Goal: Contribute content: Contribute content

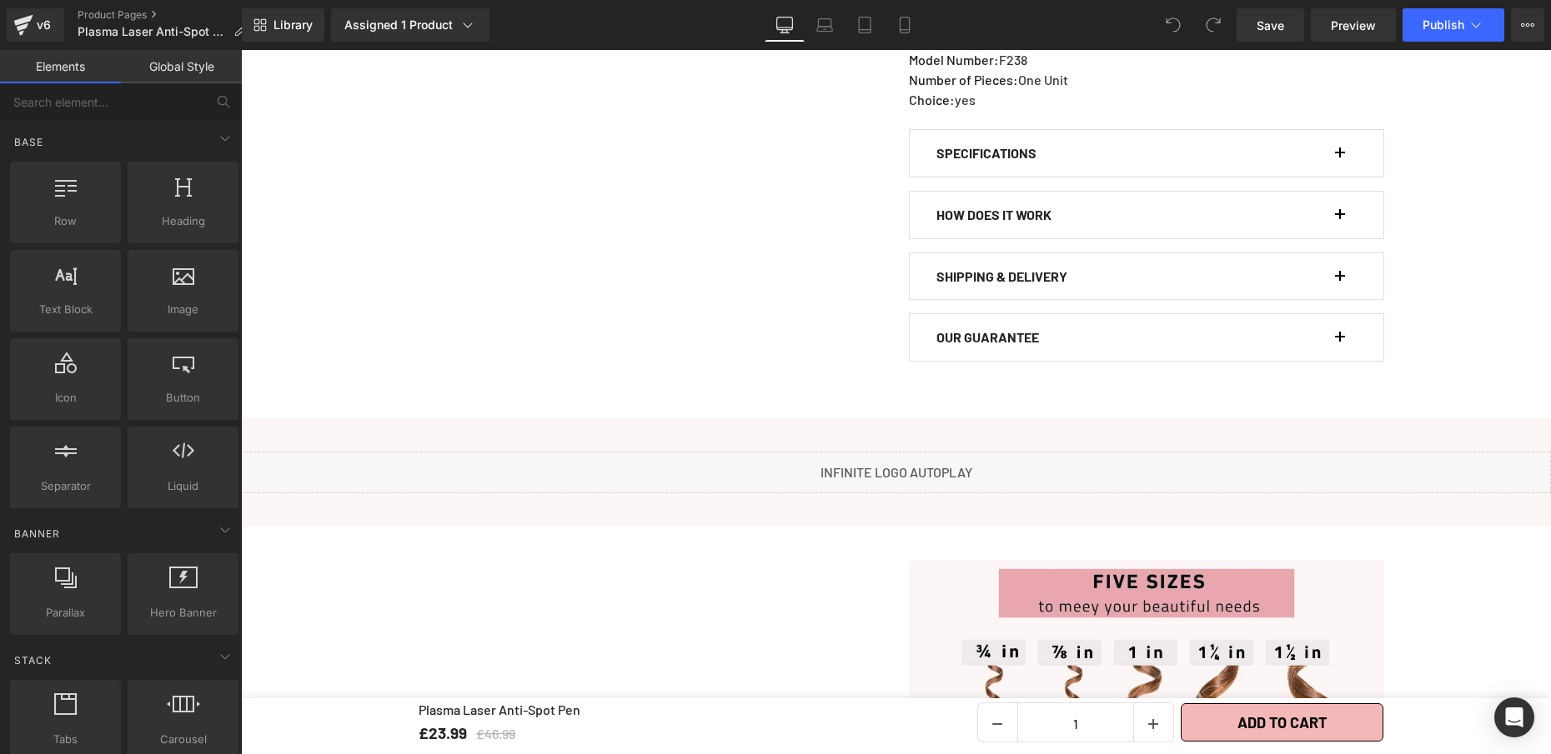
scroll to position [1106, 0]
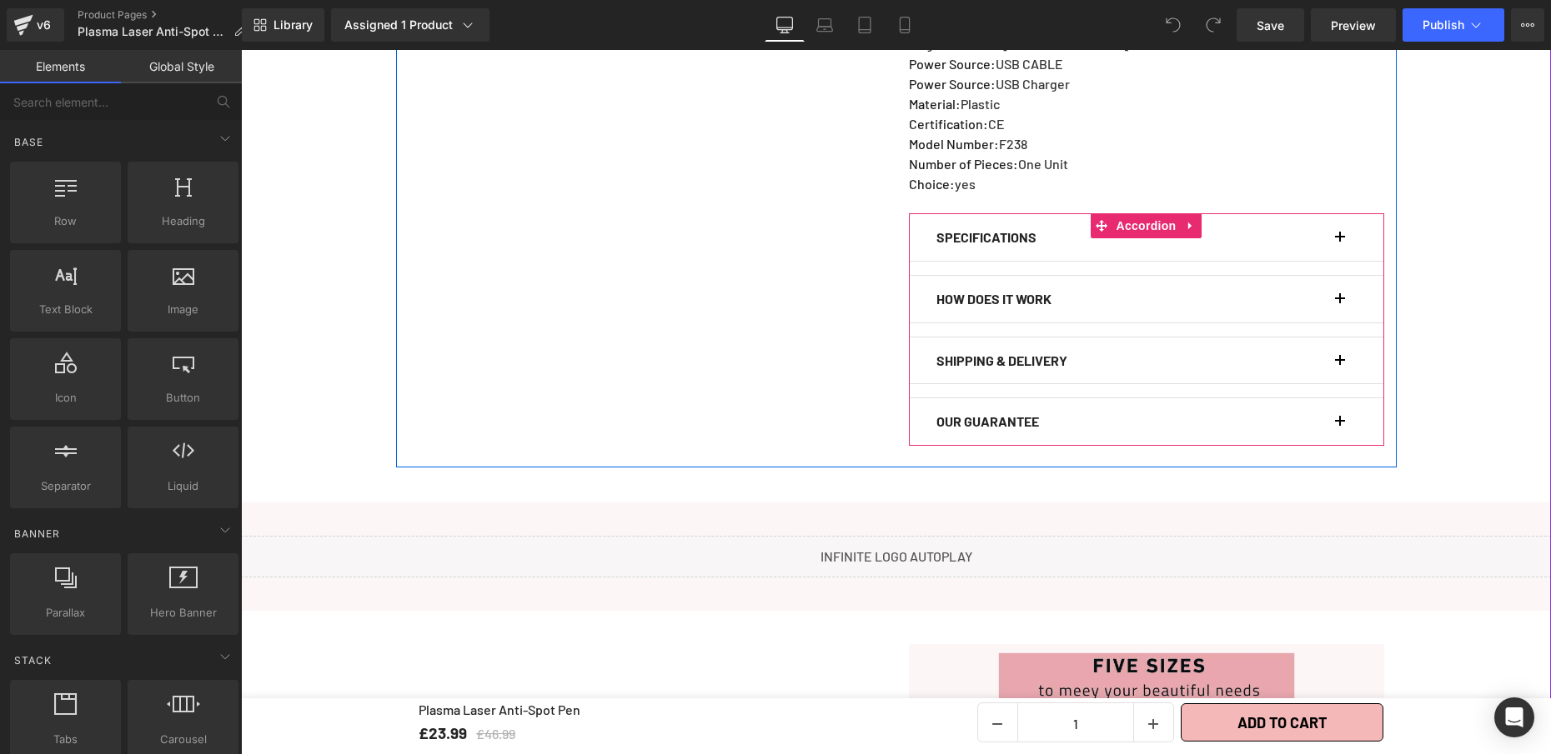
click at [1340, 283] on button "button" at bounding box center [1348, 299] width 17 height 47
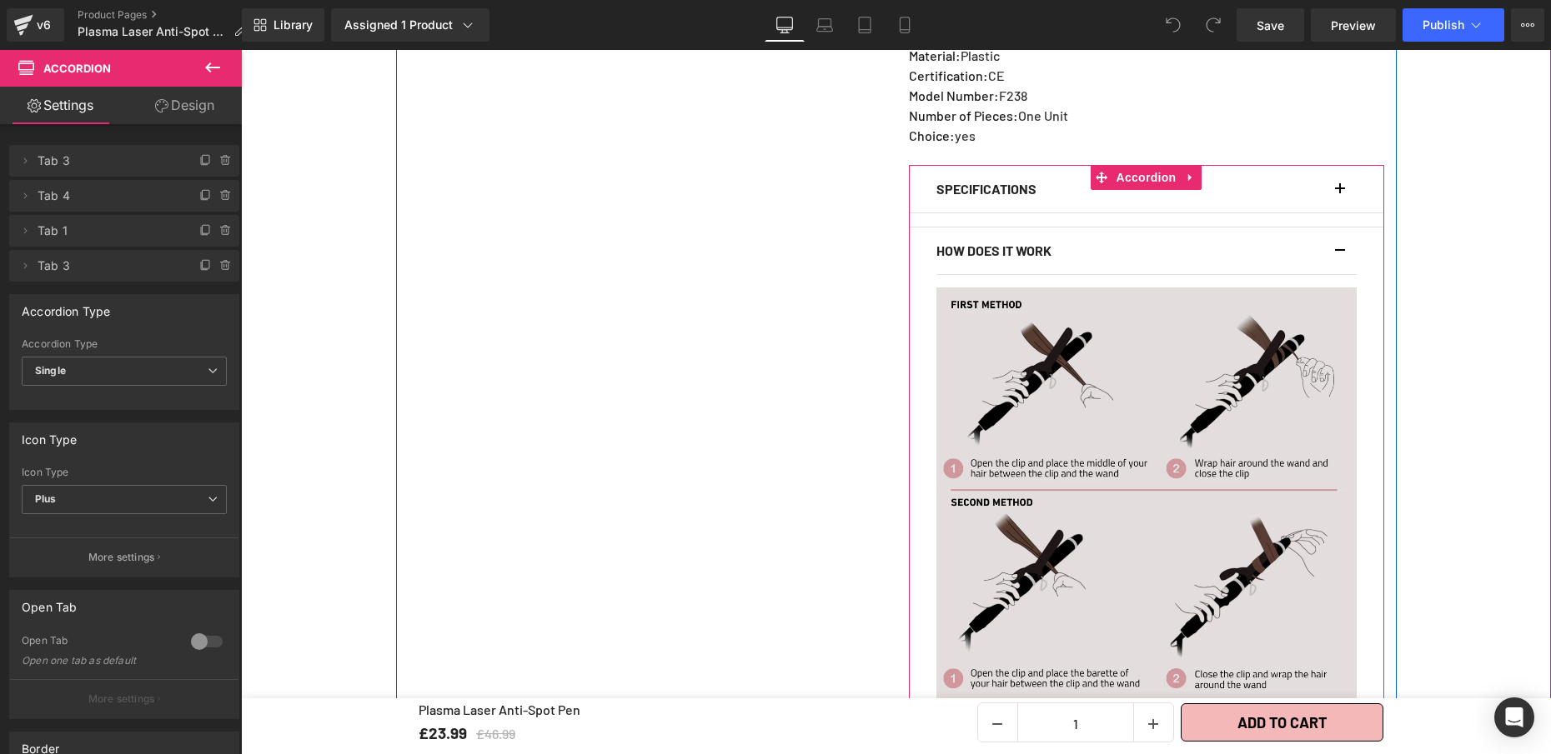
scroll to position [1290, 0]
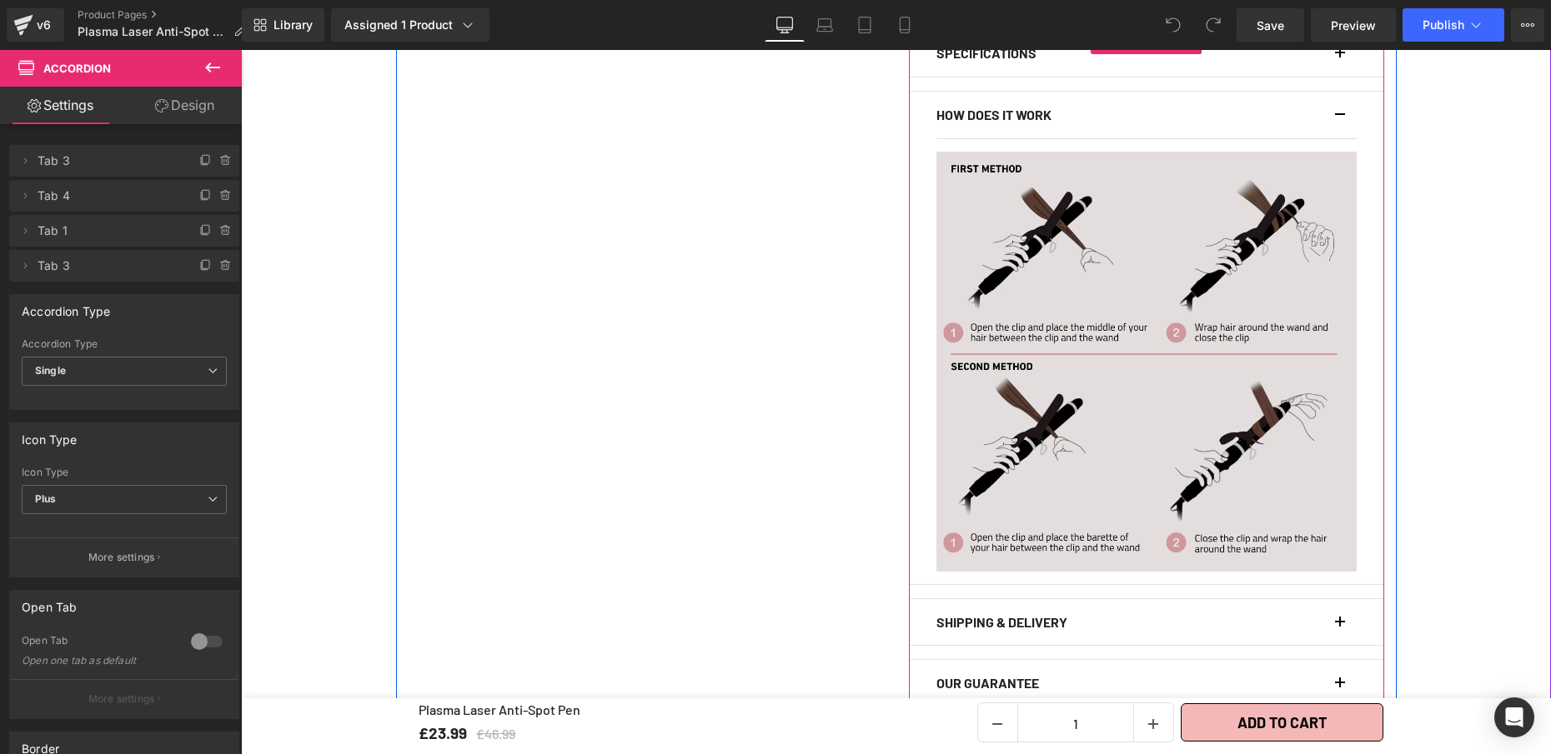
click at [1202, 316] on img at bounding box center [1146, 362] width 420 height 420
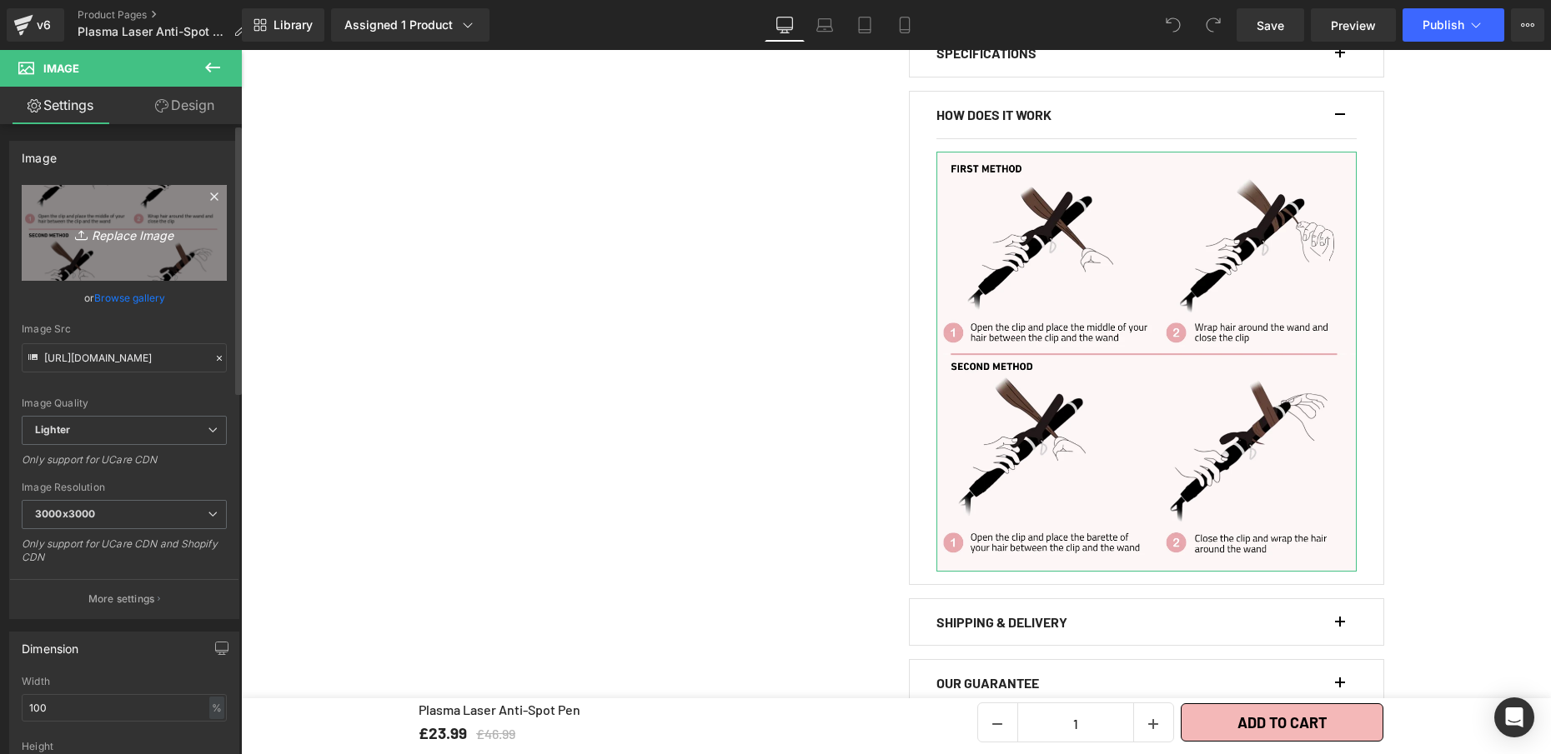
click at [121, 221] on link "Replace Image" at bounding box center [124, 233] width 205 height 96
type input "C:\fakepath\COMMENT Stylo Laser Plasma Anti-taches.webp"
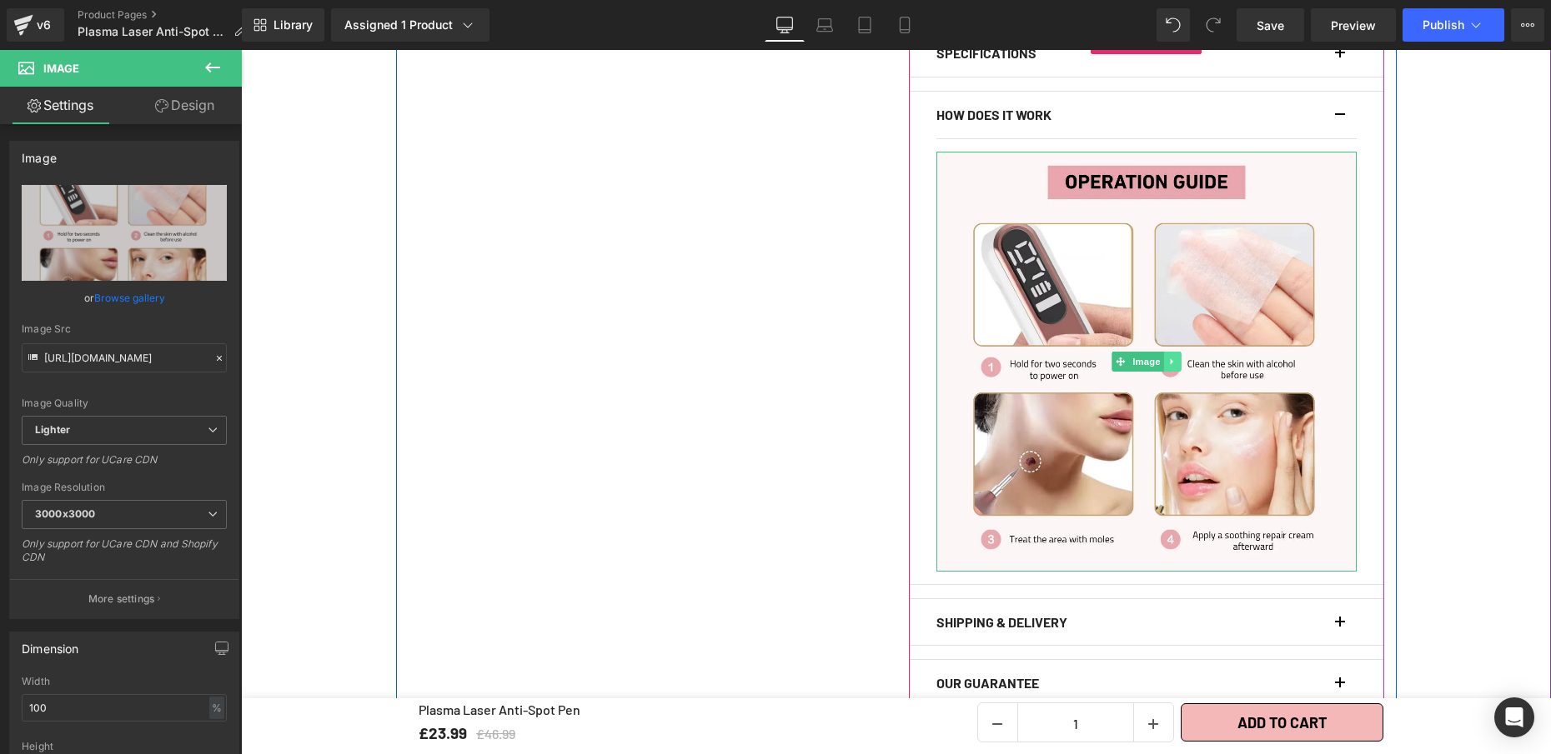
click at [1170, 358] on icon at bounding box center [1171, 361] width 3 height 6
click at [1159, 357] on icon at bounding box center [1163, 361] width 9 height 9
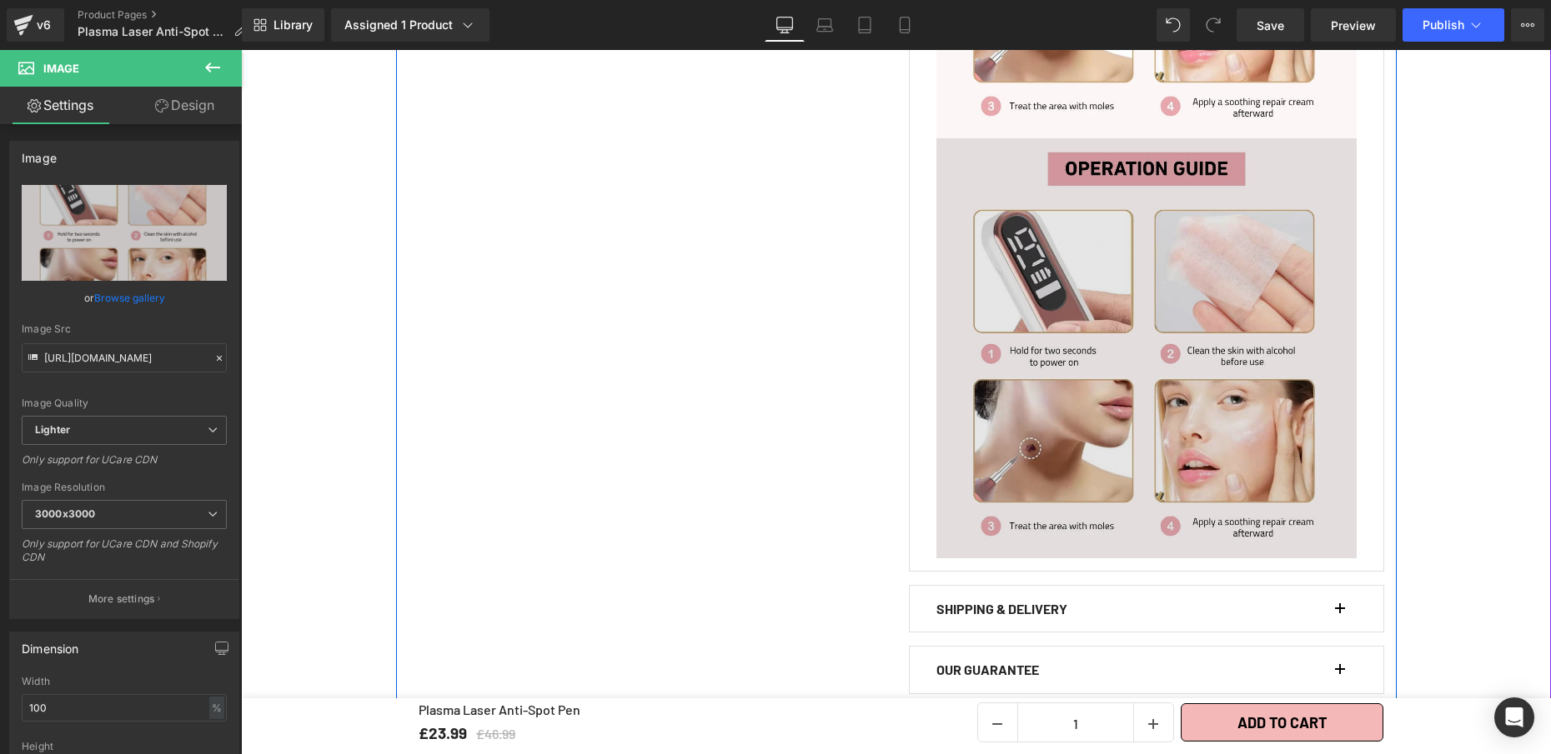
scroll to position [1734, 0]
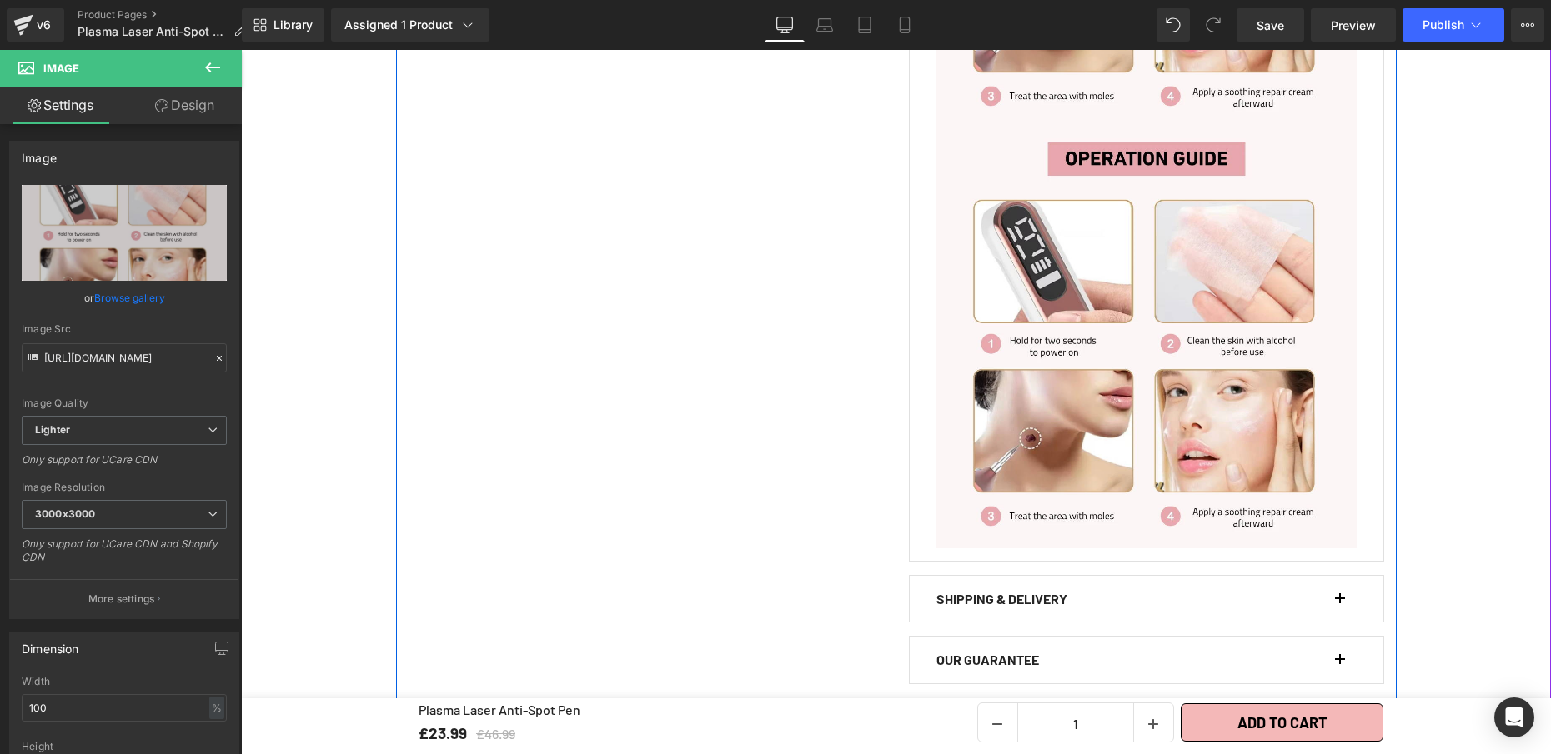
click at [1075, 453] on img at bounding box center [1146, 338] width 420 height 420
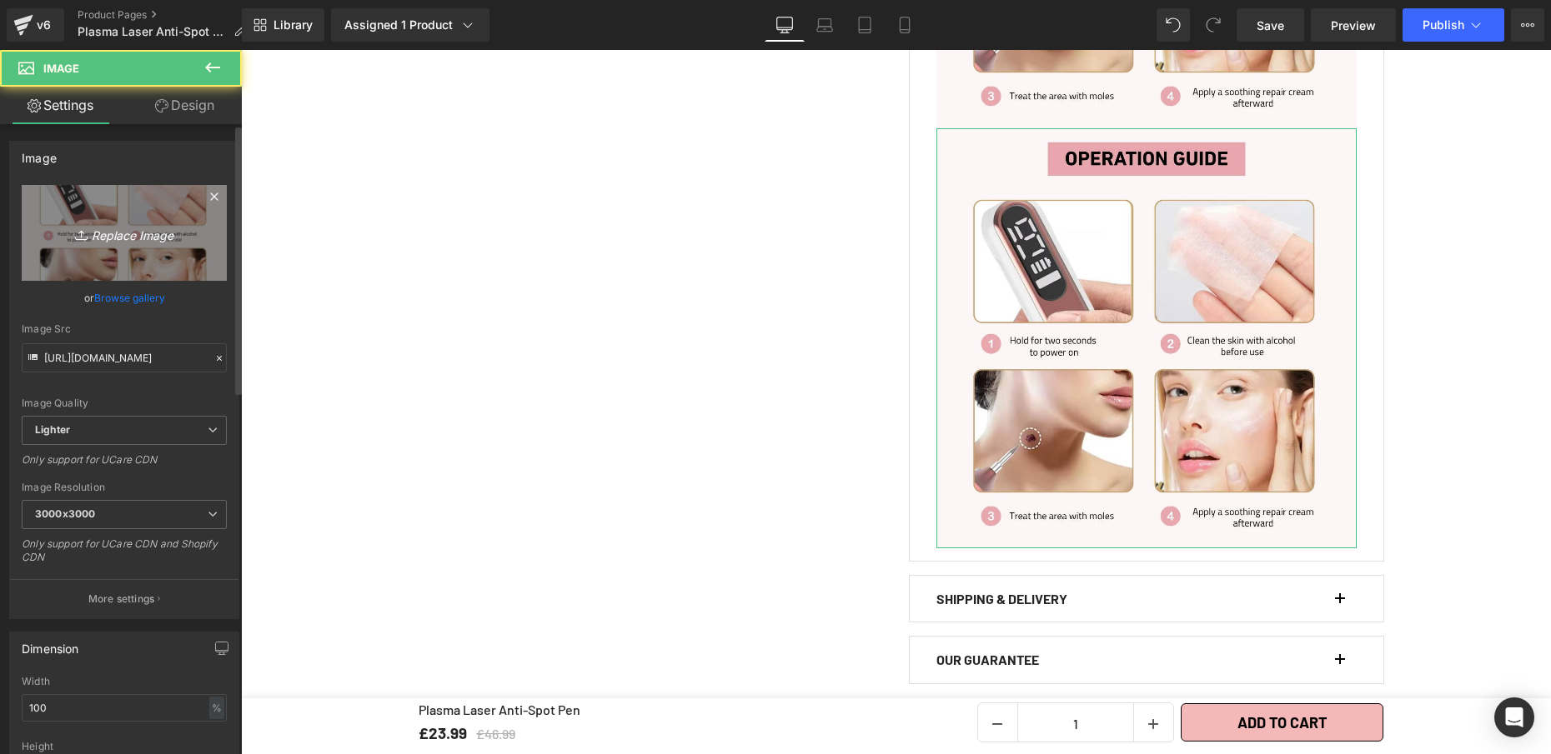
click at [133, 221] on link "Replace Image" at bounding box center [124, 233] width 205 height 96
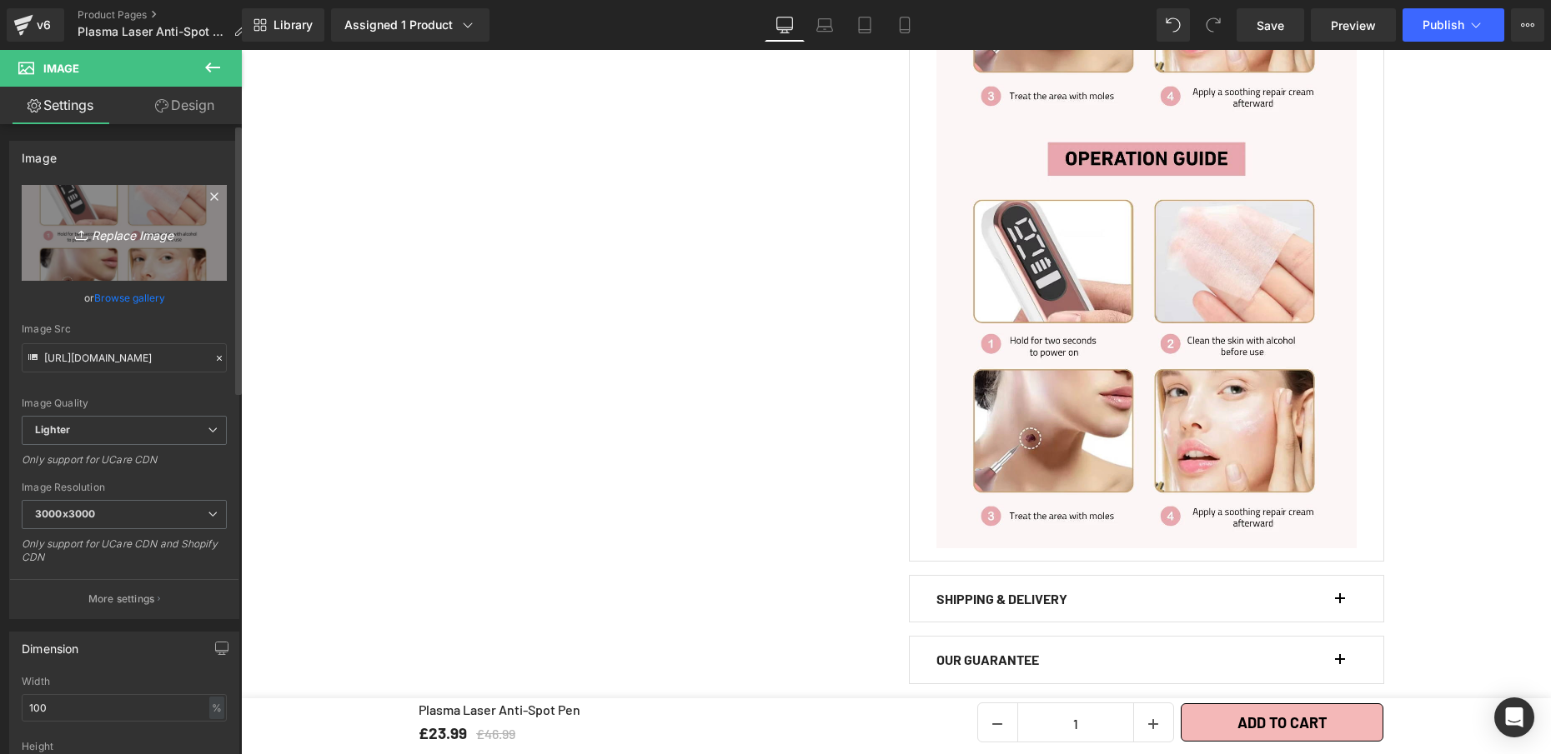
type input "C:\fakepath\Plasma Laser Anti-Spot Pen (4).webp"
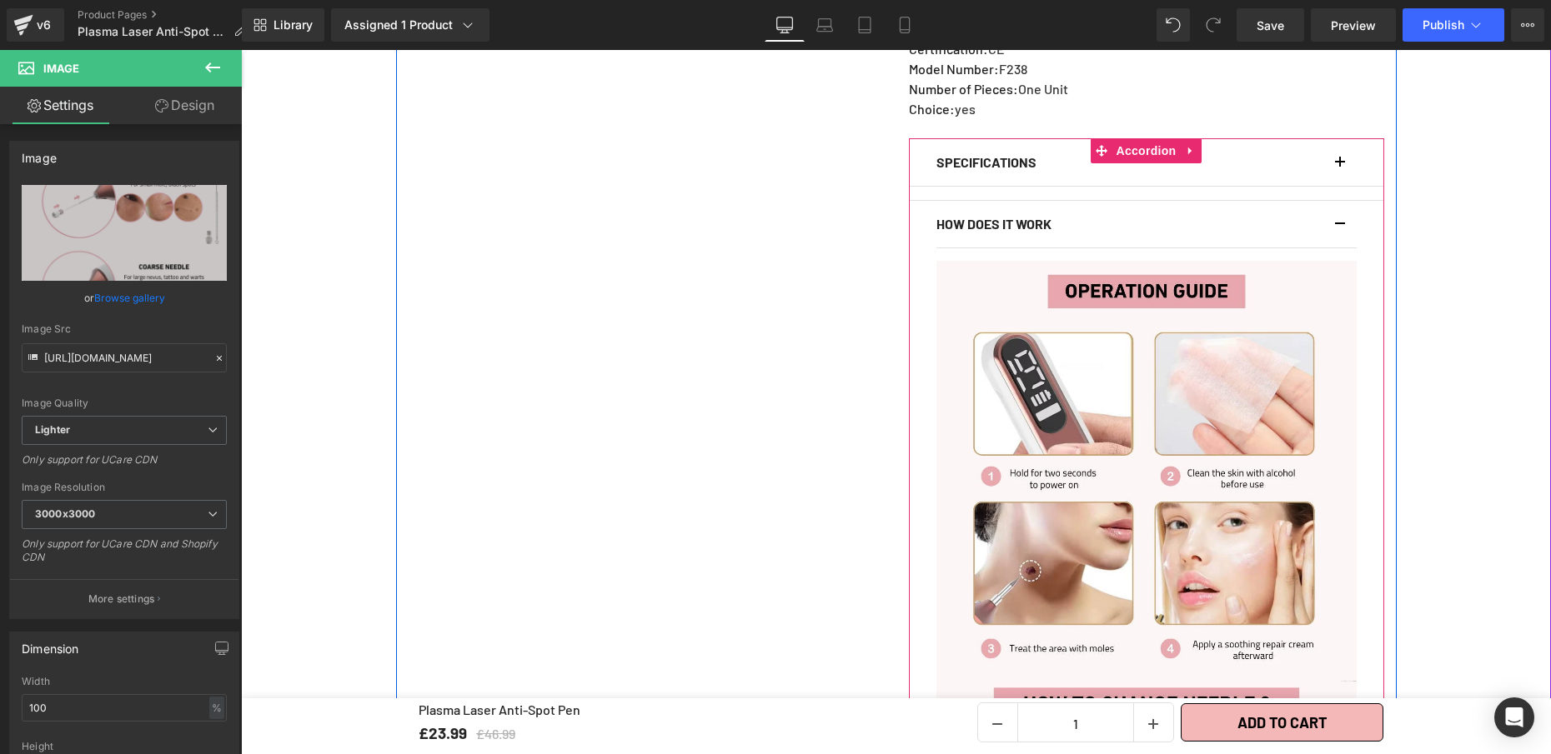
scroll to position [1164, 0]
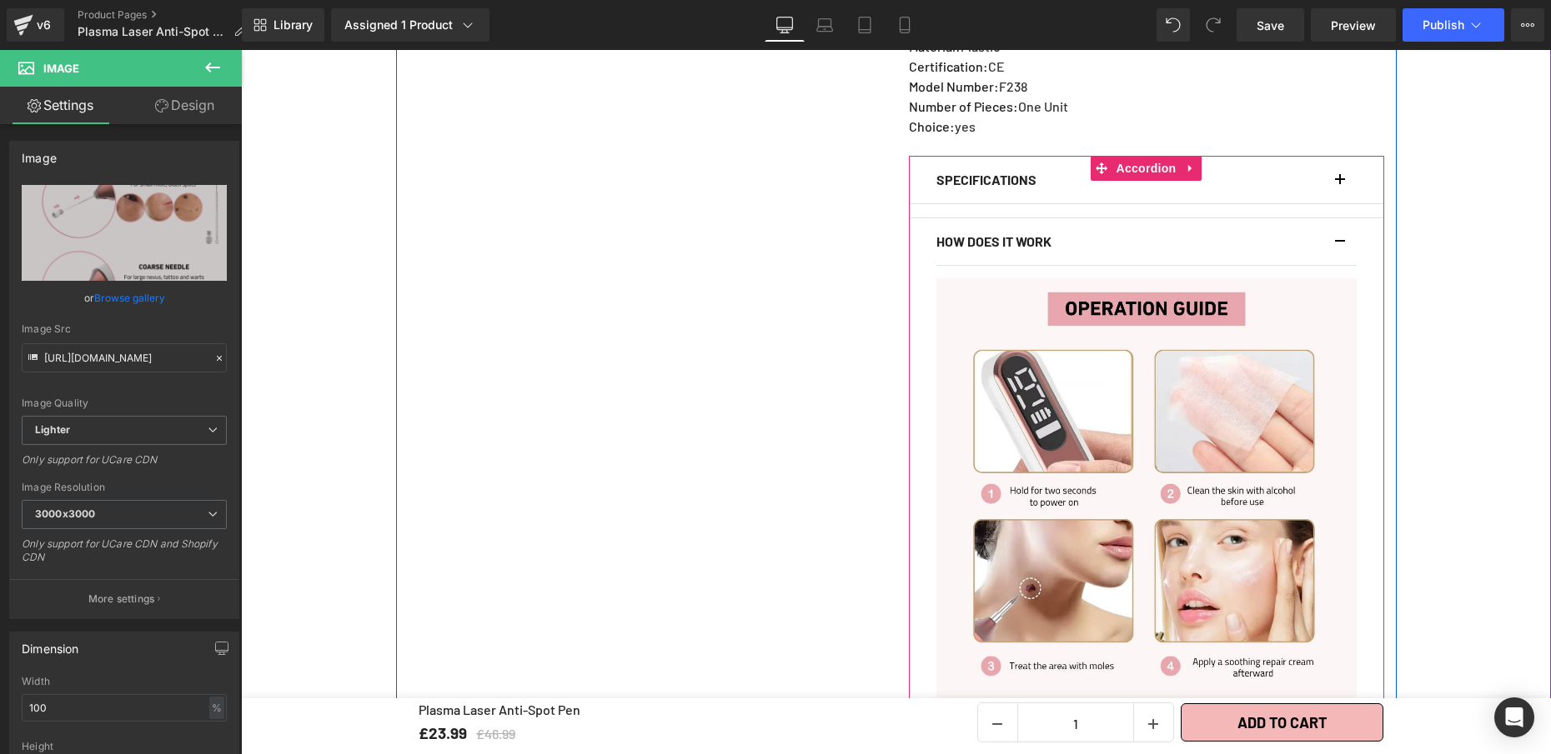
click at [1330, 230] on div "HOW DOES IT WORK Text Block" at bounding box center [1146, 242] width 420 height 48
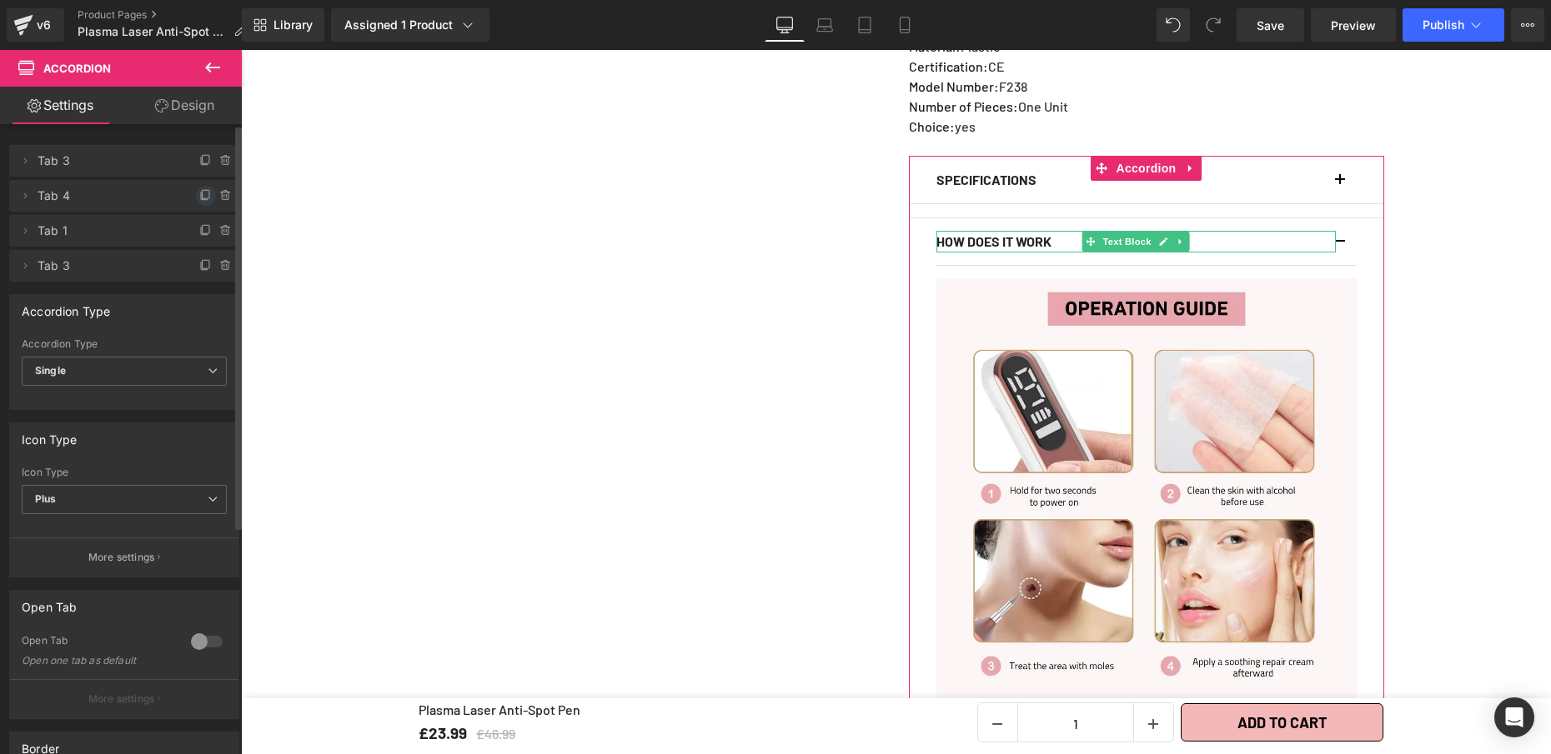
click at [202, 193] on icon at bounding box center [205, 195] width 13 height 13
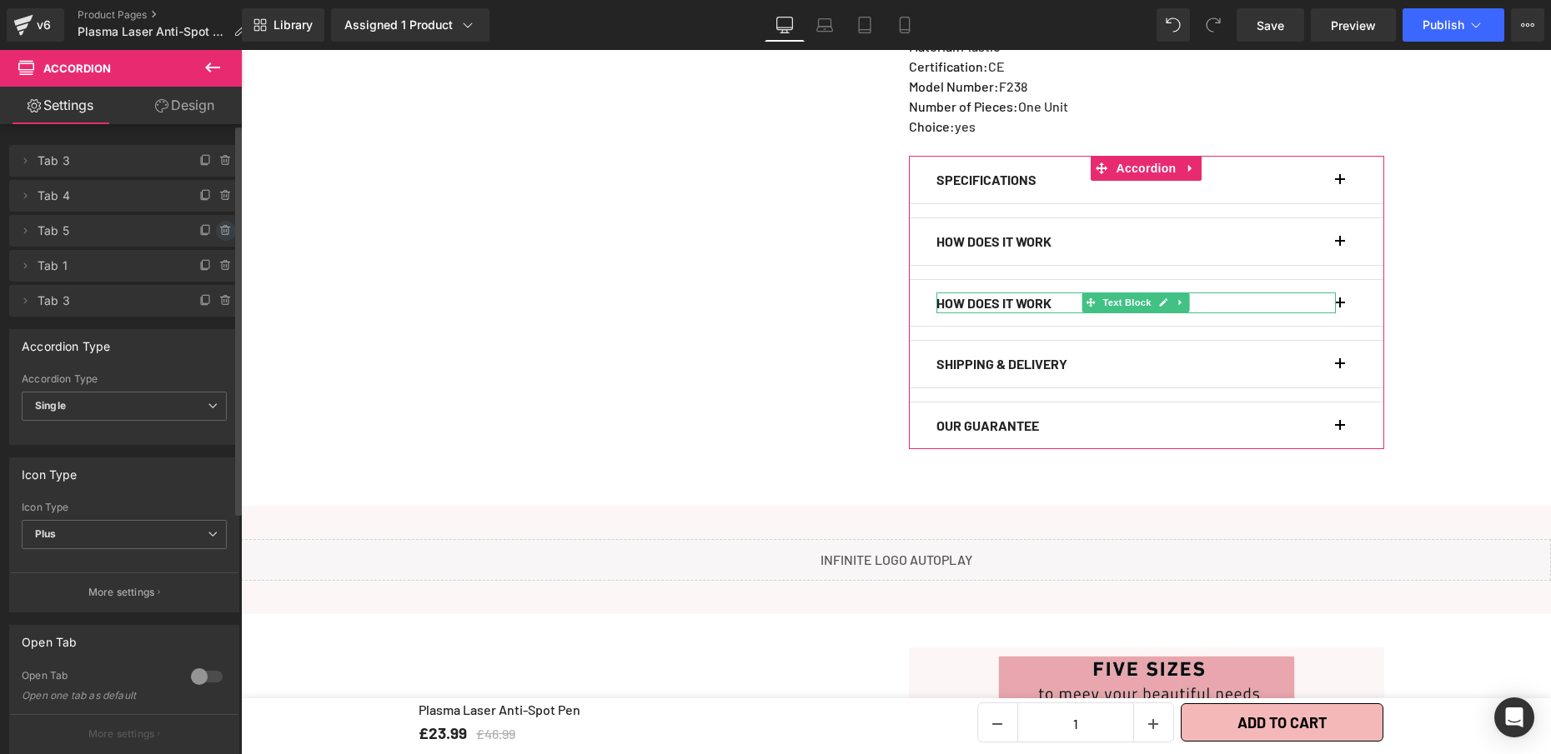
click at [219, 233] on icon at bounding box center [225, 230] width 13 height 13
click at [210, 229] on button "Delete" at bounding box center [208, 232] width 53 height 22
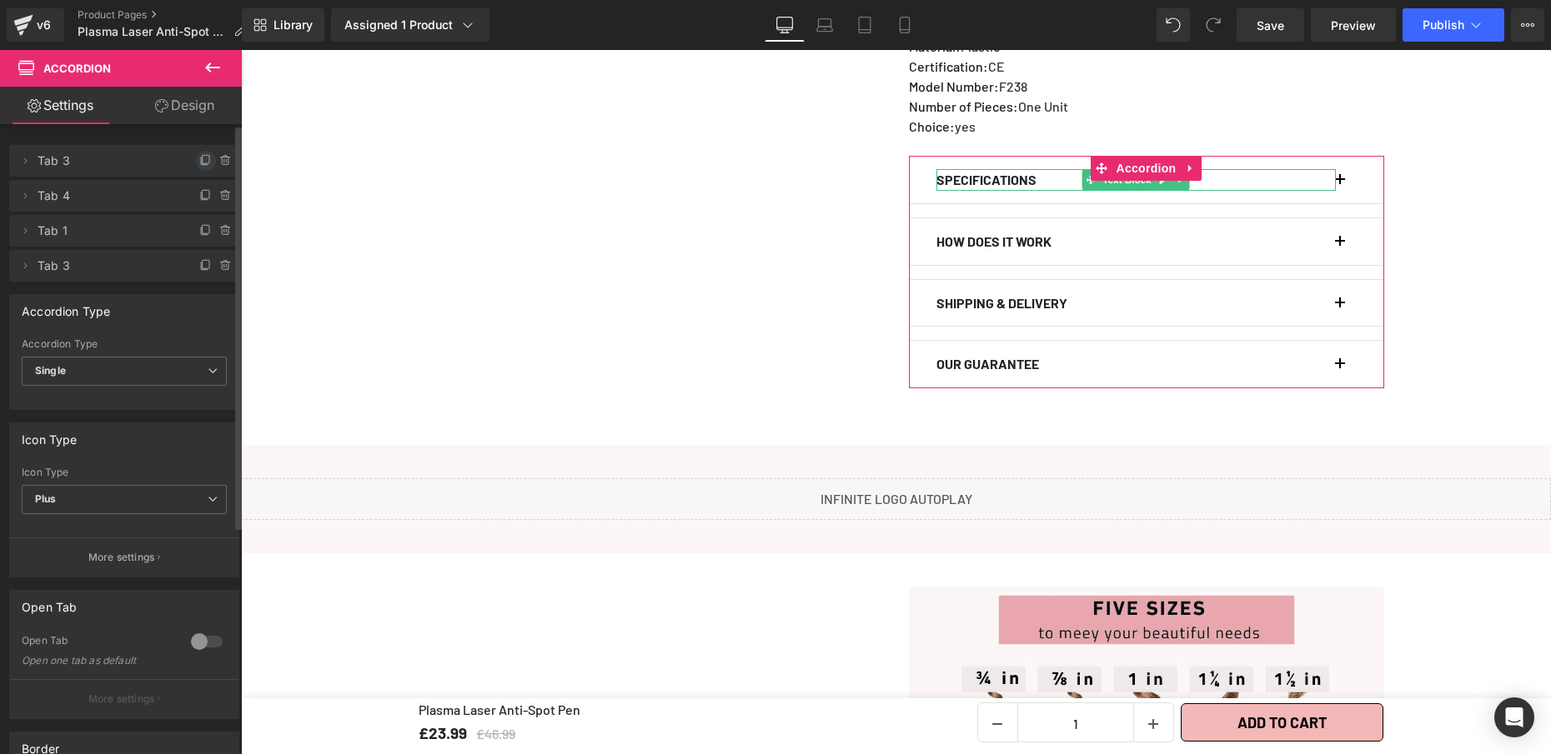
click at [200, 162] on icon at bounding box center [205, 160] width 13 height 13
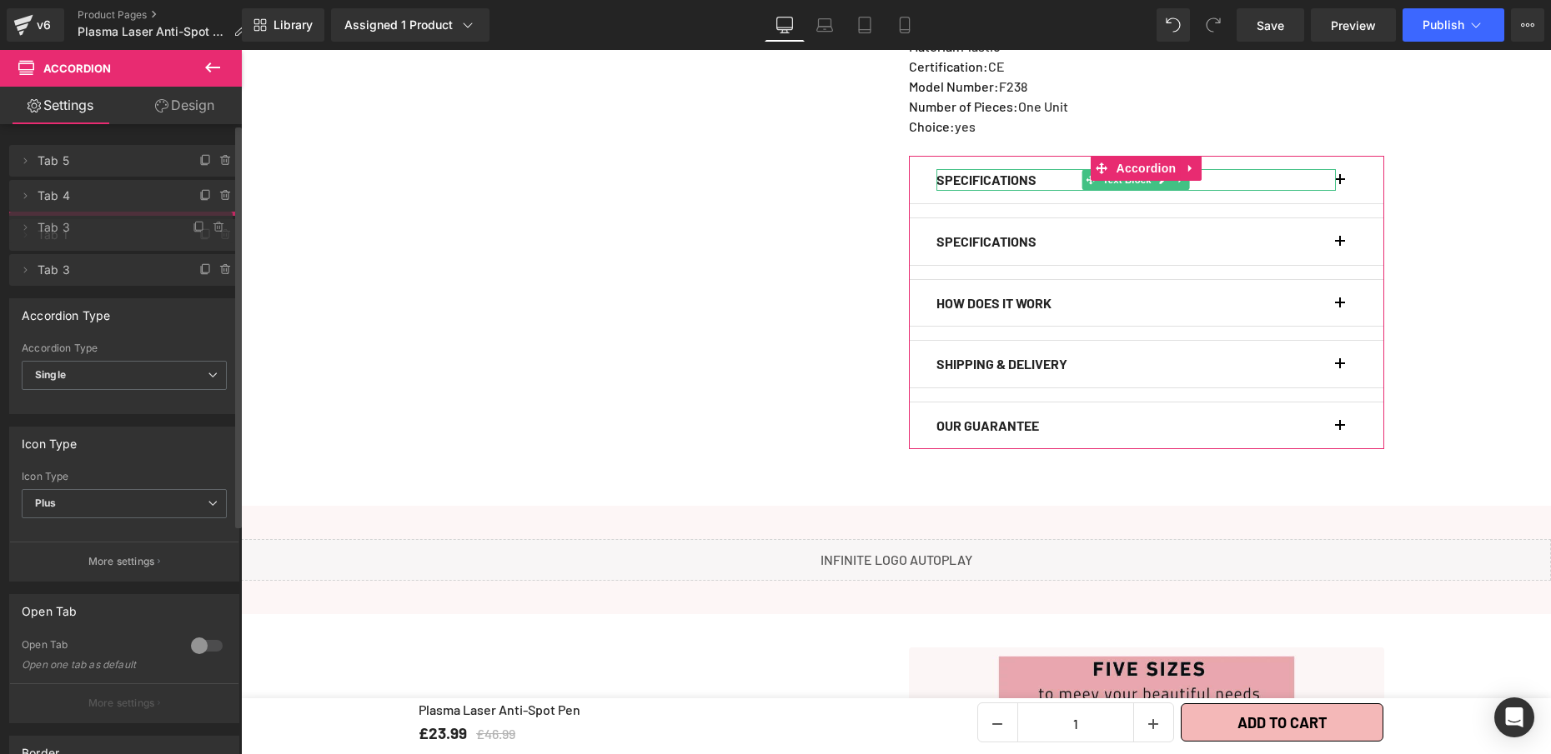
drag, startPoint x: 58, startPoint y: 160, endPoint x: 67, endPoint y: 227, distance: 67.2
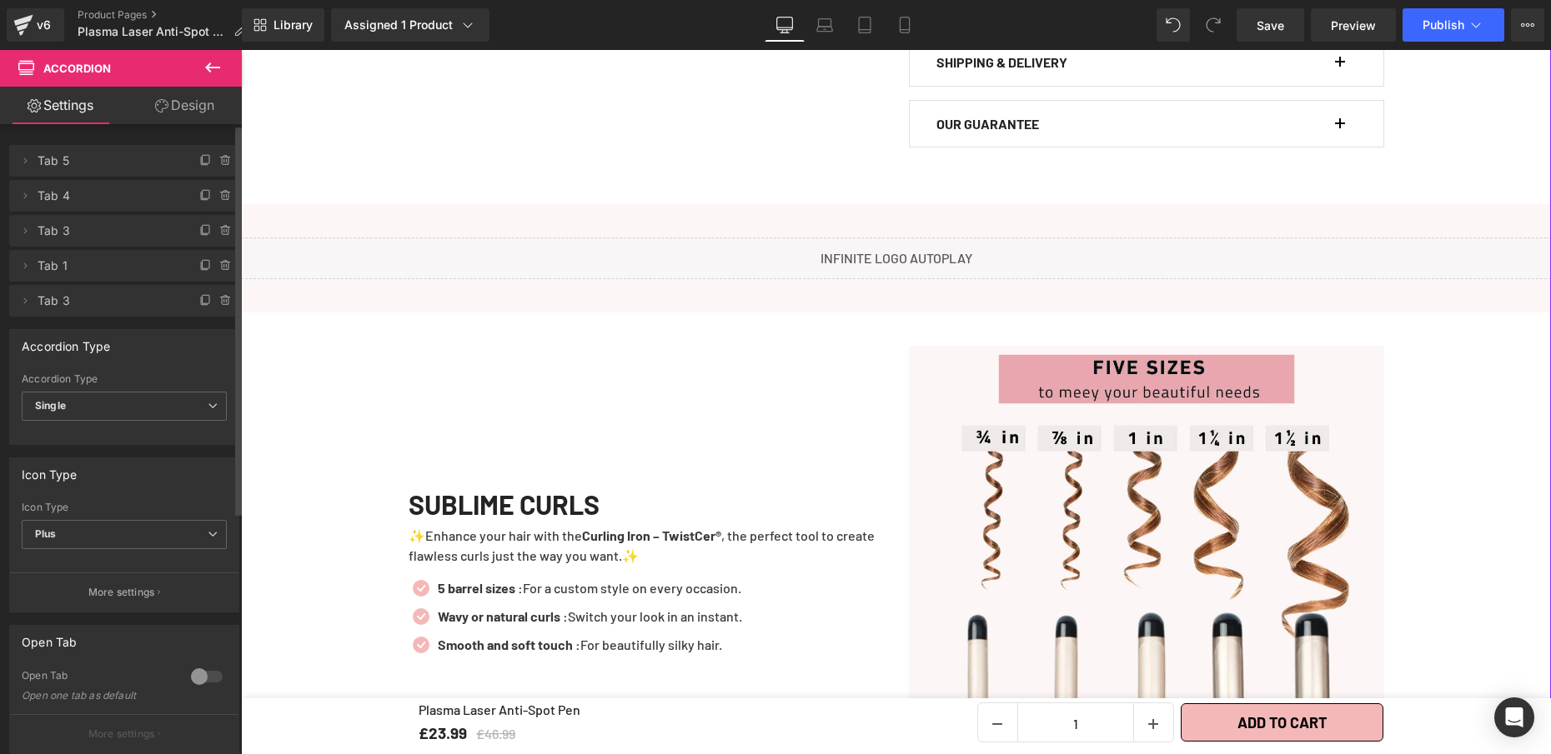
scroll to position [1517, 0]
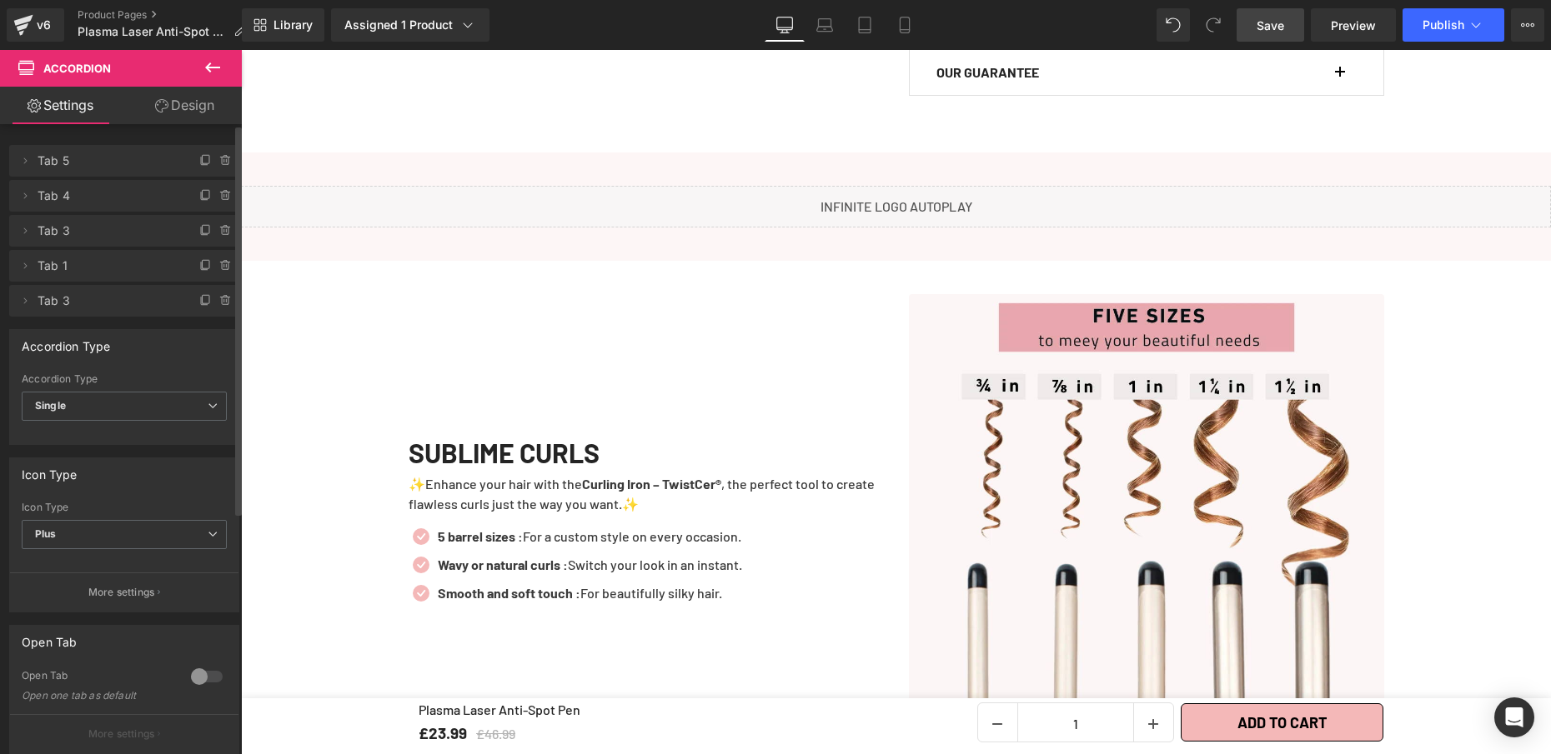
click at [1276, 27] on span "Save" at bounding box center [1270, 26] width 28 height 18
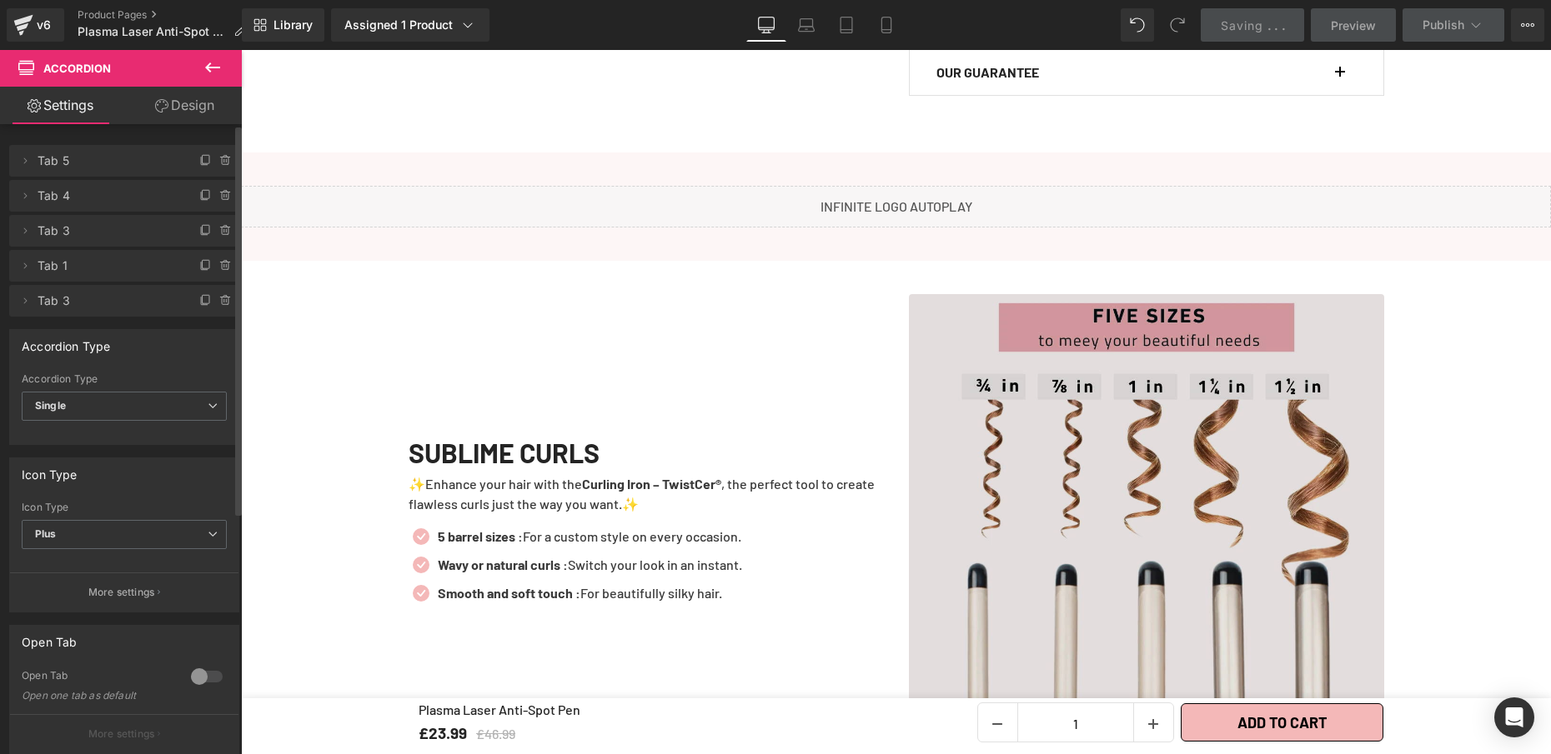
scroll to position [1737, 0]
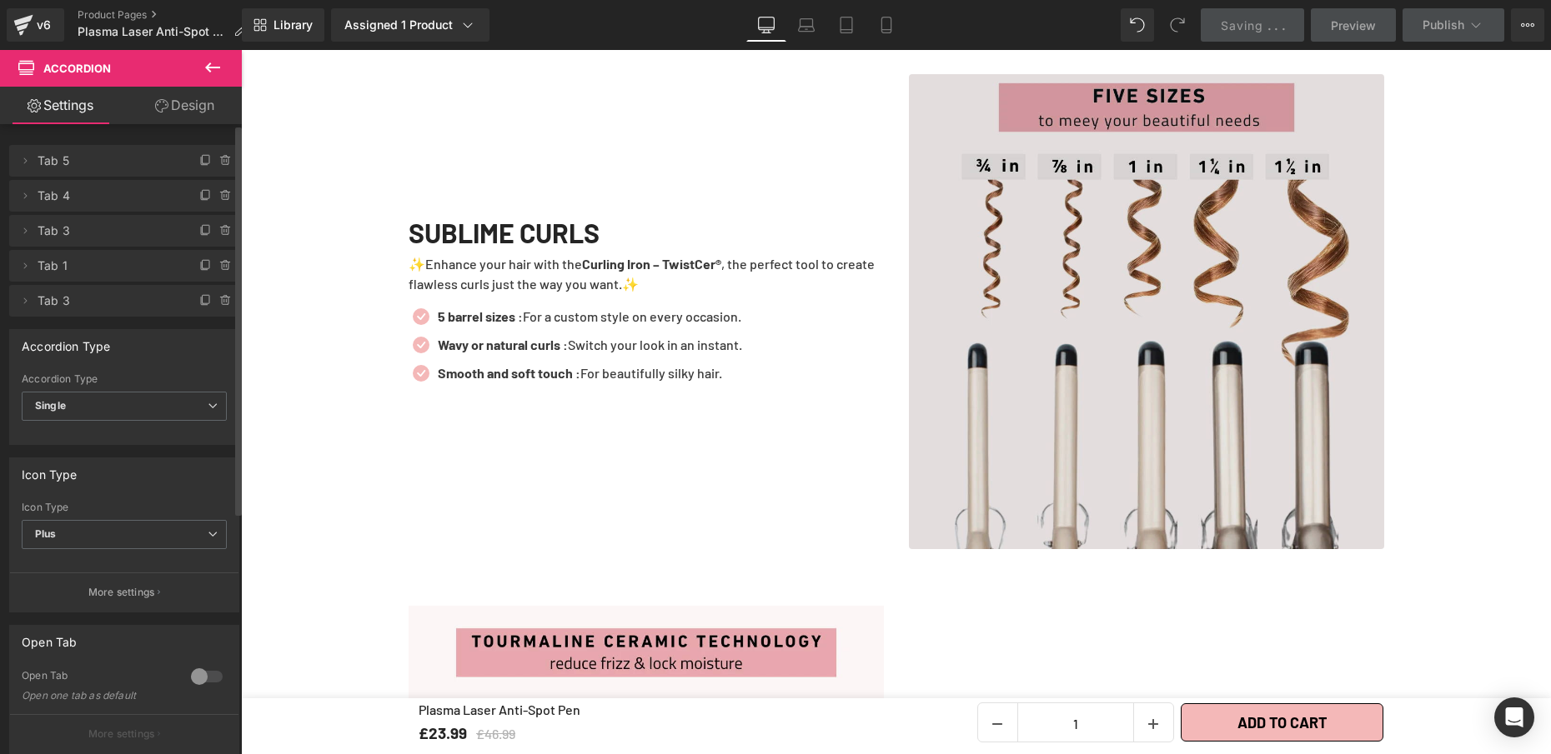
click at [1106, 369] on img at bounding box center [1146, 311] width 475 height 475
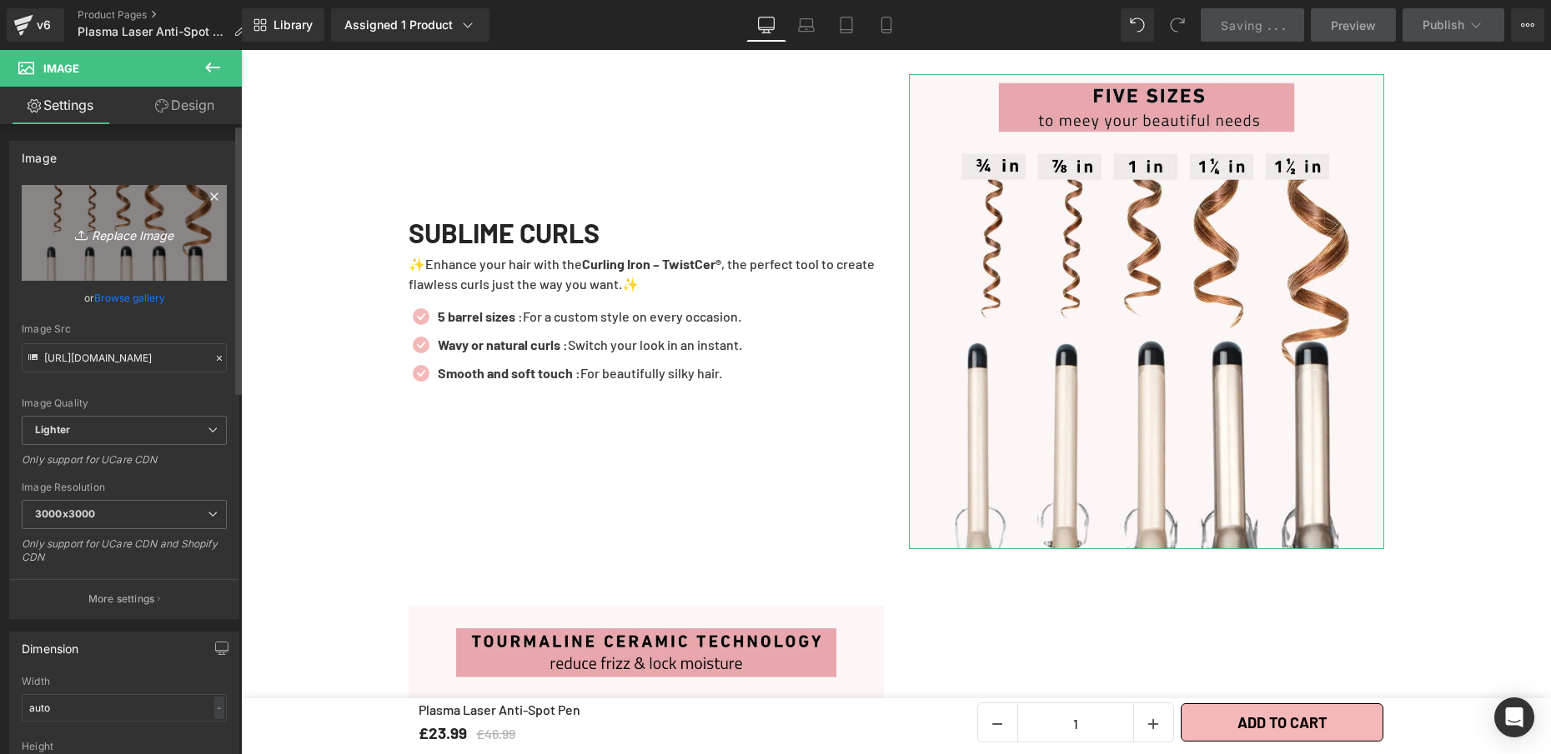
click at [82, 217] on link "Replace Image" at bounding box center [124, 233] width 205 height 96
type input "C:\fakepath\Plasma Laser Anti-Spot Pen.webp"
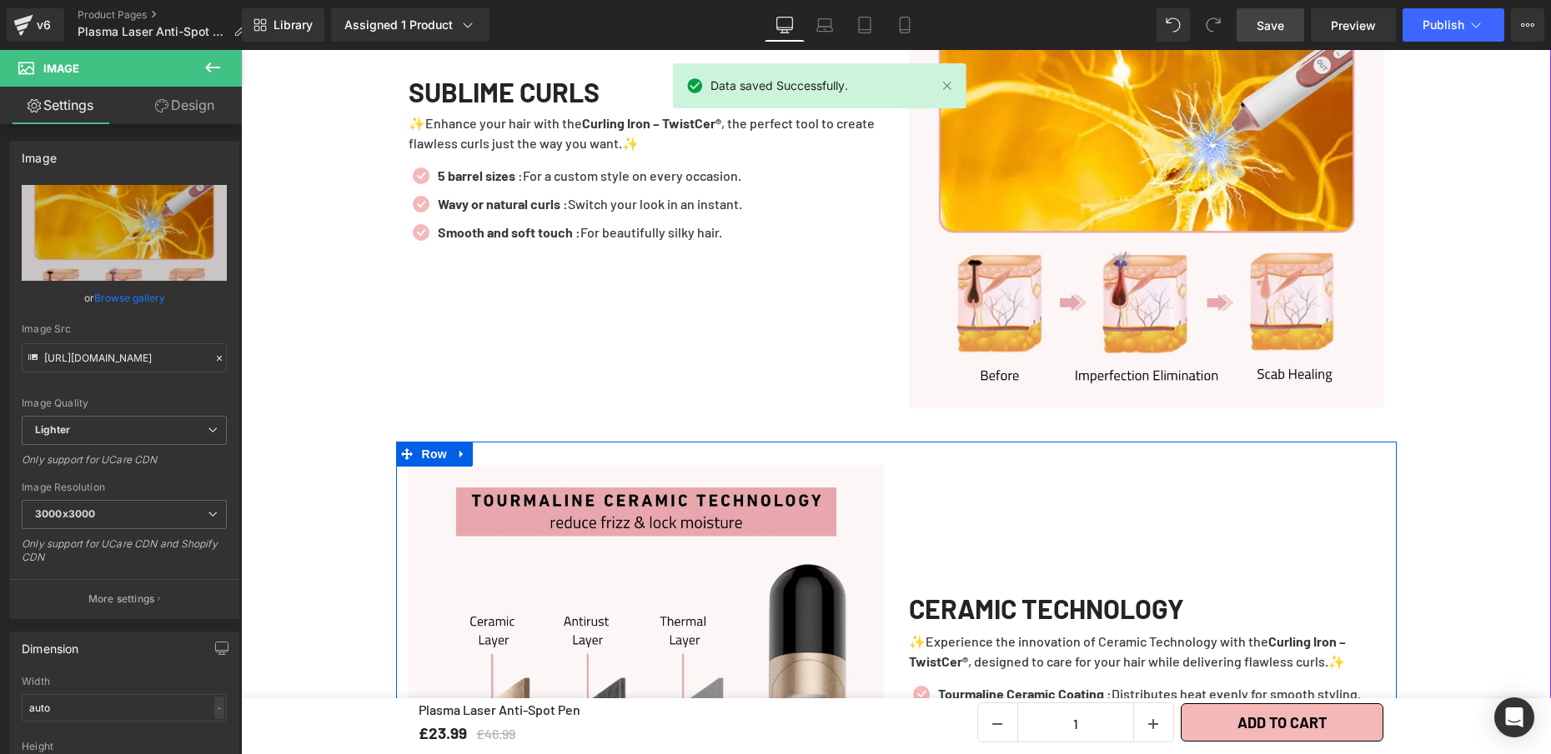
scroll to position [1899, 0]
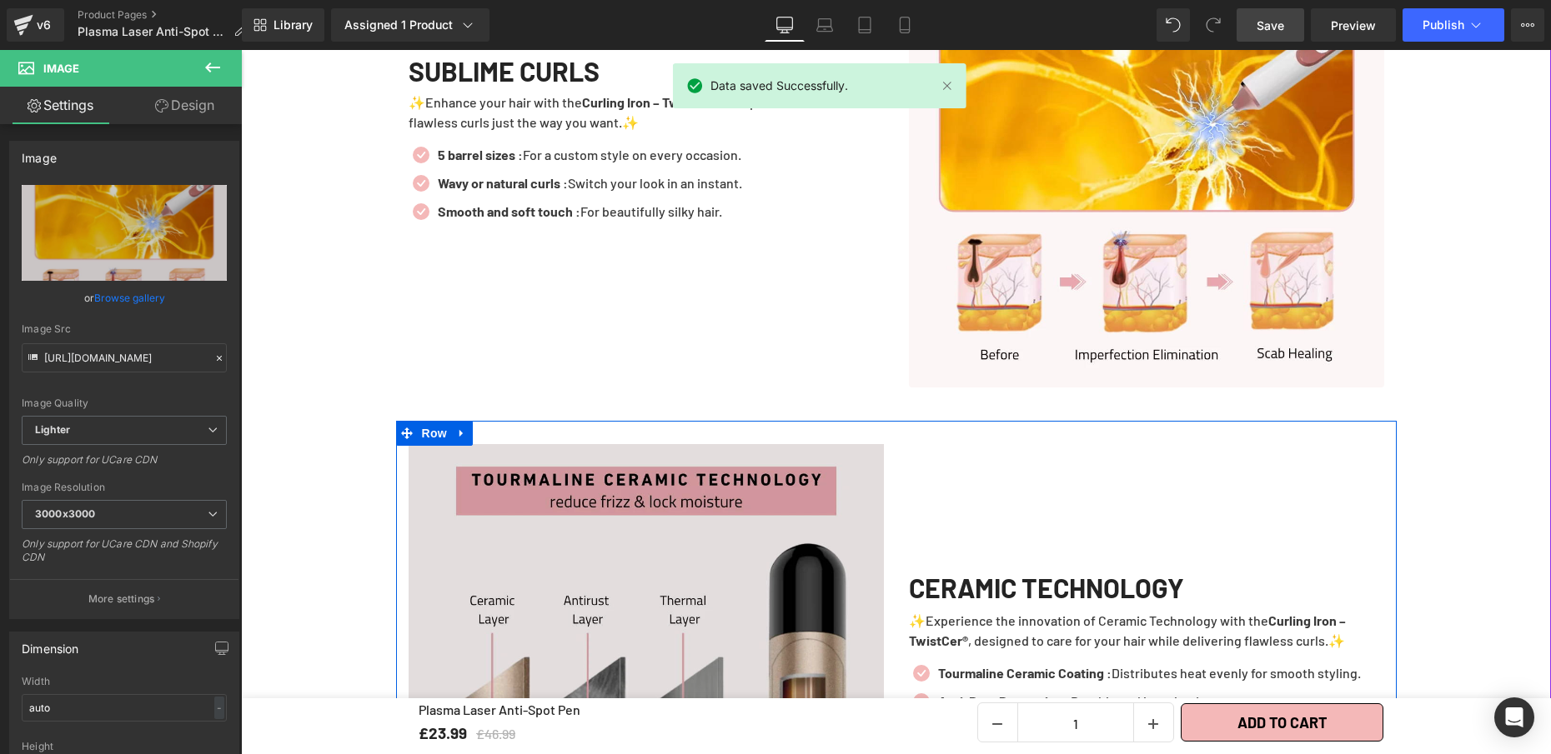
click at [586, 552] on img at bounding box center [645, 681] width 475 height 475
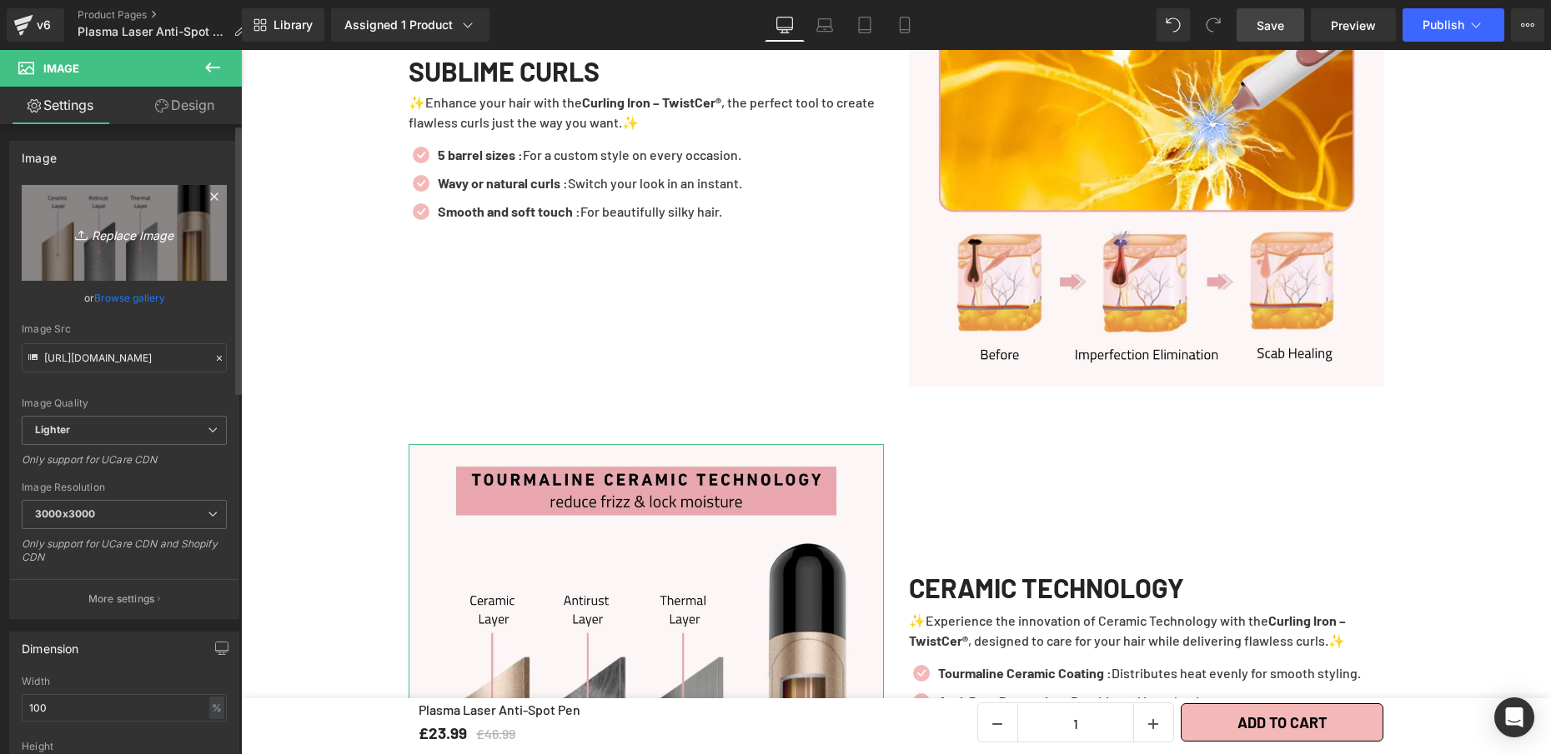
click at [156, 237] on icon "Replace Image" at bounding box center [124, 233] width 133 height 21
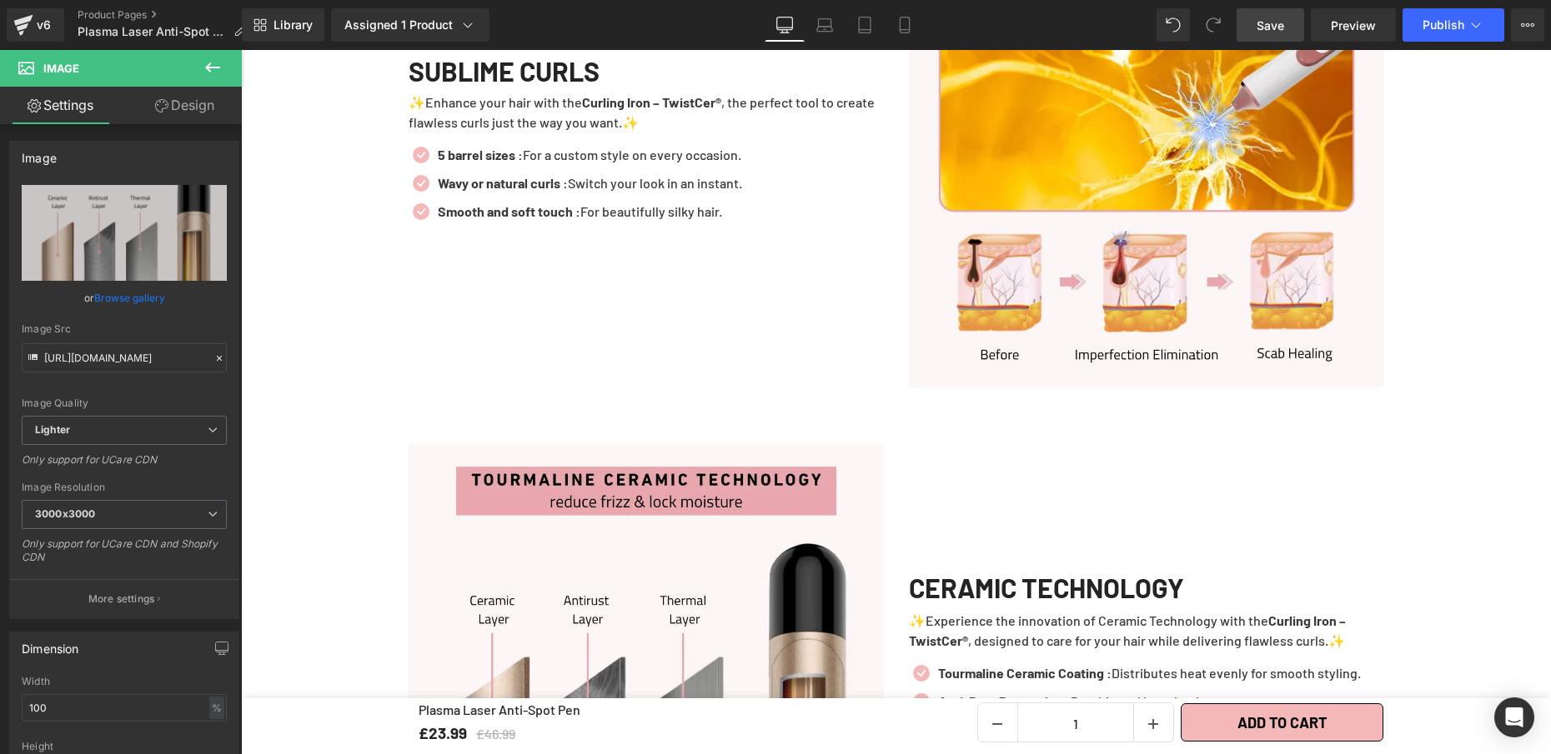
type input "C:\fakepath\technologie Stylo Laser Plasma Anti-taches.webp"
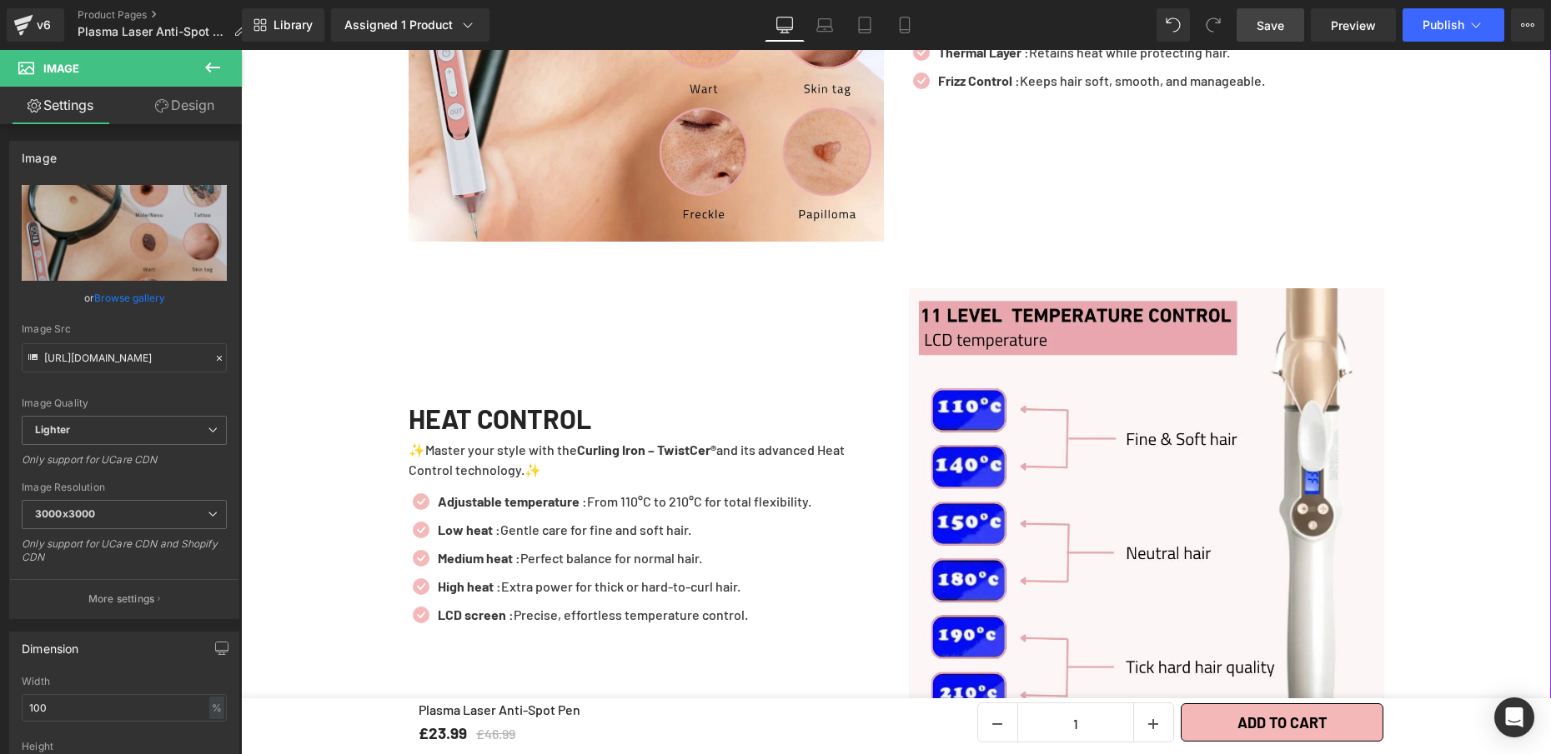
scroll to position [2587, 0]
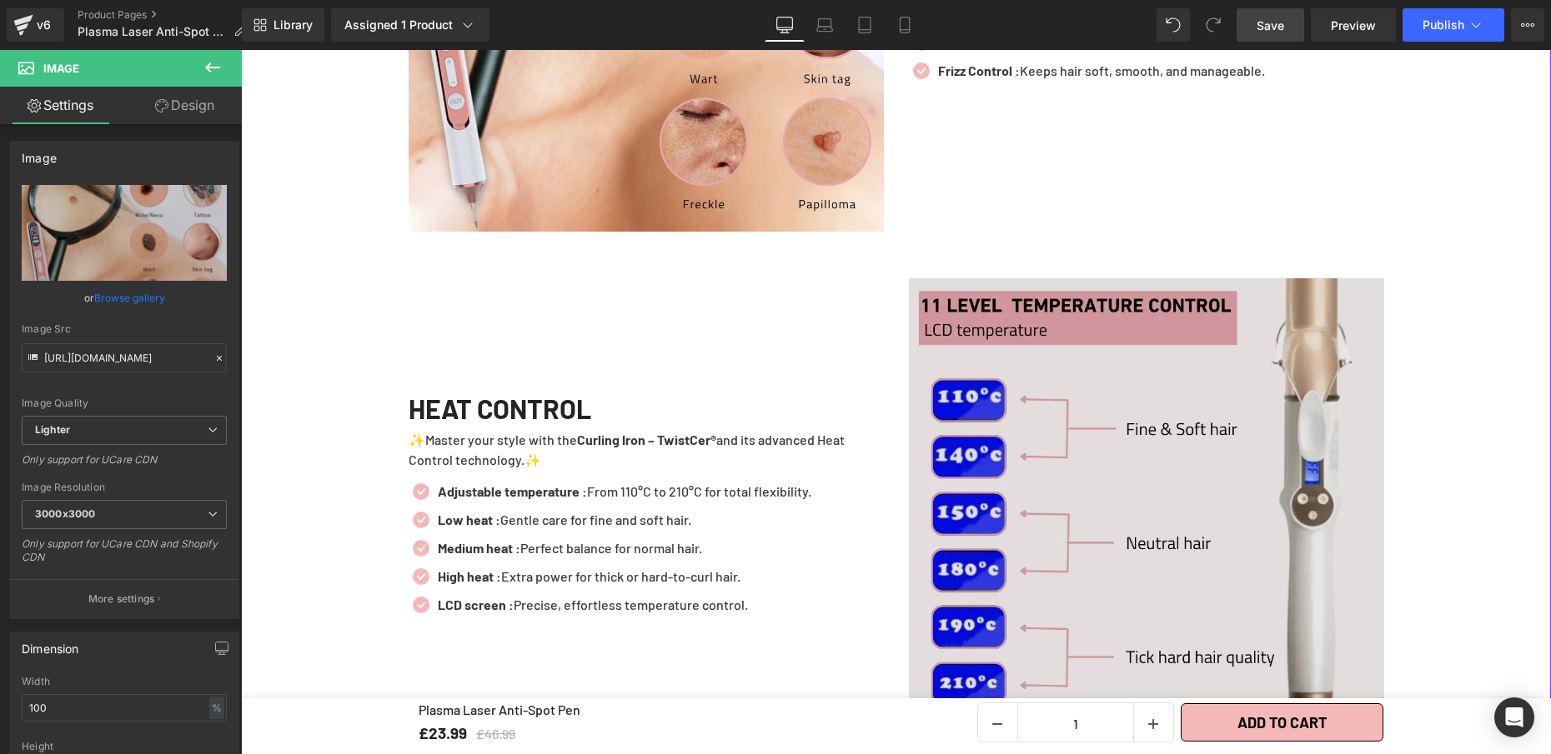
click at [1230, 508] on img at bounding box center [1146, 515] width 475 height 475
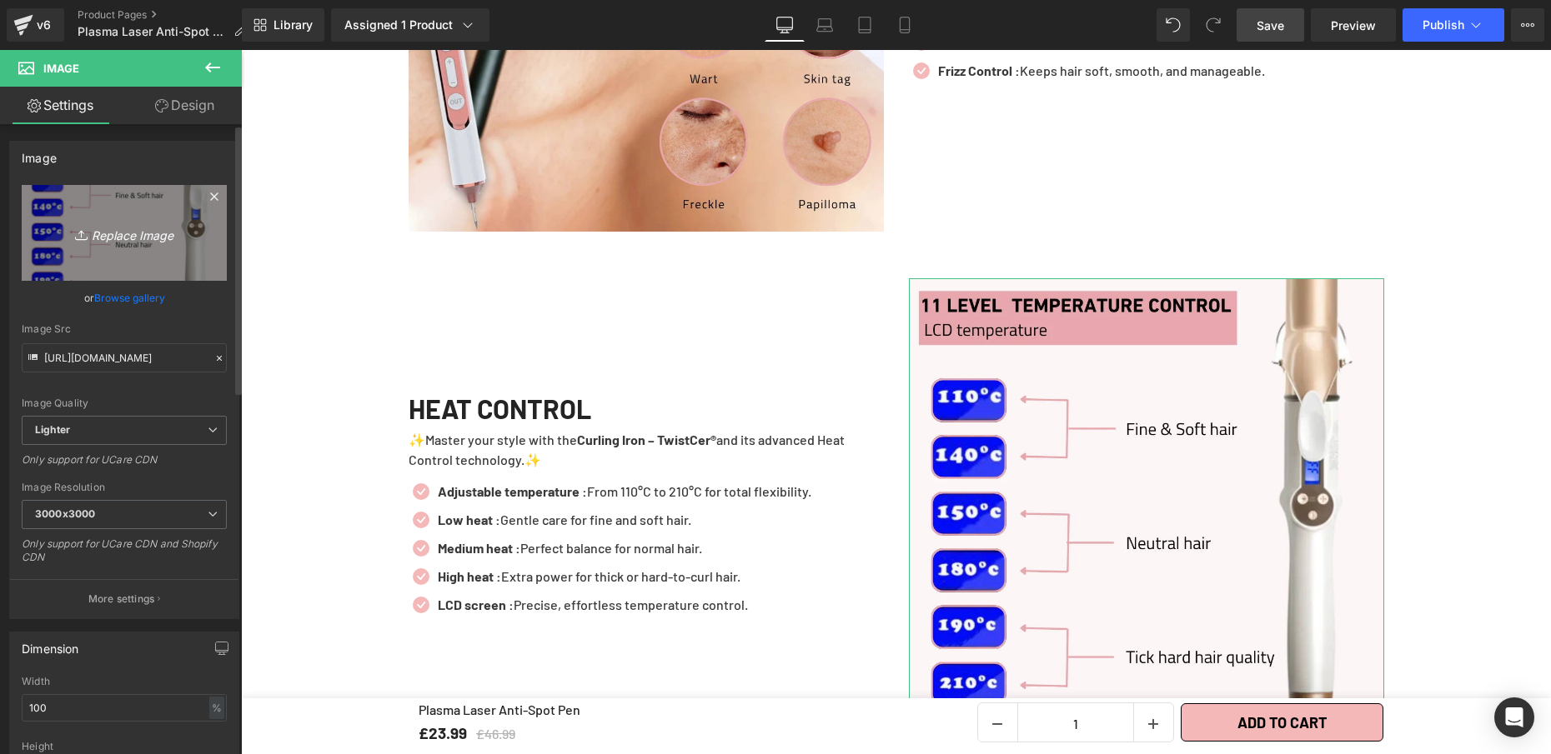
click at [104, 210] on link "Replace Image" at bounding box center [124, 233] width 205 height 96
type input "C:\fakepath\Plasma Laser Anti-Spot Pen (1).webp"
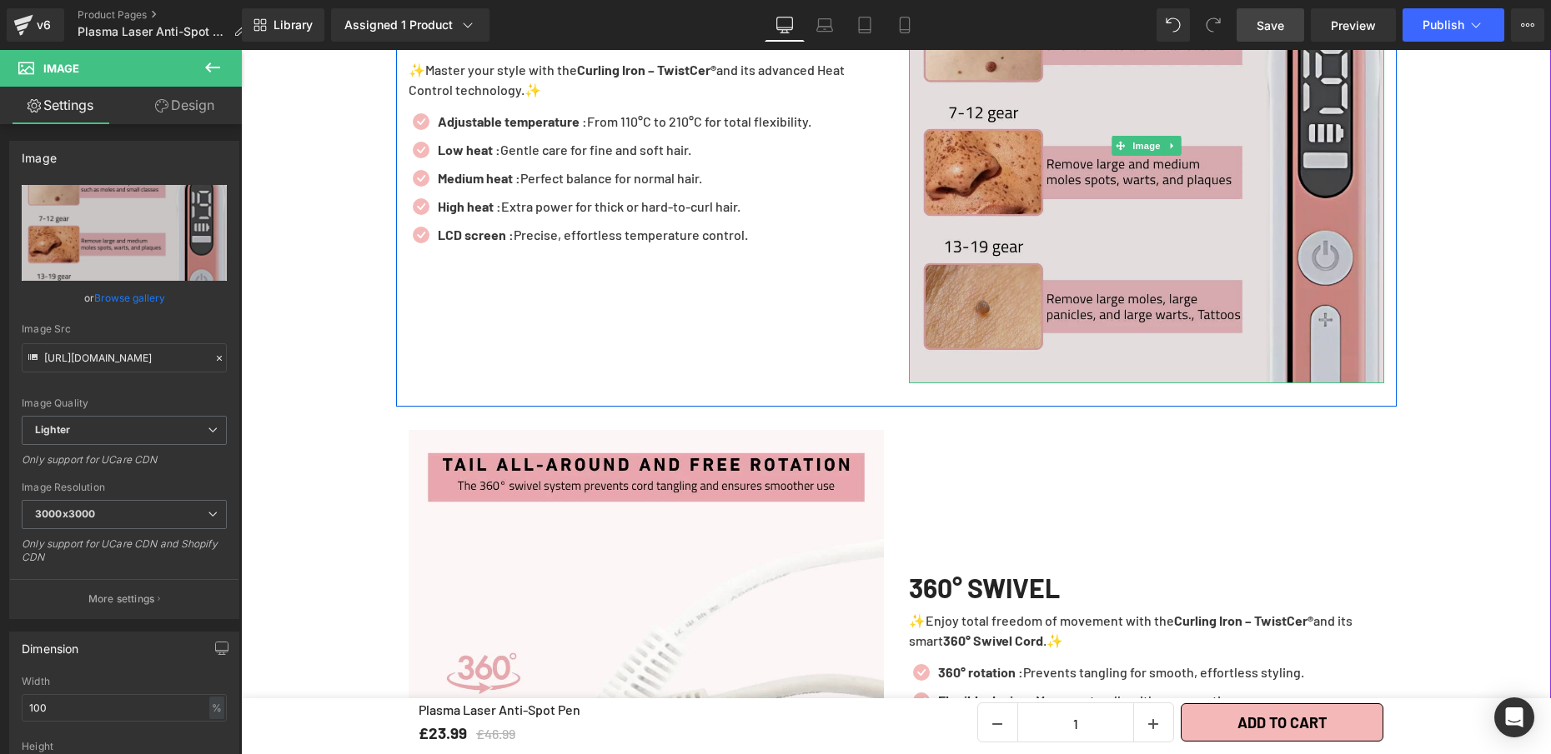
scroll to position [3098, 0]
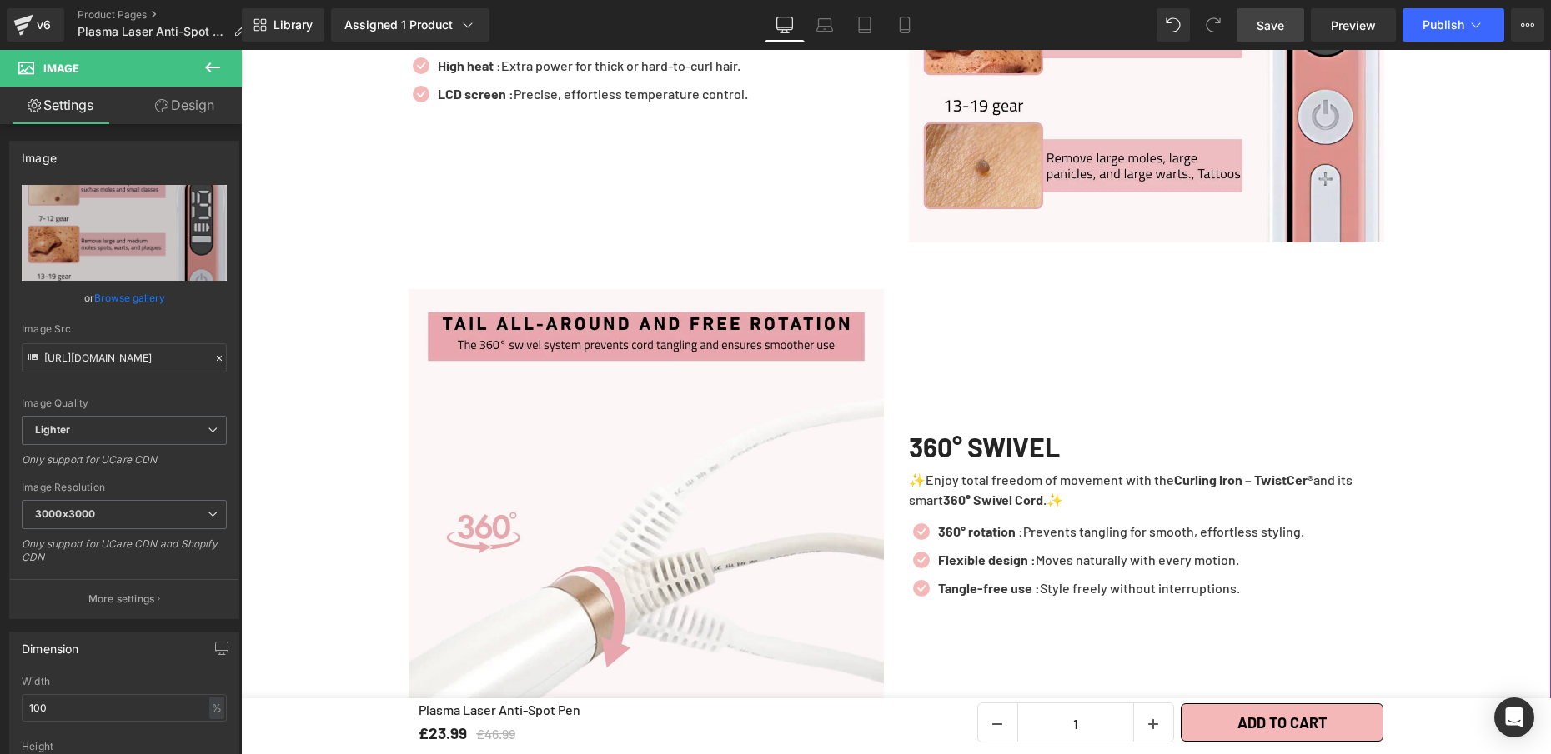
click at [689, 478] on img at bounding box center [645, 526] width 475 height 475
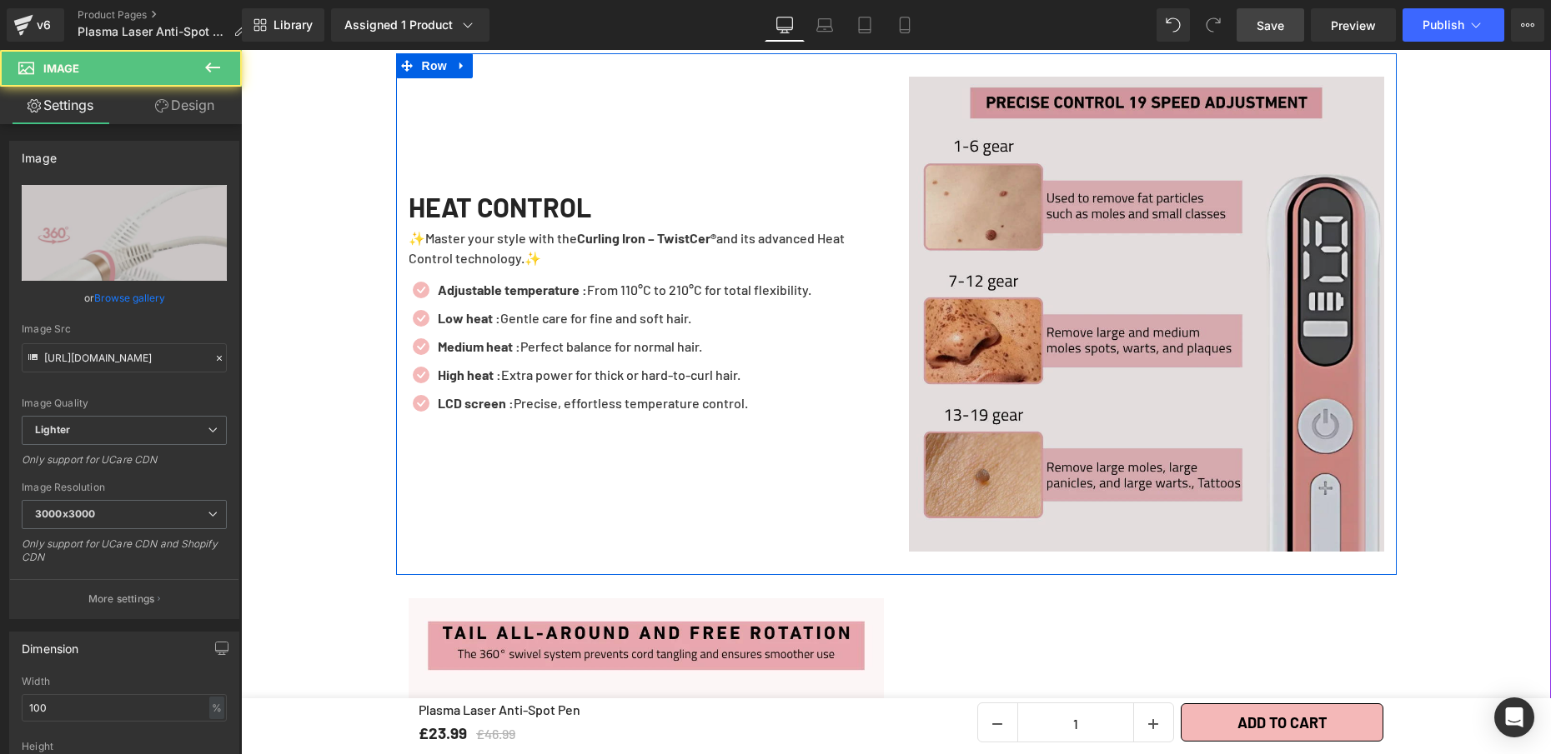
scroll to position [2743, 0]
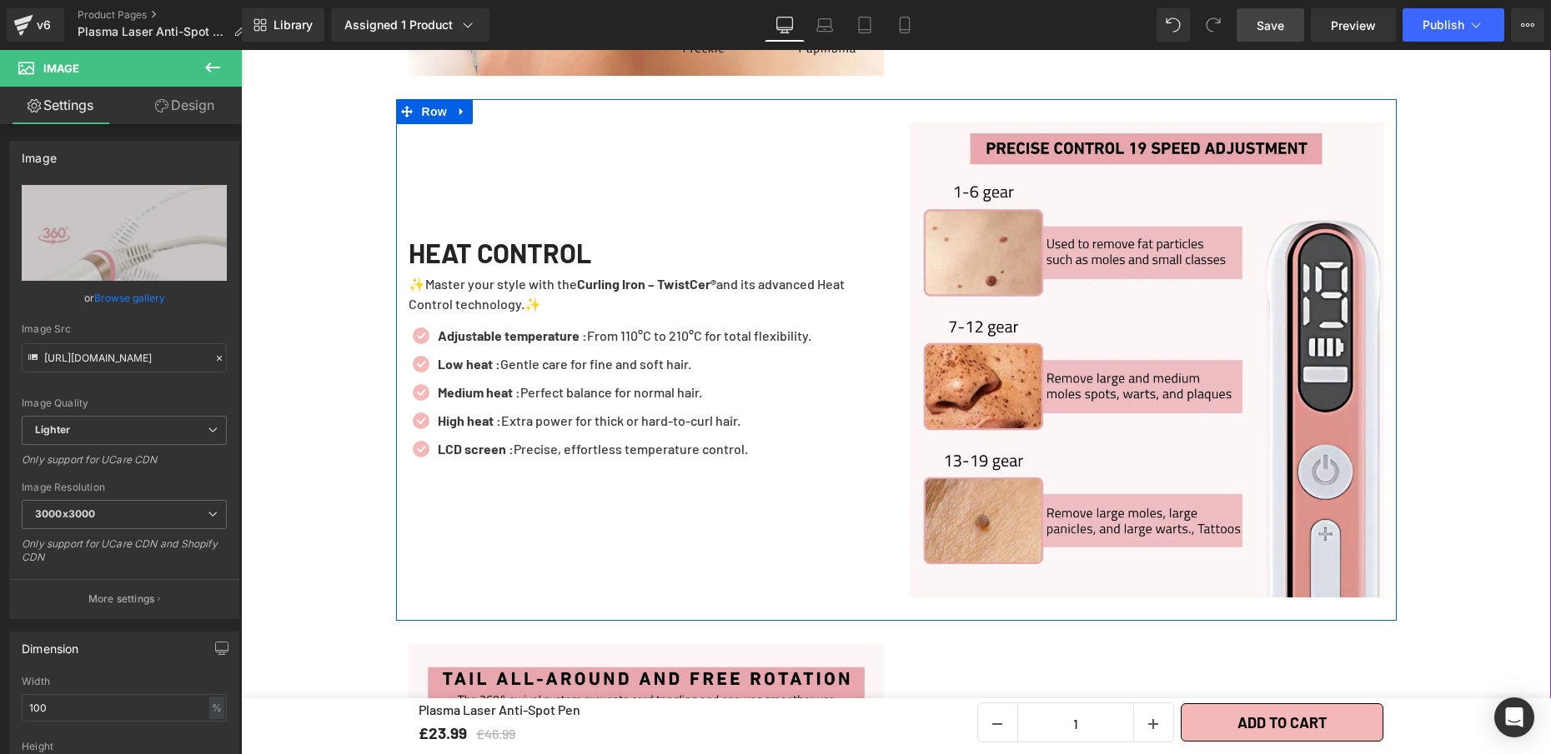
drag, startPoint x: 964, startPoint y: 219, endPoint x: 495, endPoint y: 220, distance: 469.3
click at [964, 218] on img at bounding box center [1146, 360] width 475 height 475
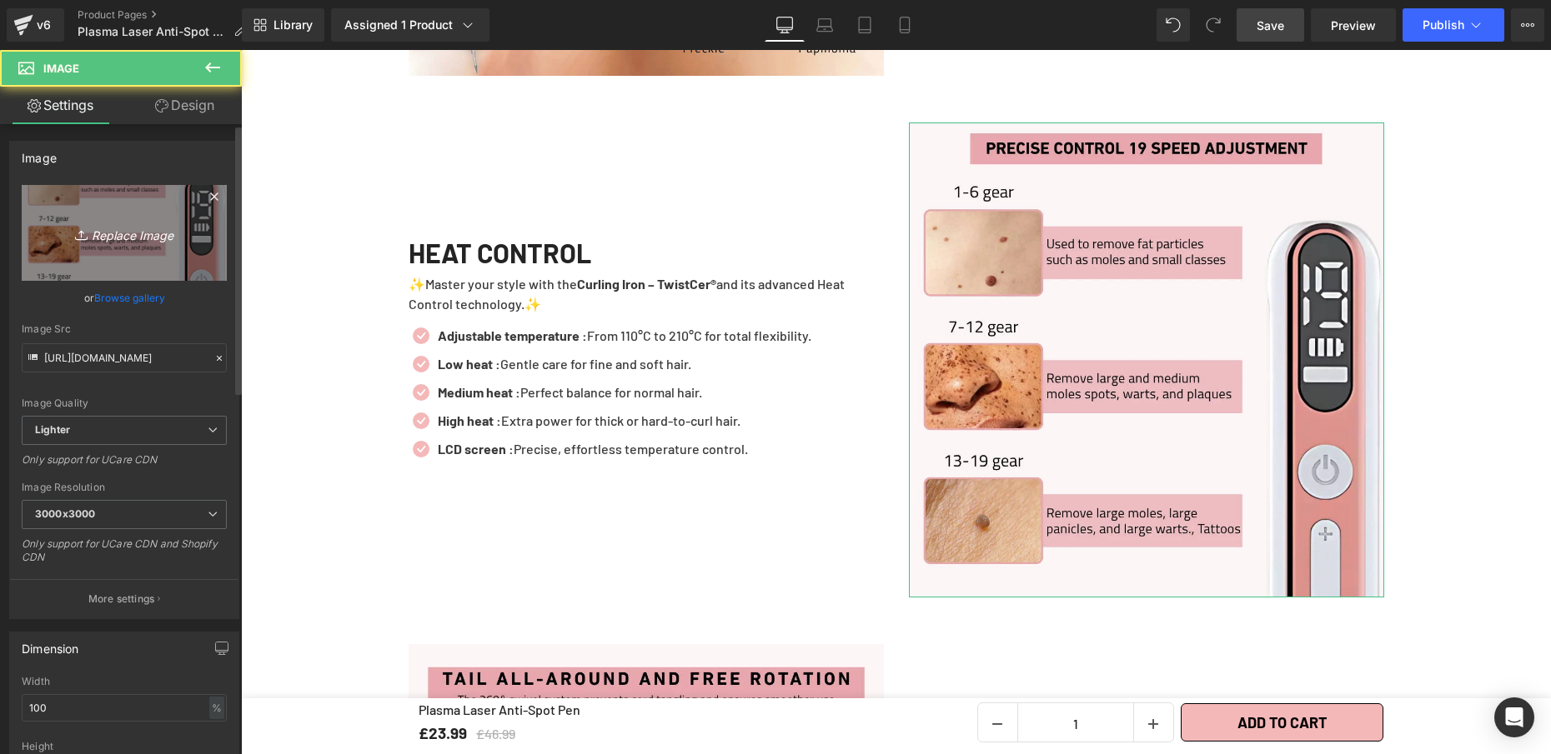
click at [123, 216] on link "Replace Image" at bounding box center [124, 233] width 205 height 96
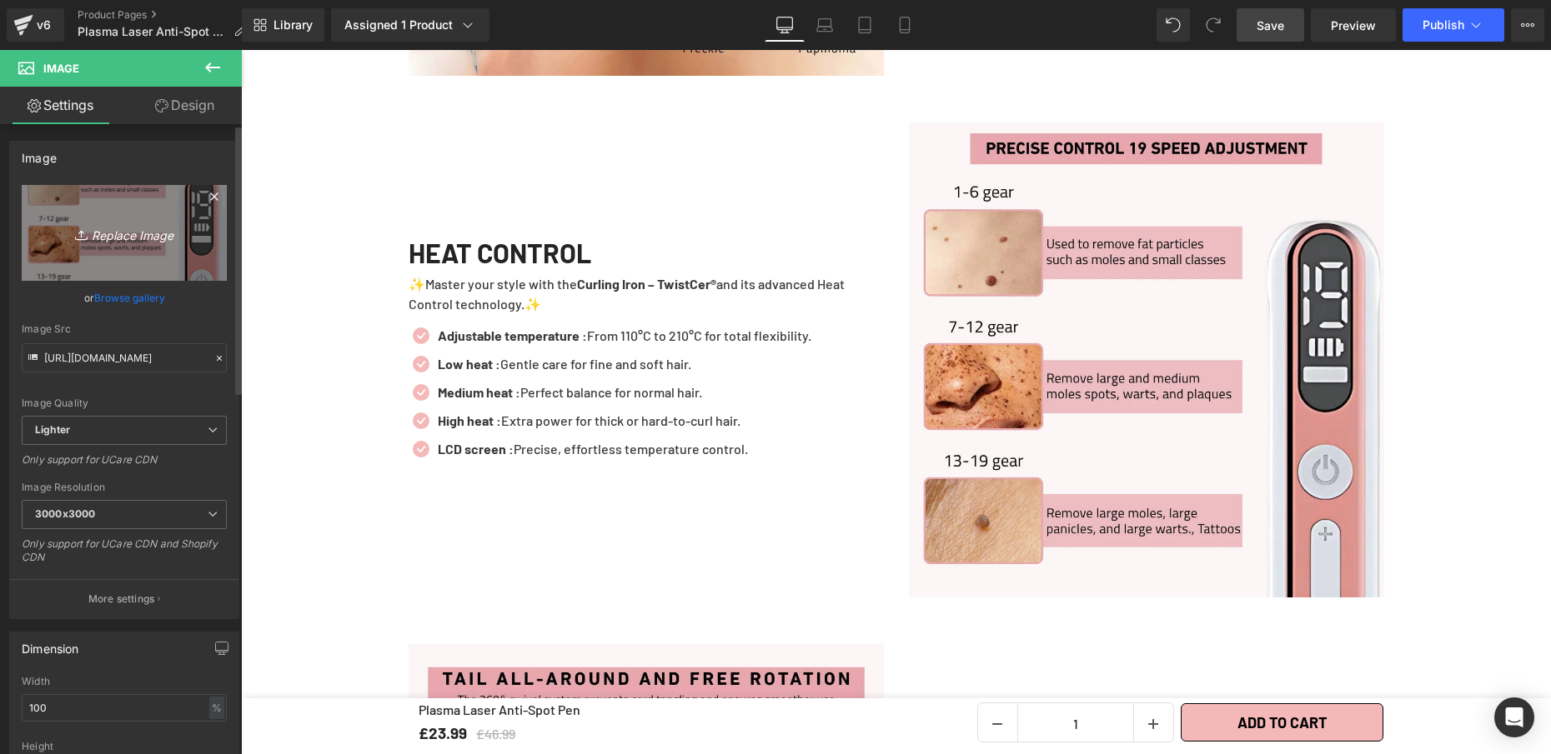
type input "C:\fakepath\Plasma Laser Anti-Spot Pen (3).webp"
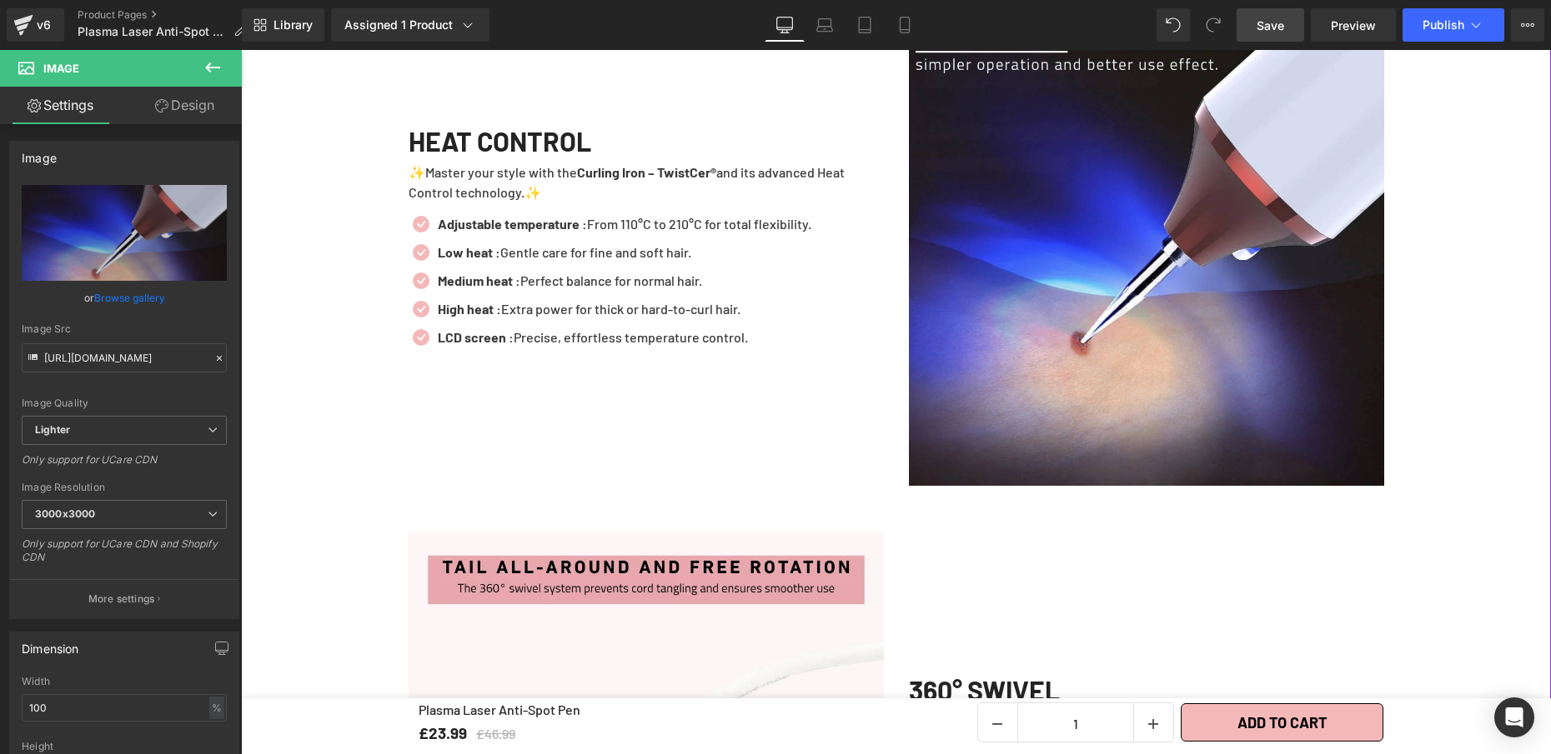
scroll to position [3000, 0]
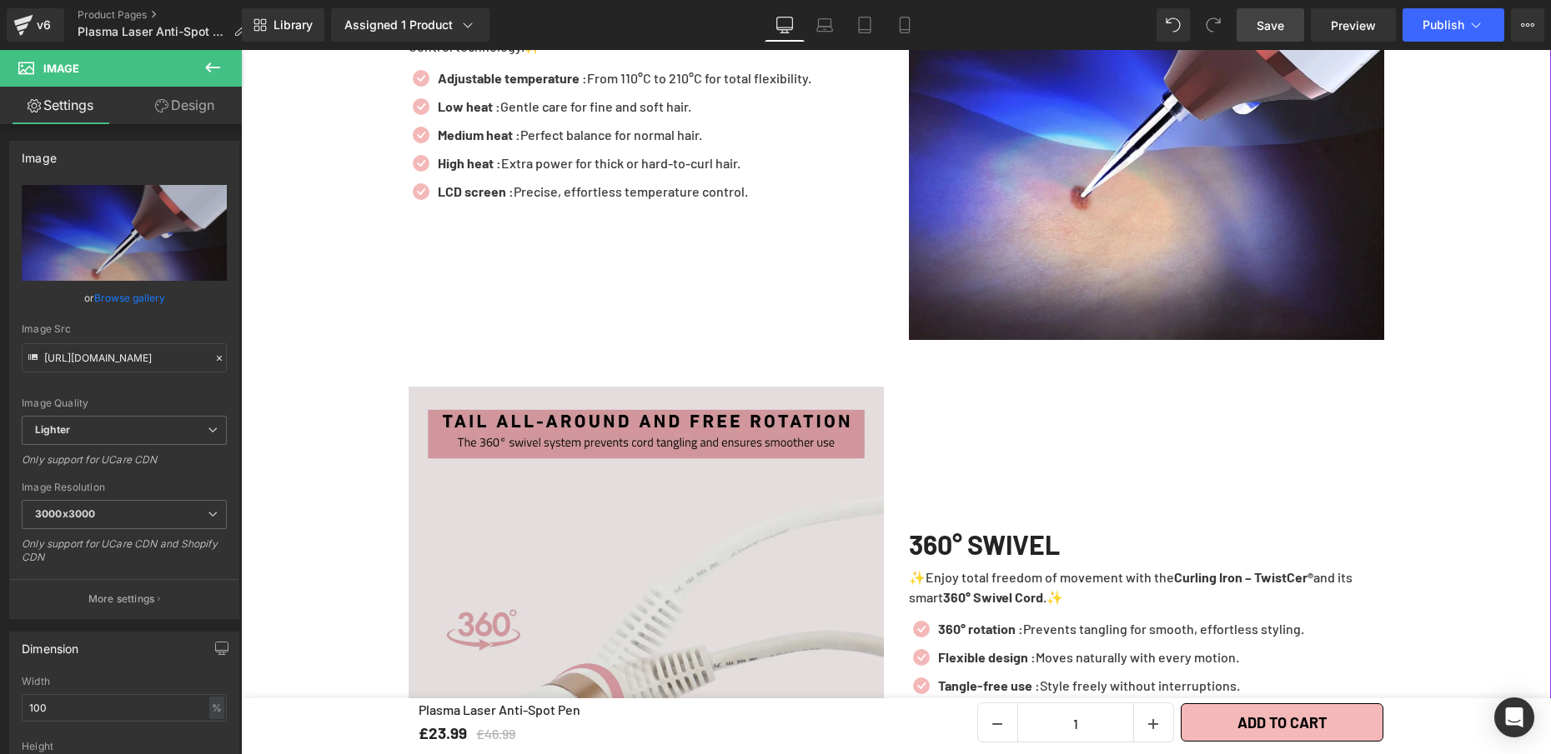
click at [809, 549] on img at bounding box center [645, 624] width 475 height 475
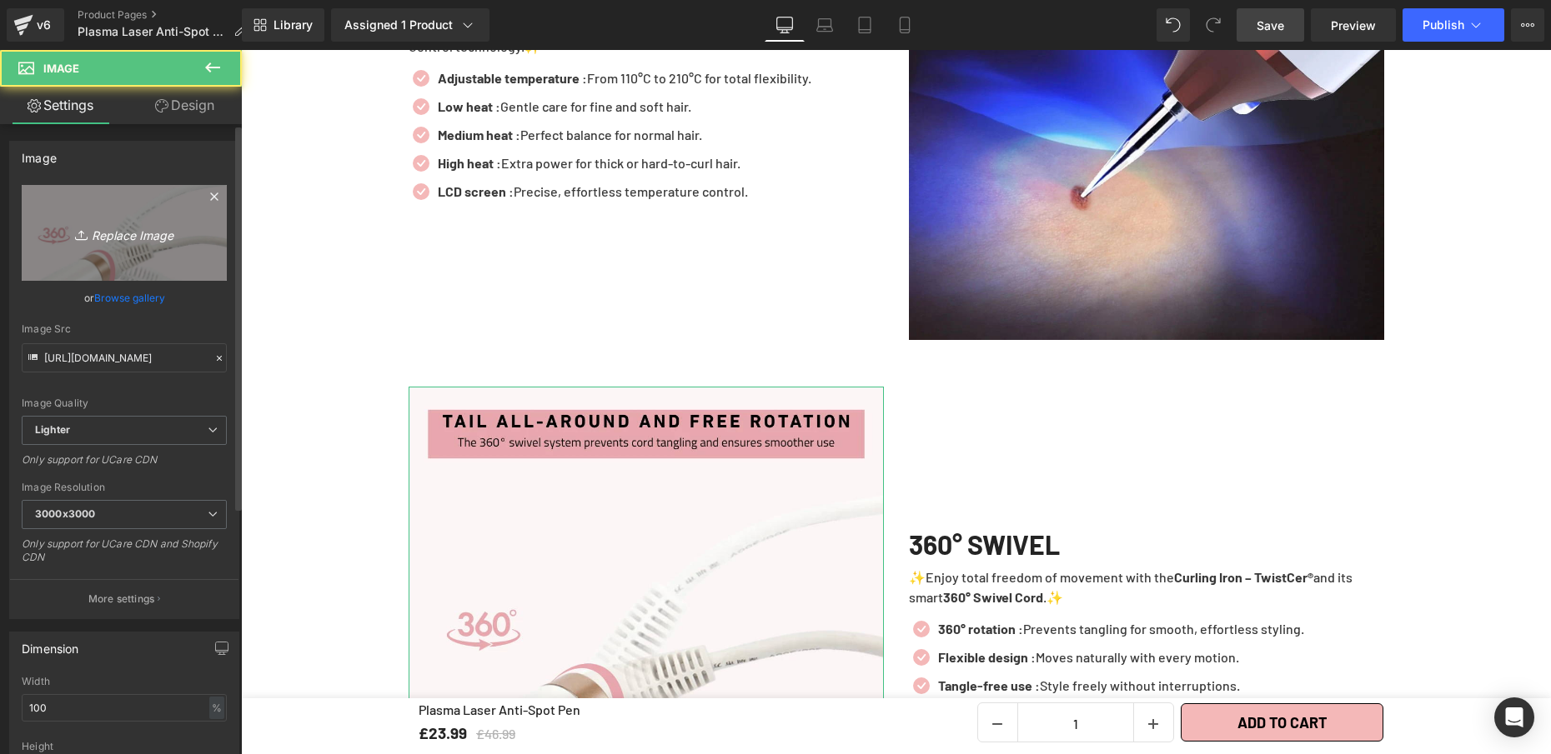
click at [123, 215] on link "Replace Image" at bounding box center [124, 233] width 205 height 96
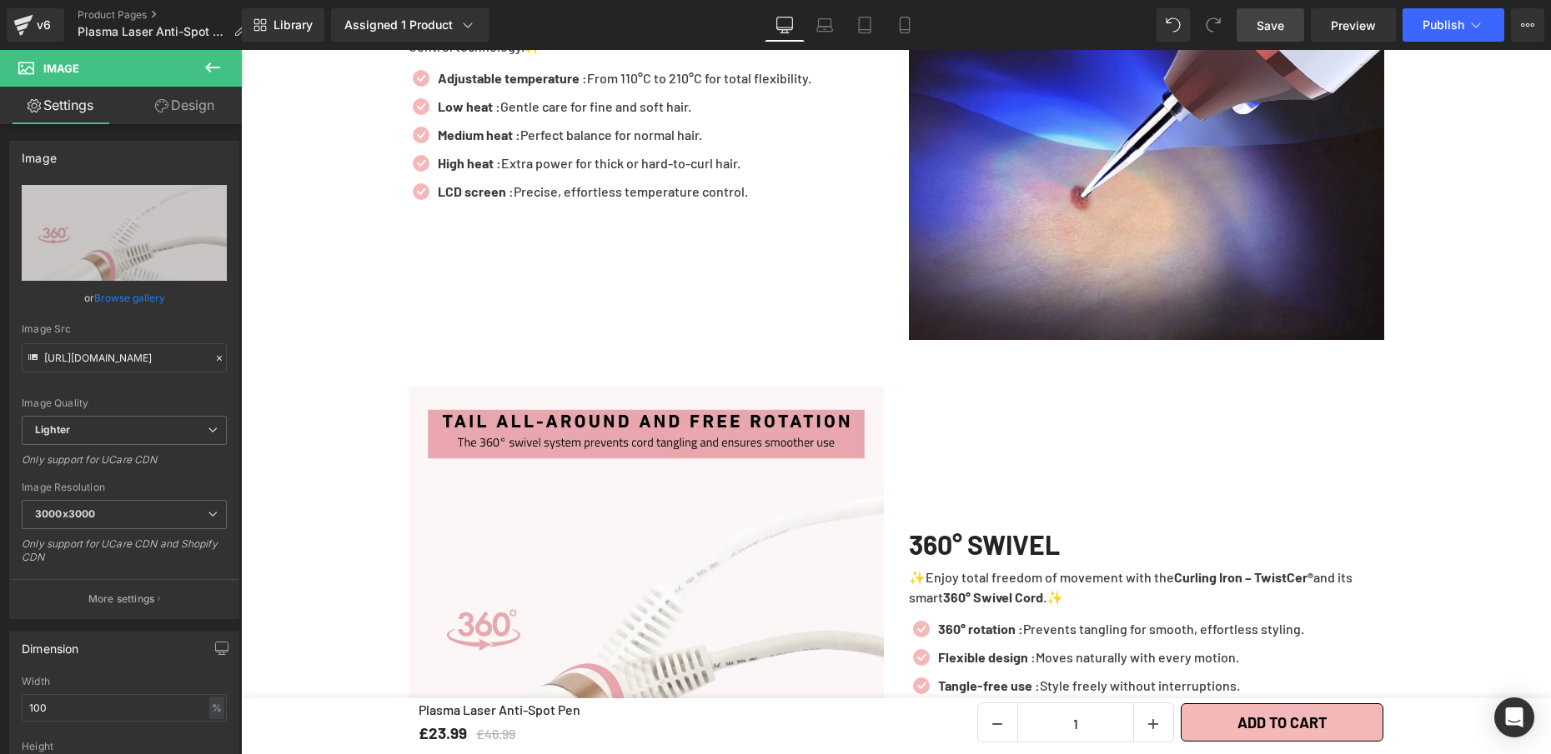
type input "C:\fakepath\Plasma Laser Anti-Spot Pen (1).webp"
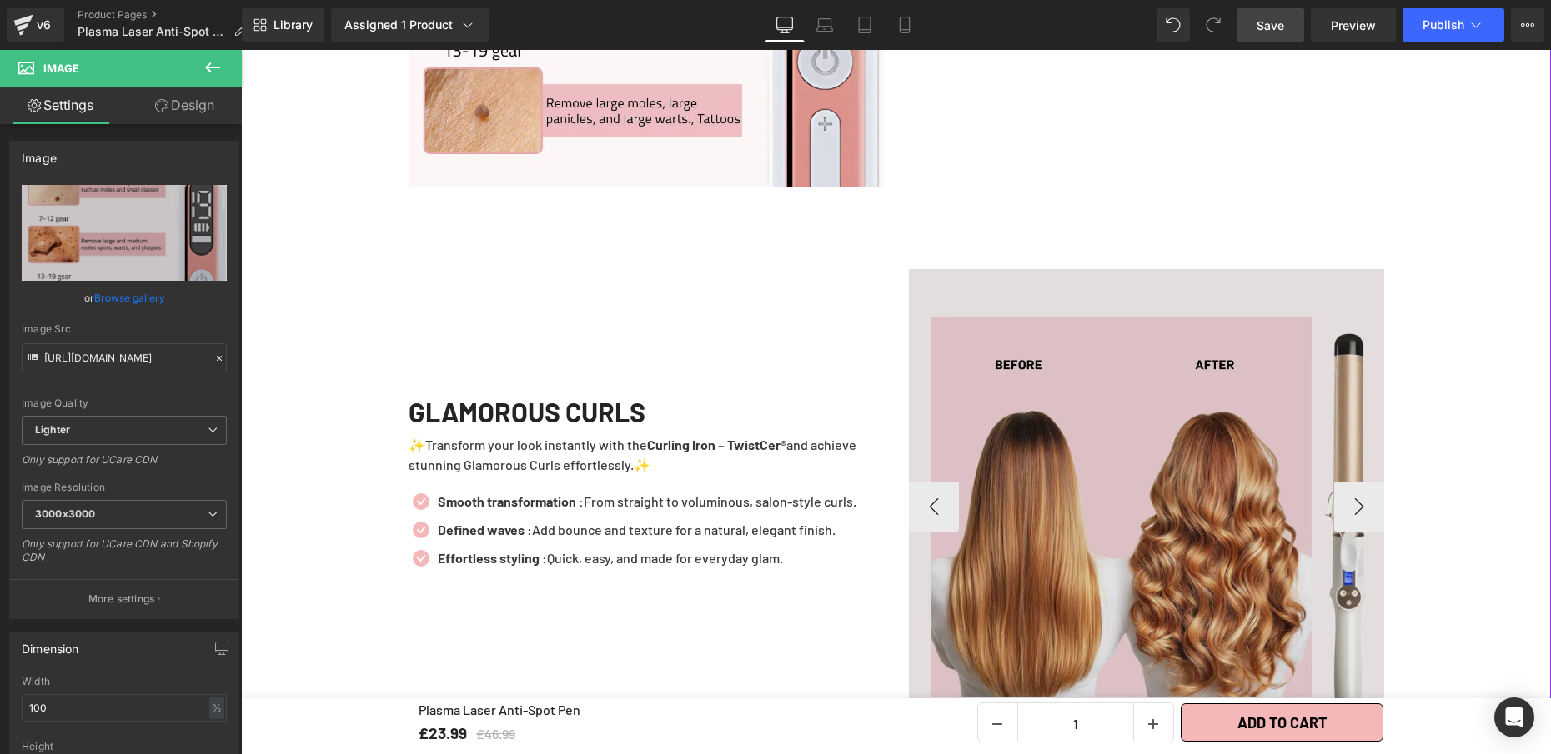
scroll to position [3409, 0]
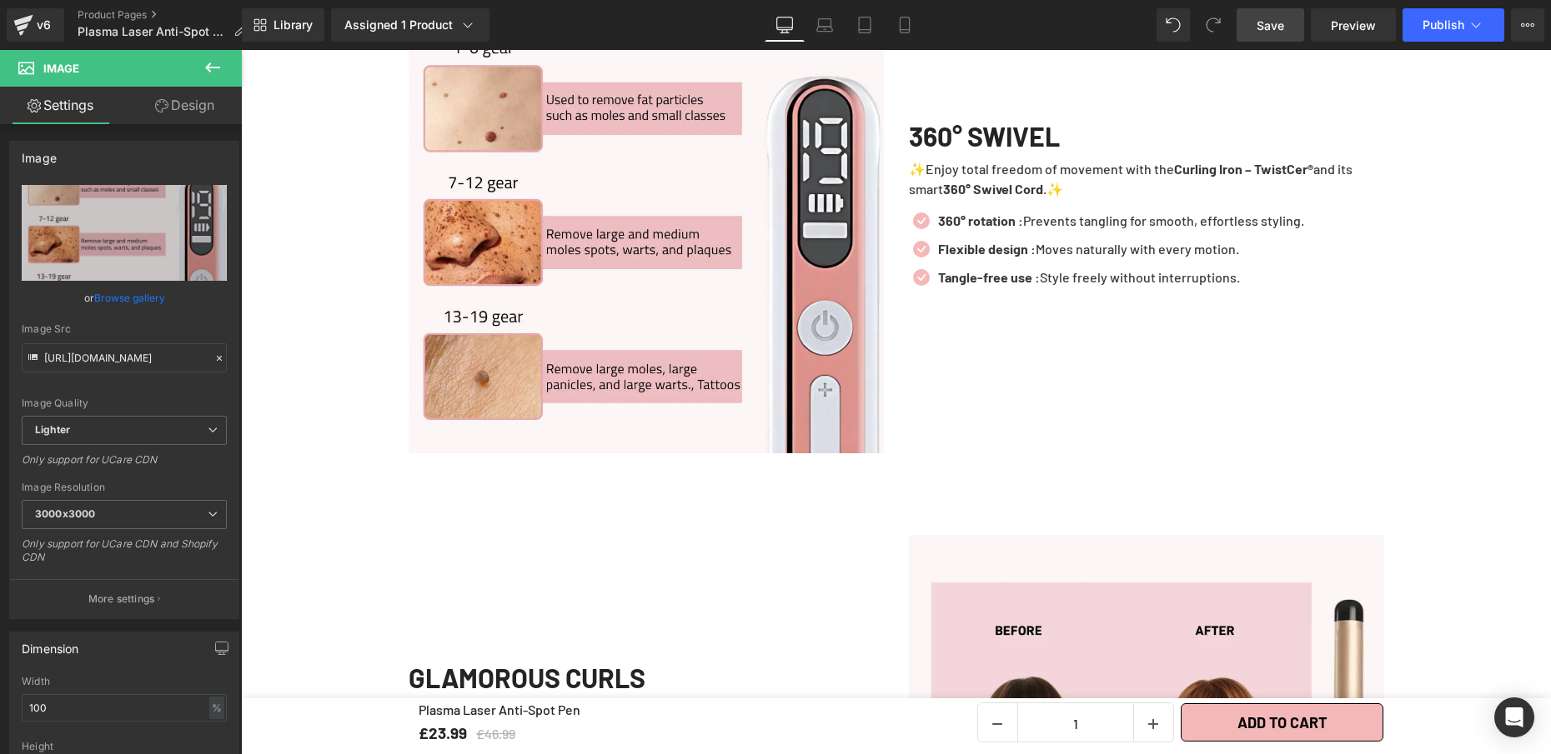
click at [1261, 23] on span "Save" at bounding box center [1270, 26] width 28 height 18
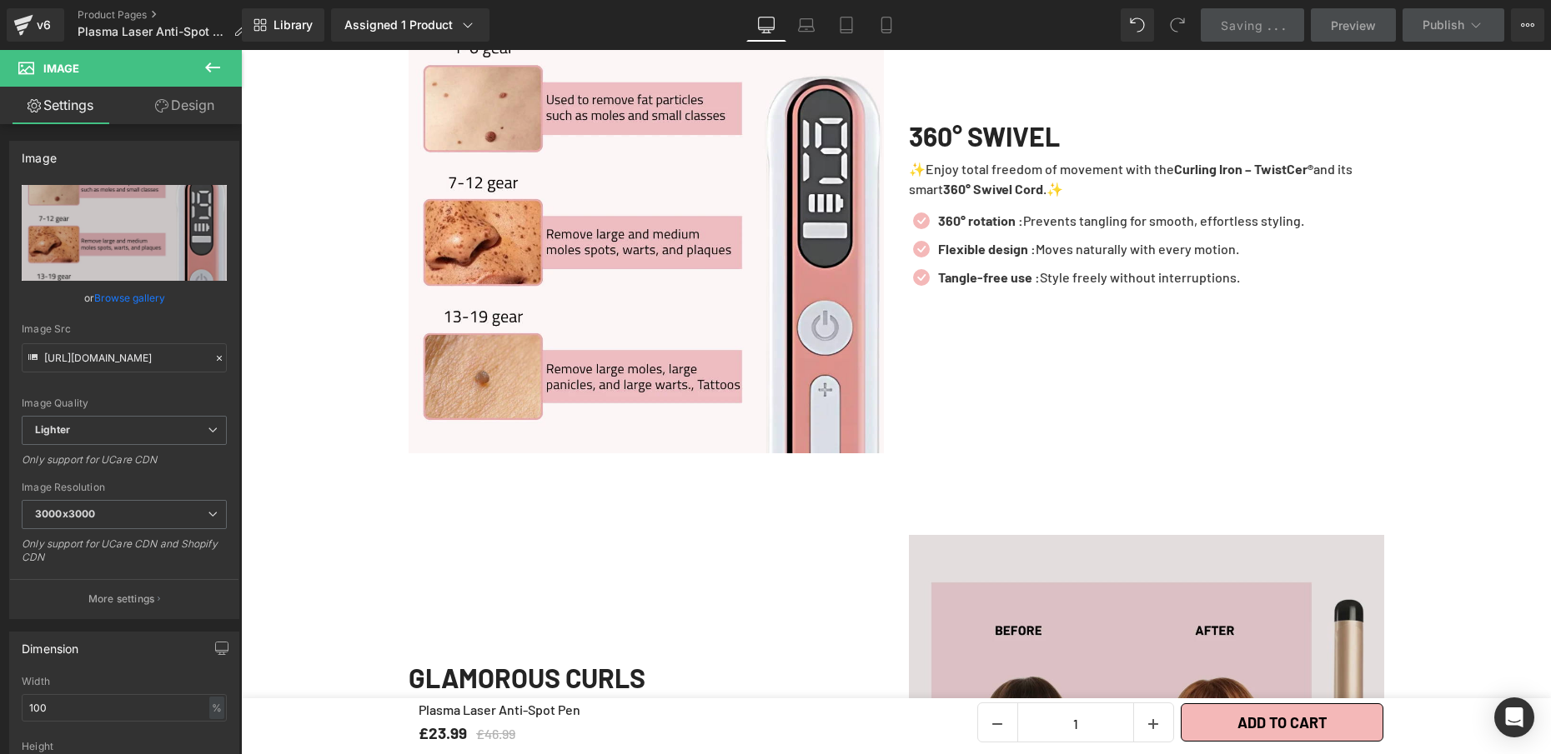
scroll to position [3565, 0]
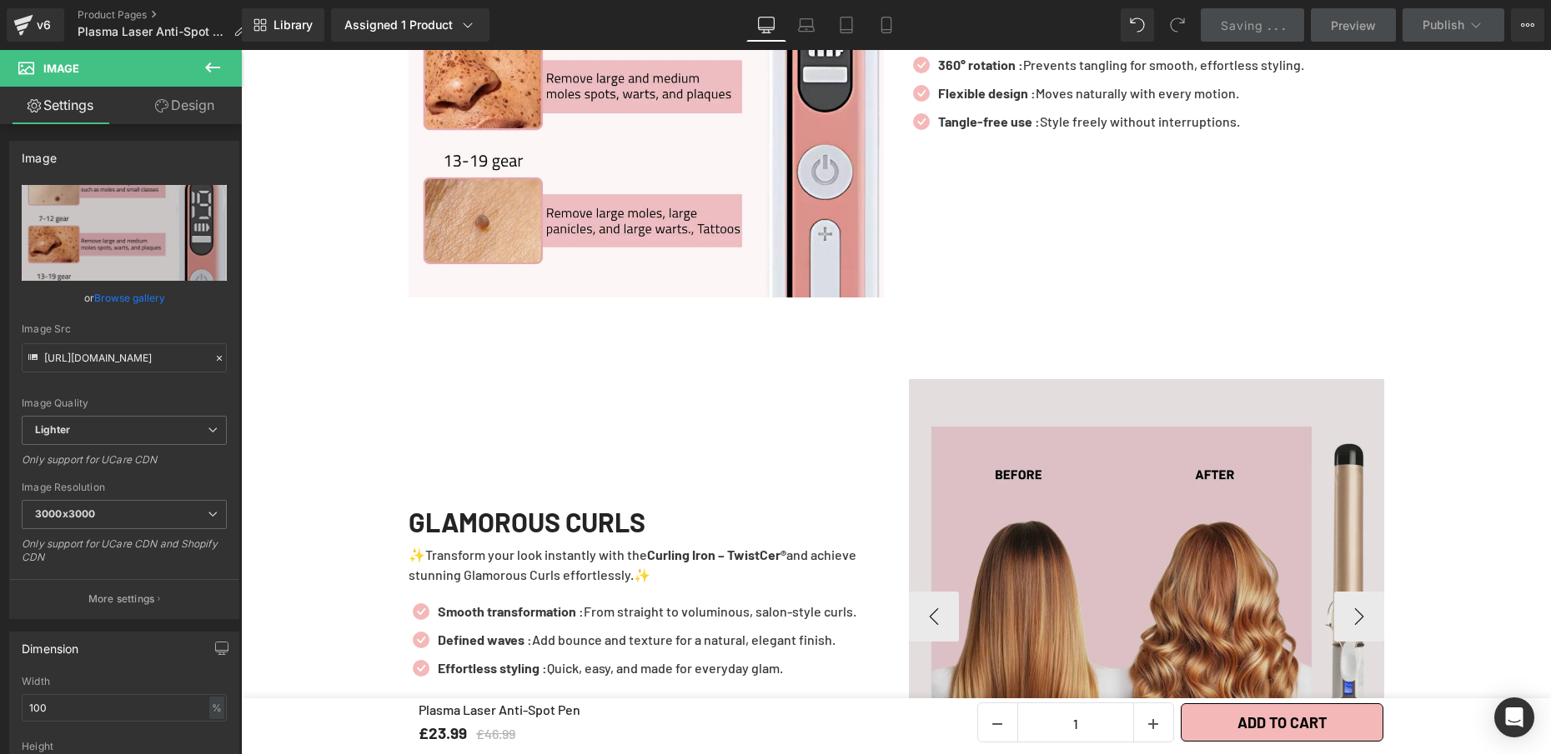
click at [1100, 425] on img at bounding box center [1146, 616] width 475 height 475
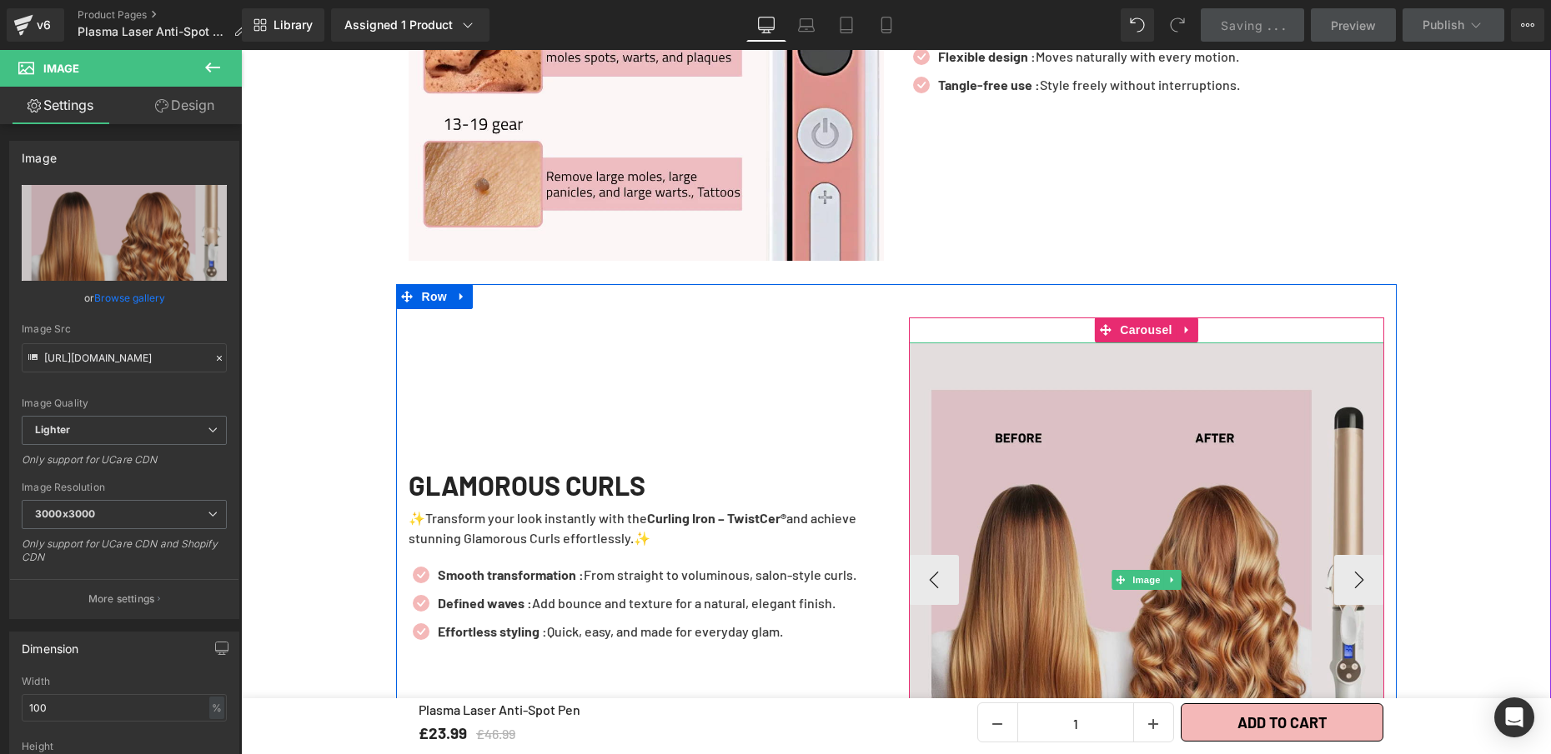
scroll to position [3682, 0]
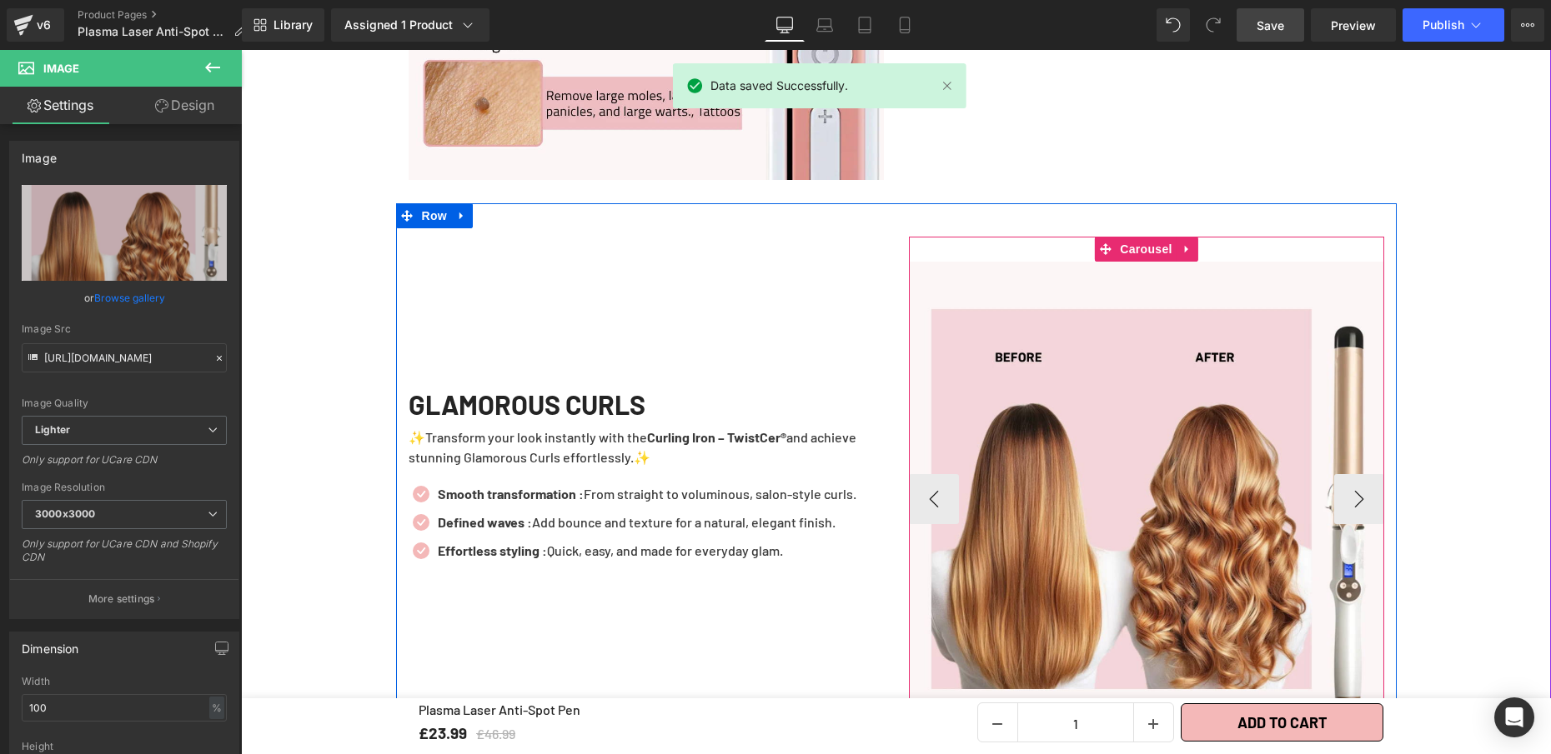
click at [1184, 246] on icon at bounding box center [1185, 250] width 3 height 8
click at [1192, 243] on icon at bounding box center [1198, 249] width 12 height 13
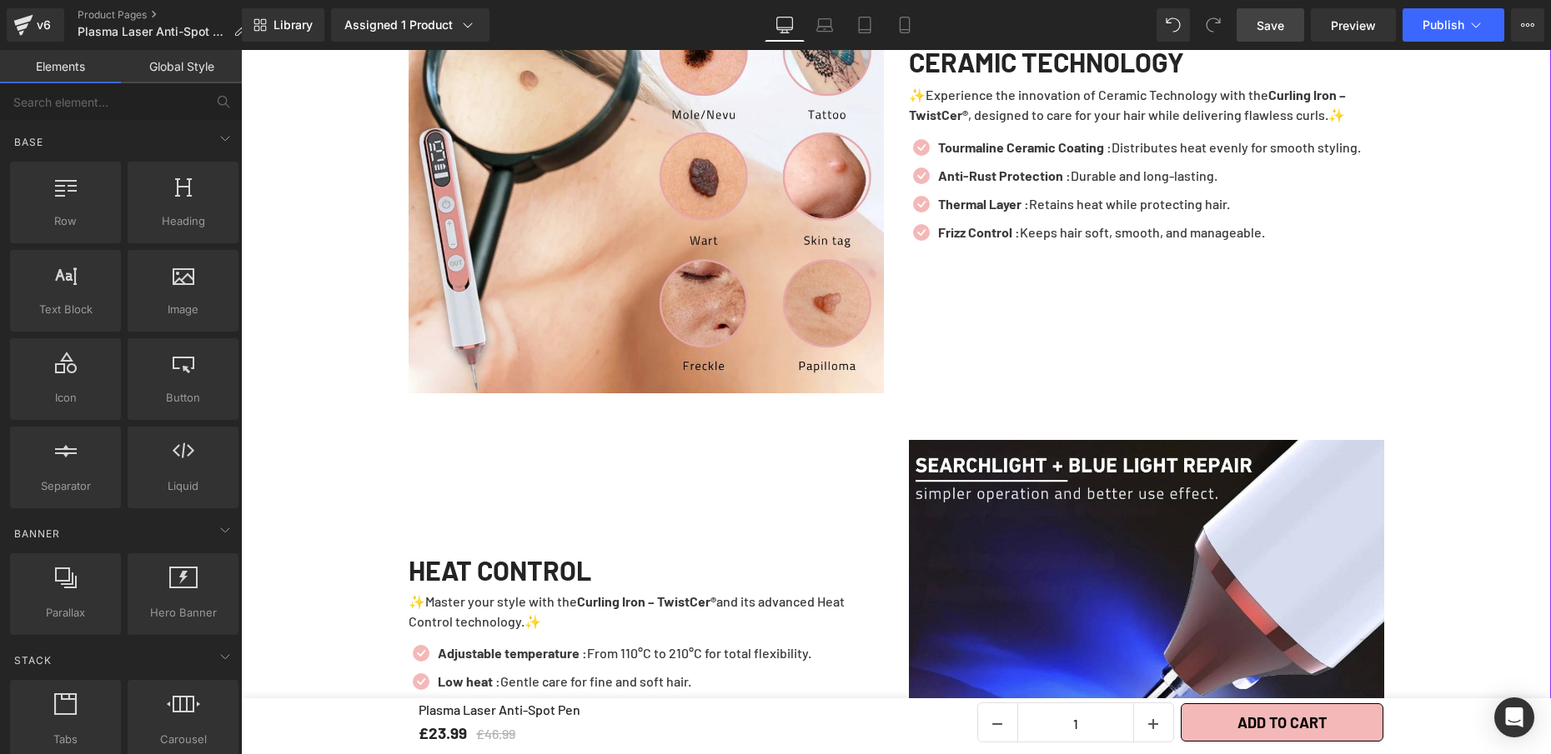
scroll to position [2006, 0]
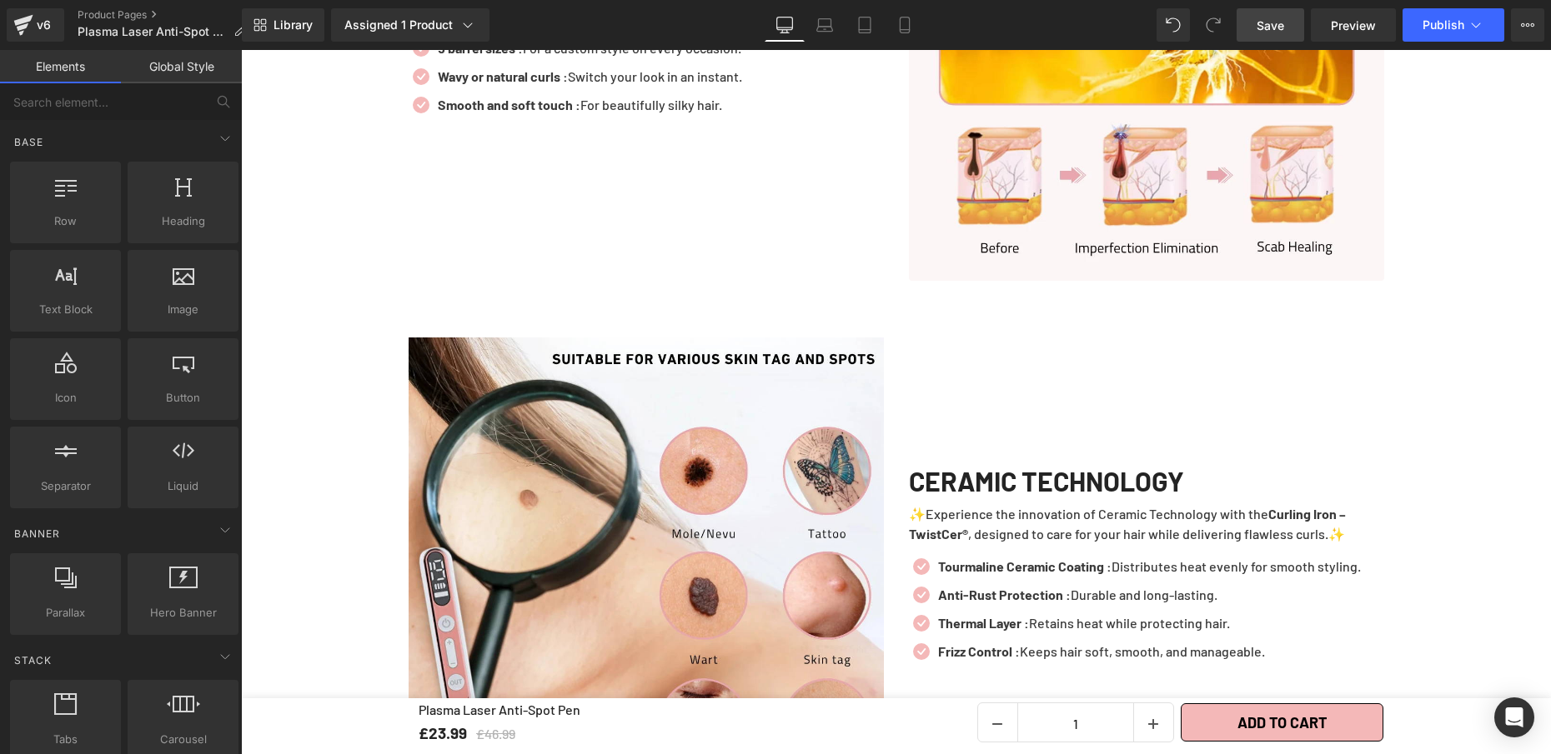
click at [1259, 26] on span "Save" at bounding box center [1270, 26] width 28 height 18
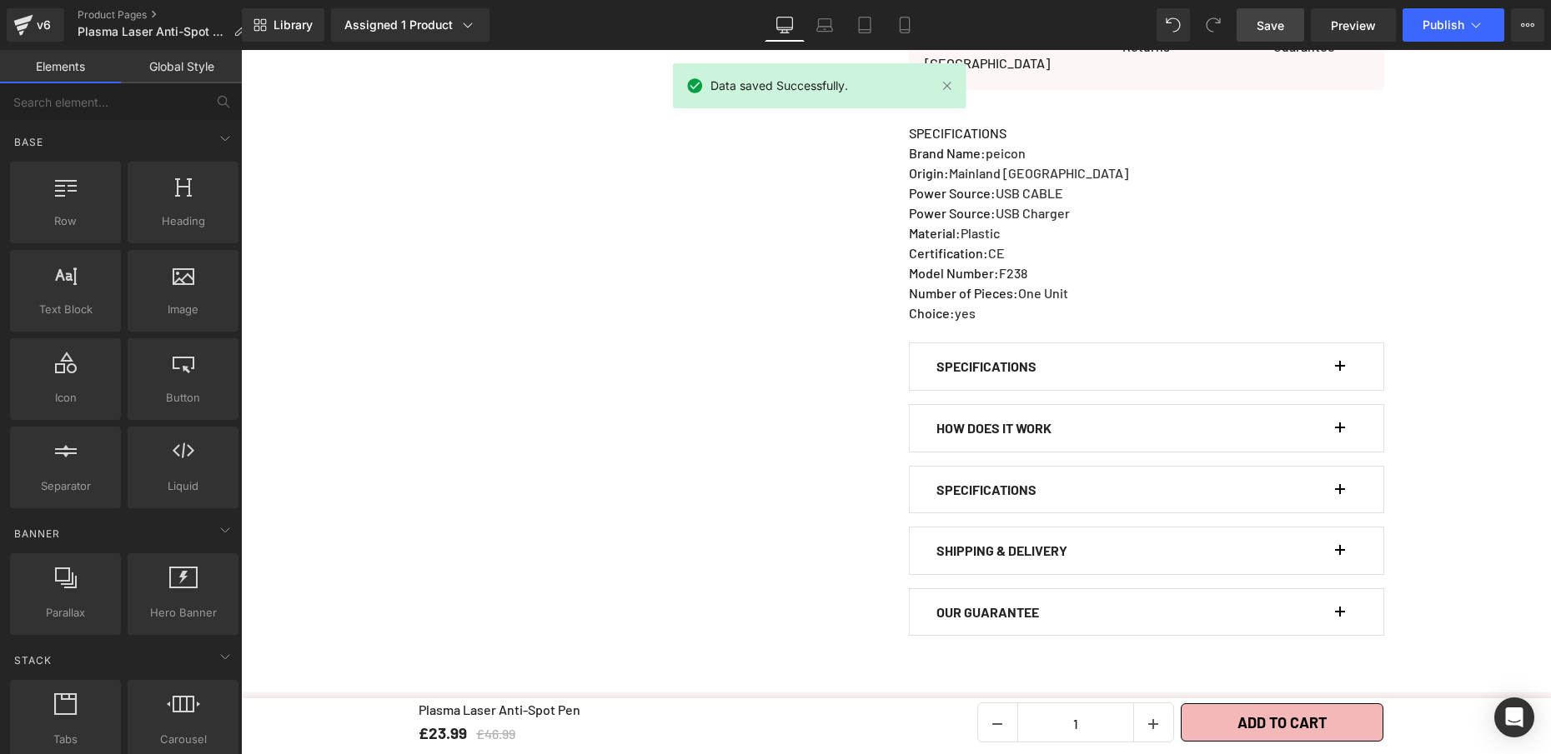
scroll to position [963, 0]
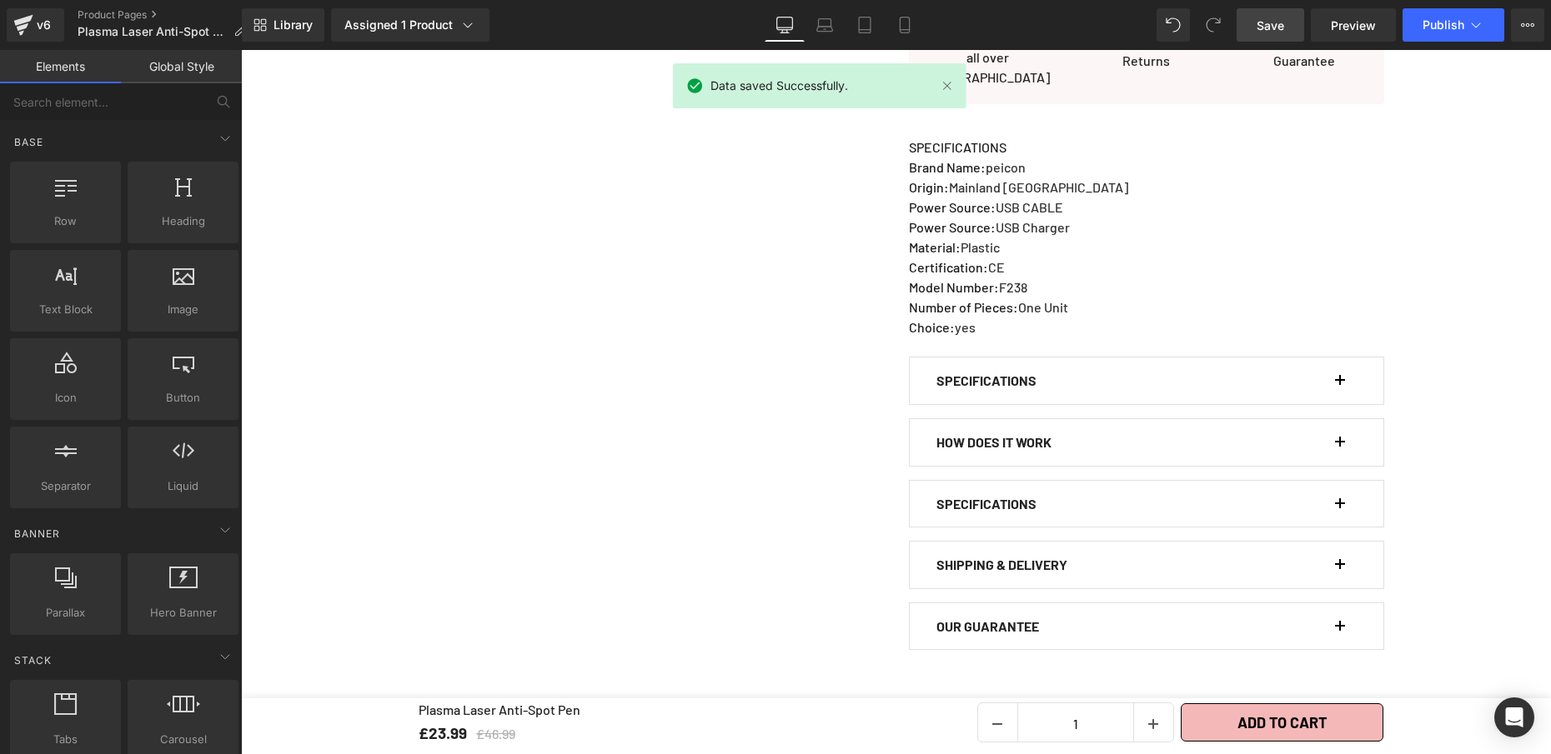
click at [1340, 386] on span "button" at bounding box center [1340, 386] width 0 height 0
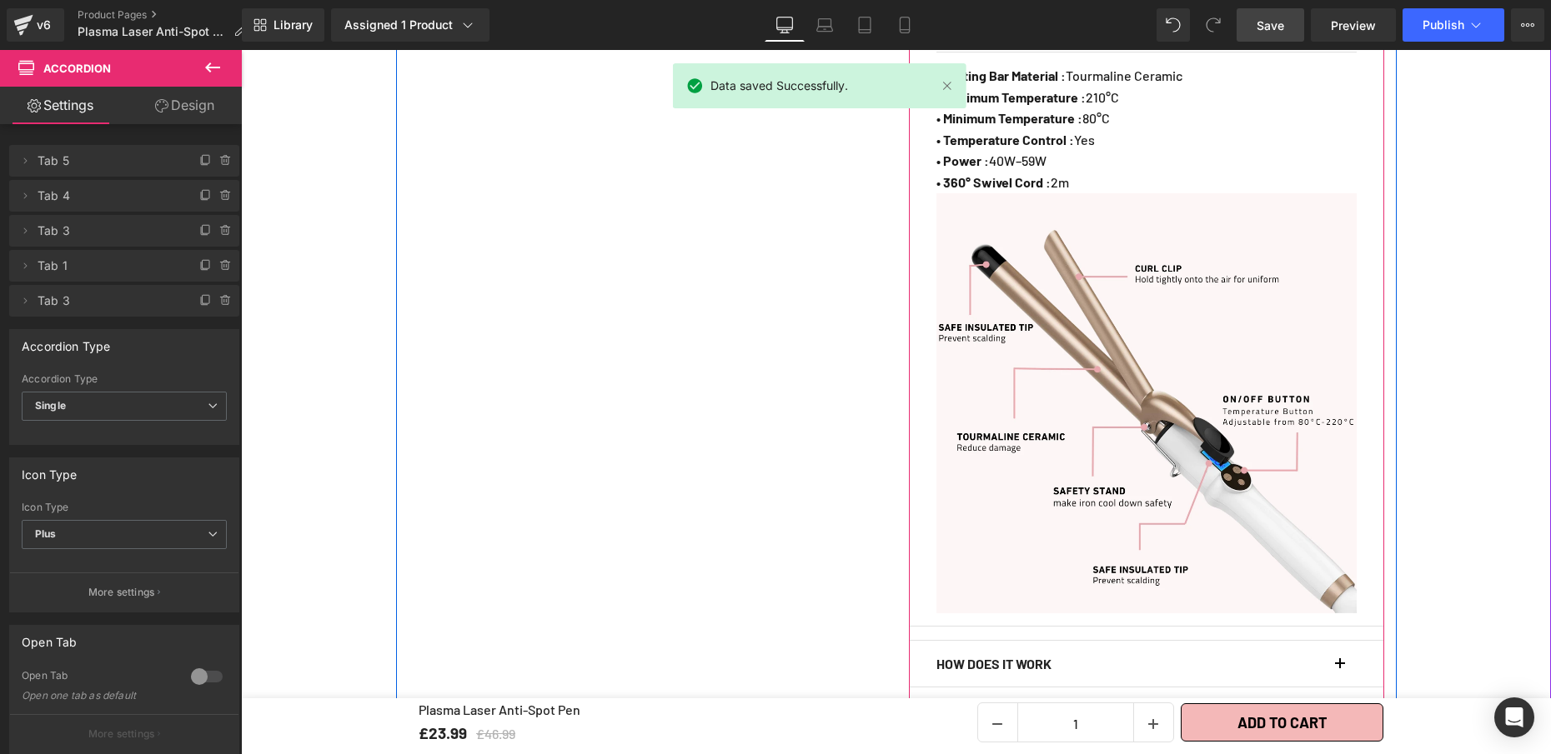
scroll to position [1558, 0]
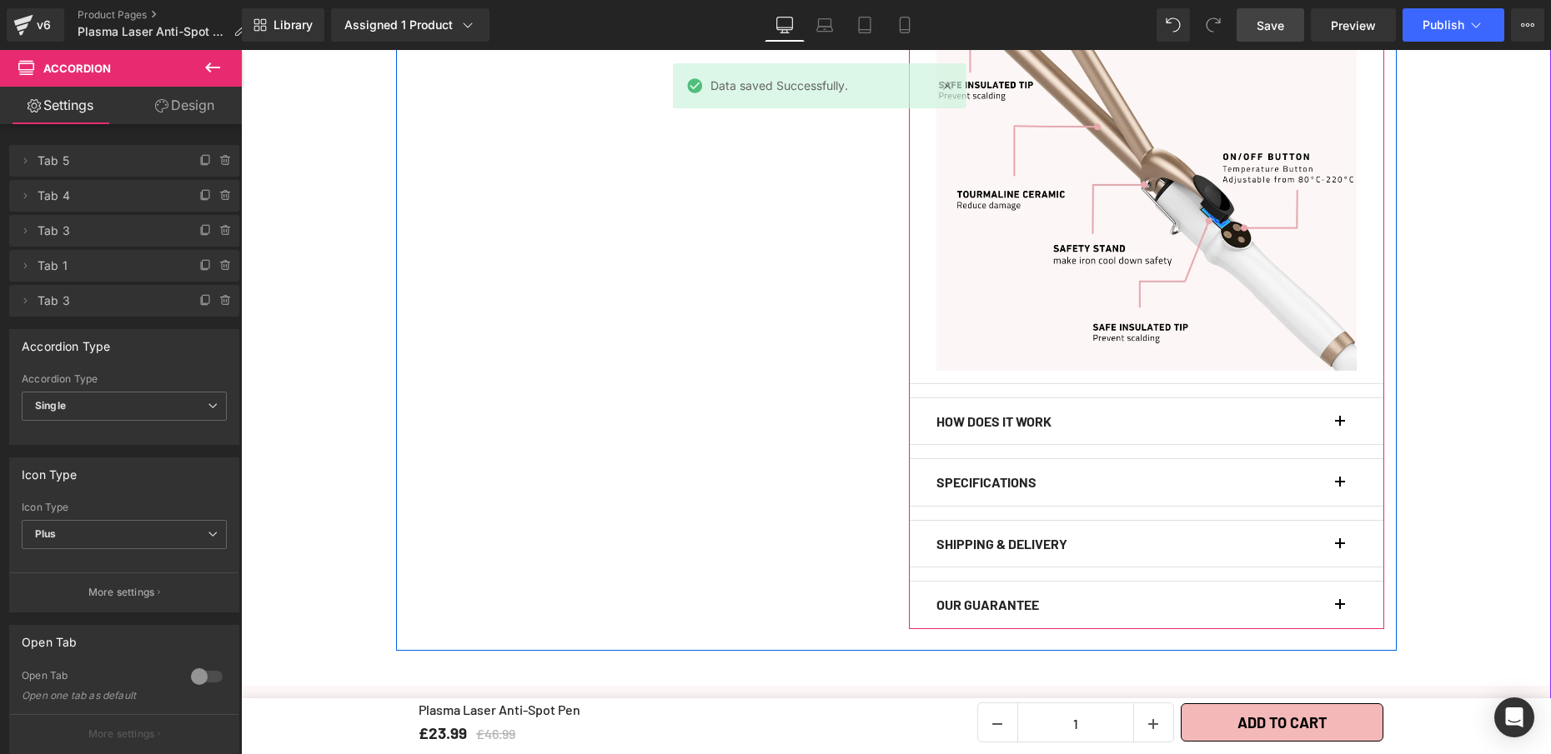
click at [241, 50] on div at bounding box center [241, 50] width 0 height 0
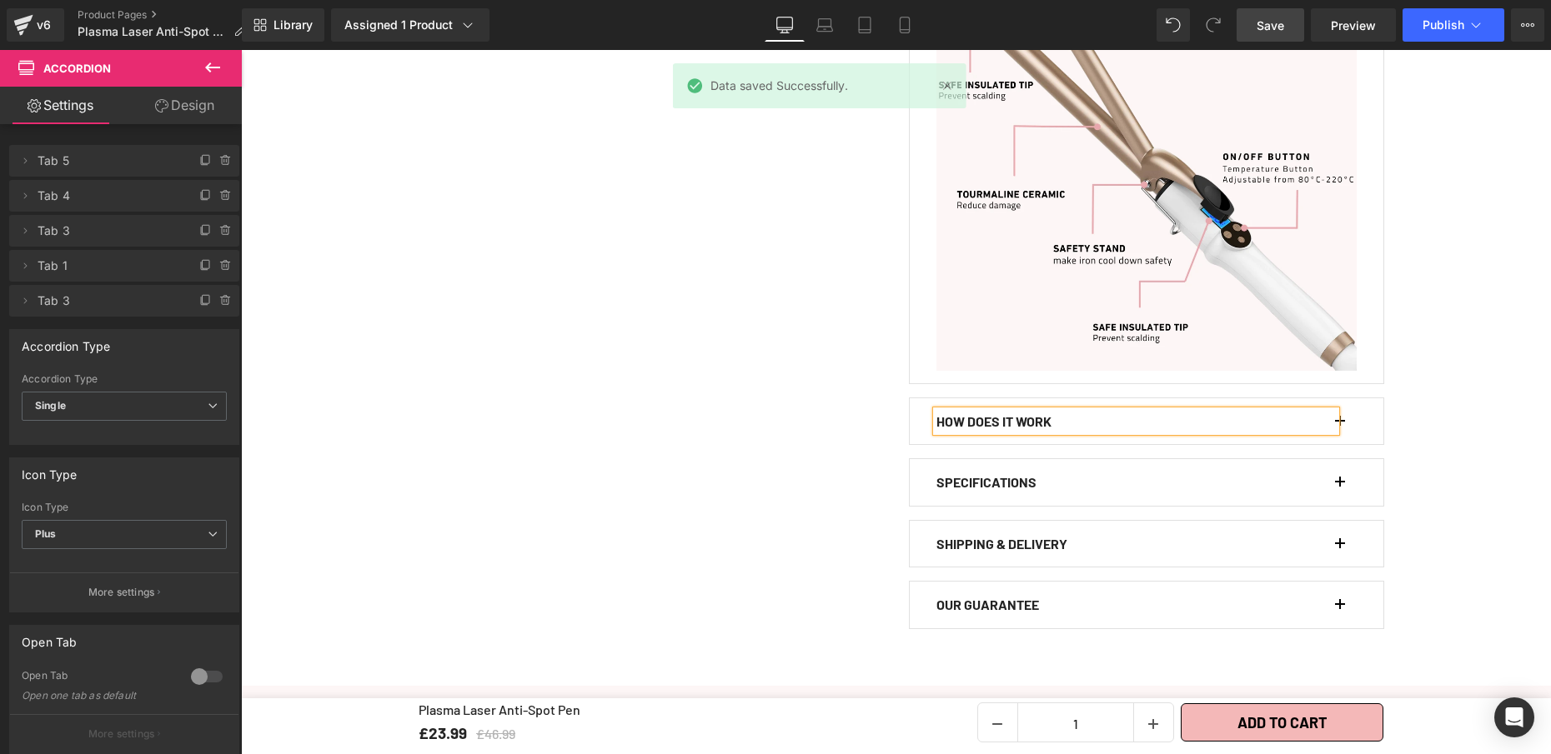
click at [1340, 407] on button "button" at bounding box center [1348, 421] width 17 height 47
click at [1330, 411] on div "HOW DOES IT WORK" at bounding box center [1135, 422] width 399 height 22
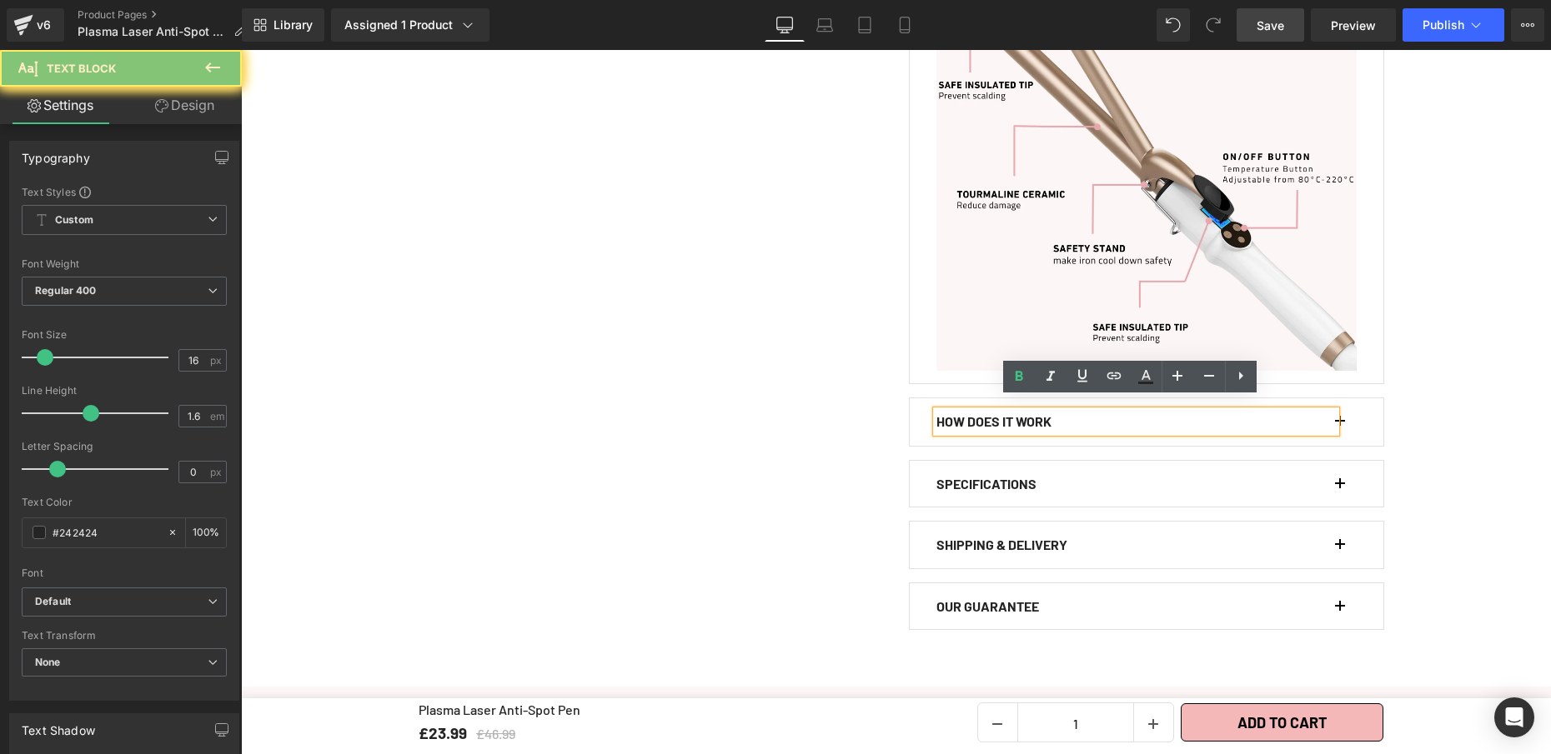
click at [1340, 413] on button "button" at bounding box center [1348, 421] width 17 height 47
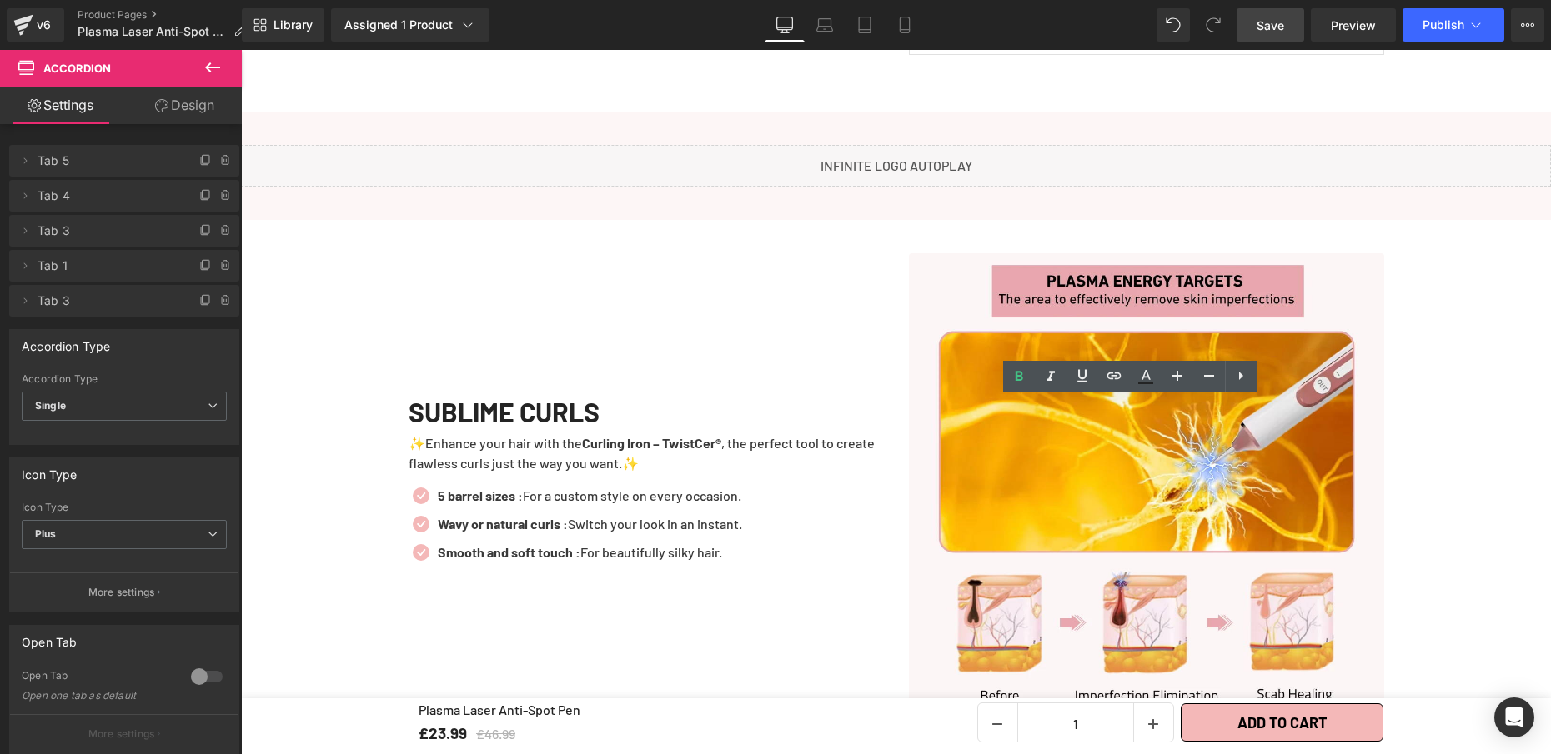
scroll to position [984, 0]
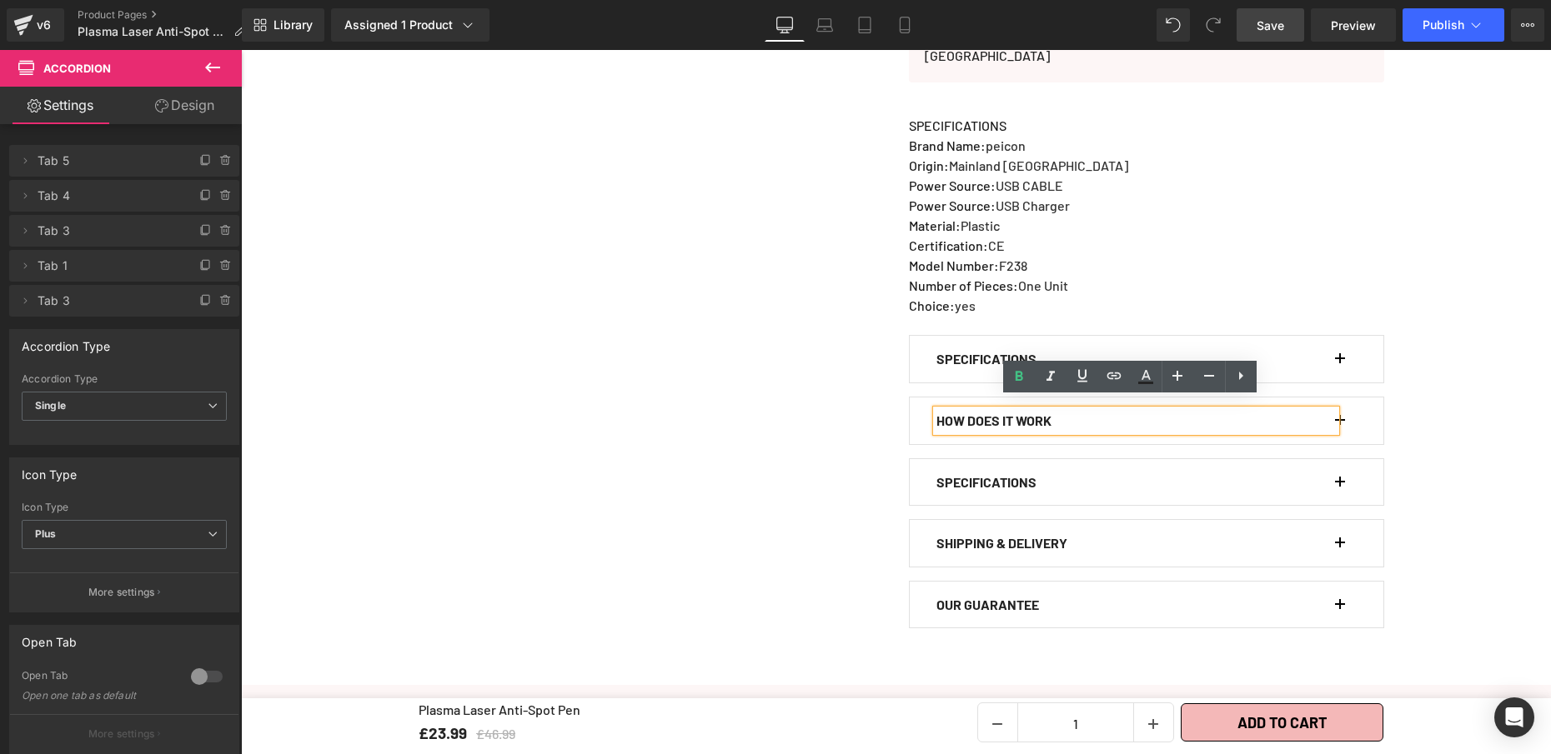
click at [1340, 408] on button "button" at bounding box center [1348, 421] width 17 height 47
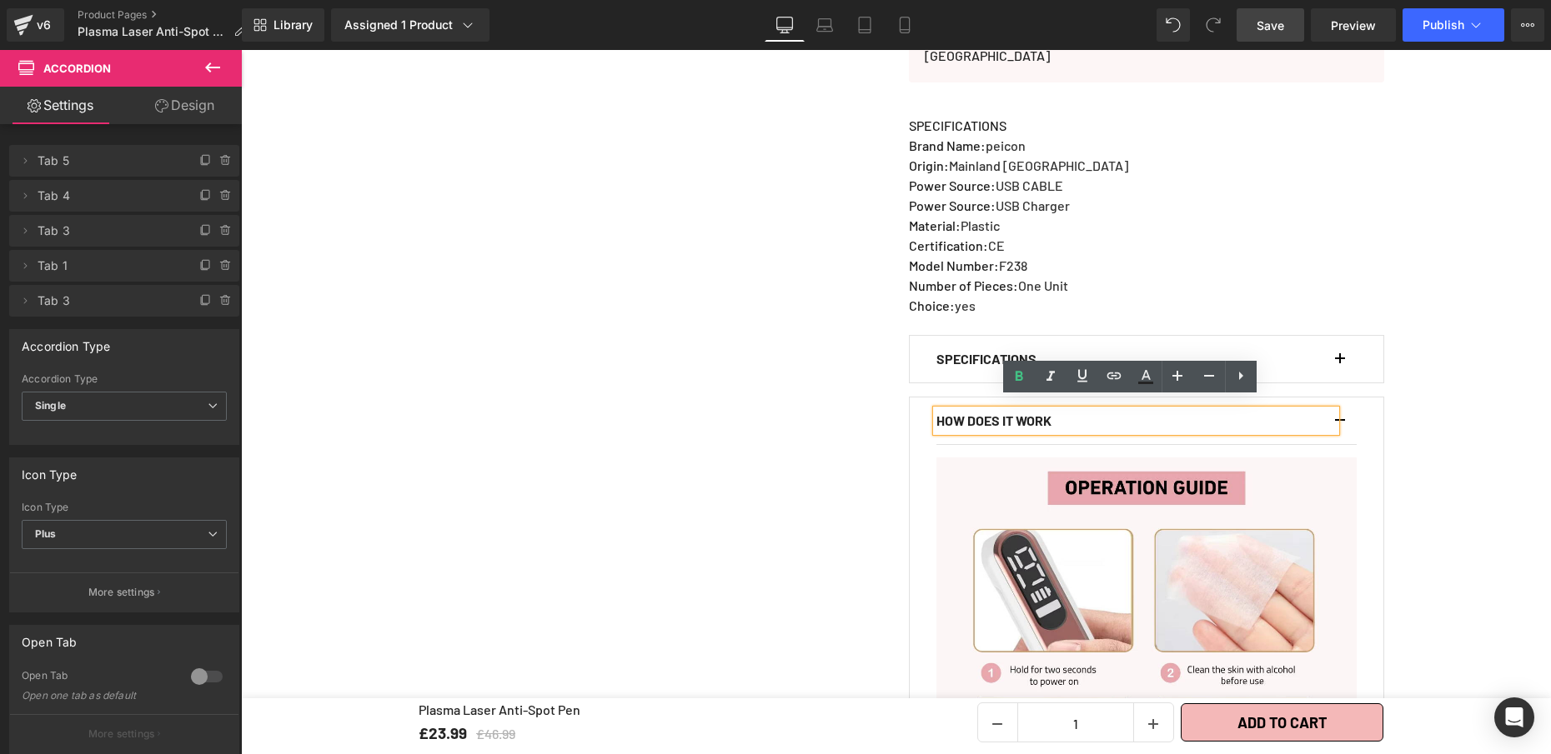
click at [1340, 408] on button "button" at bounding box center [1348, 421] width 17 height 47
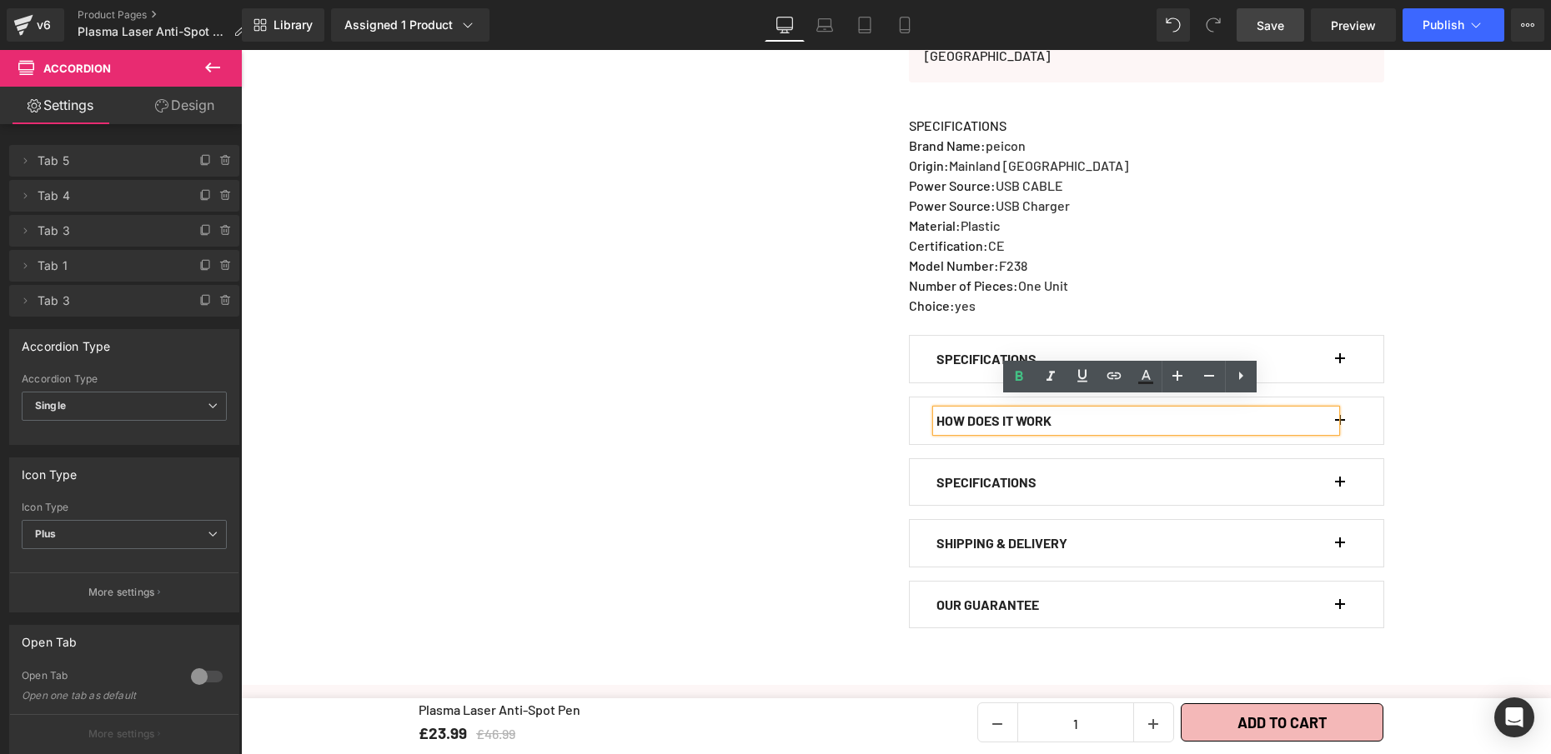
click at [1340, 364] on span "button" at bounding box center [1340, 364] width 0 height 0
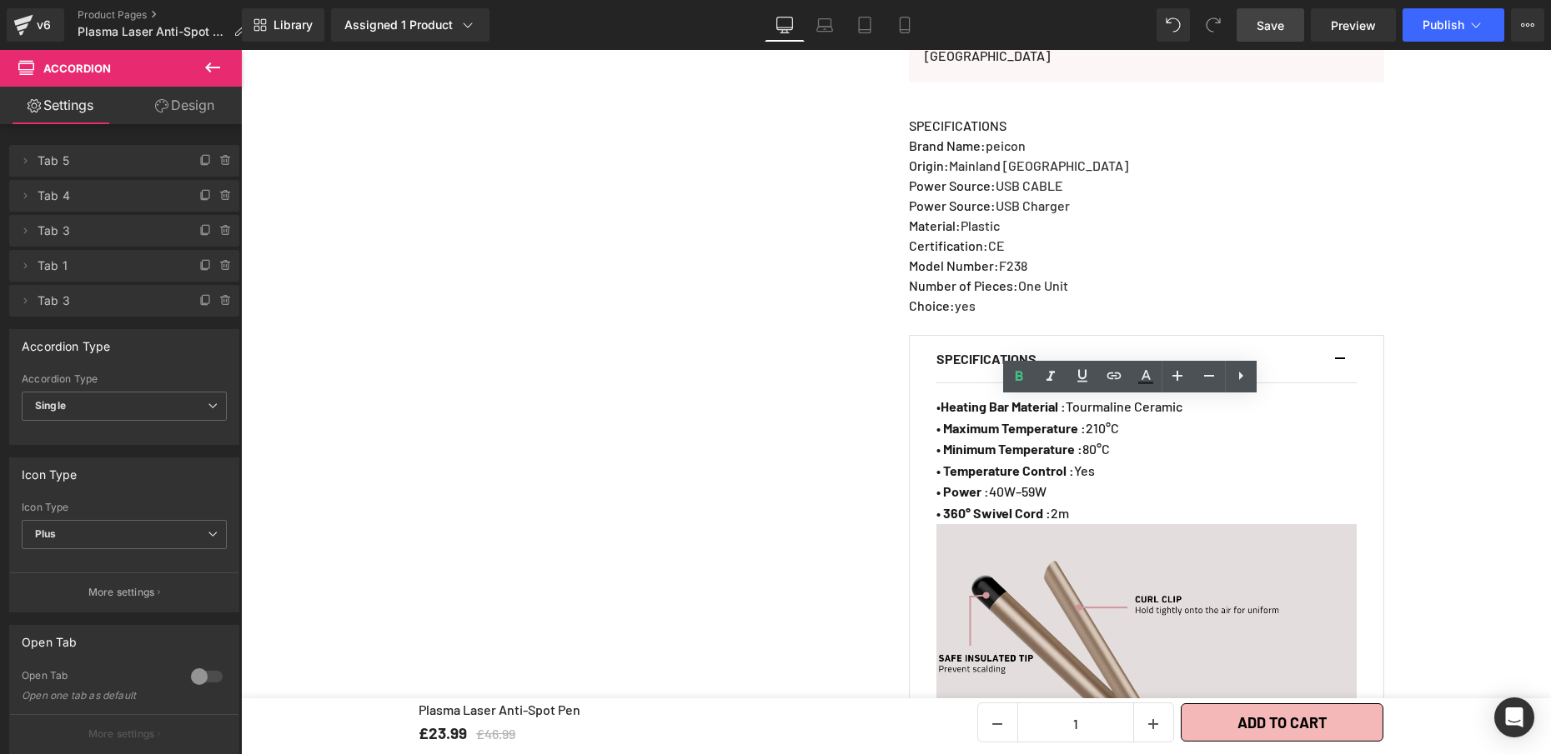
click at [1183, 601] on img at bounding box center [1146, 734] width 420 height 420
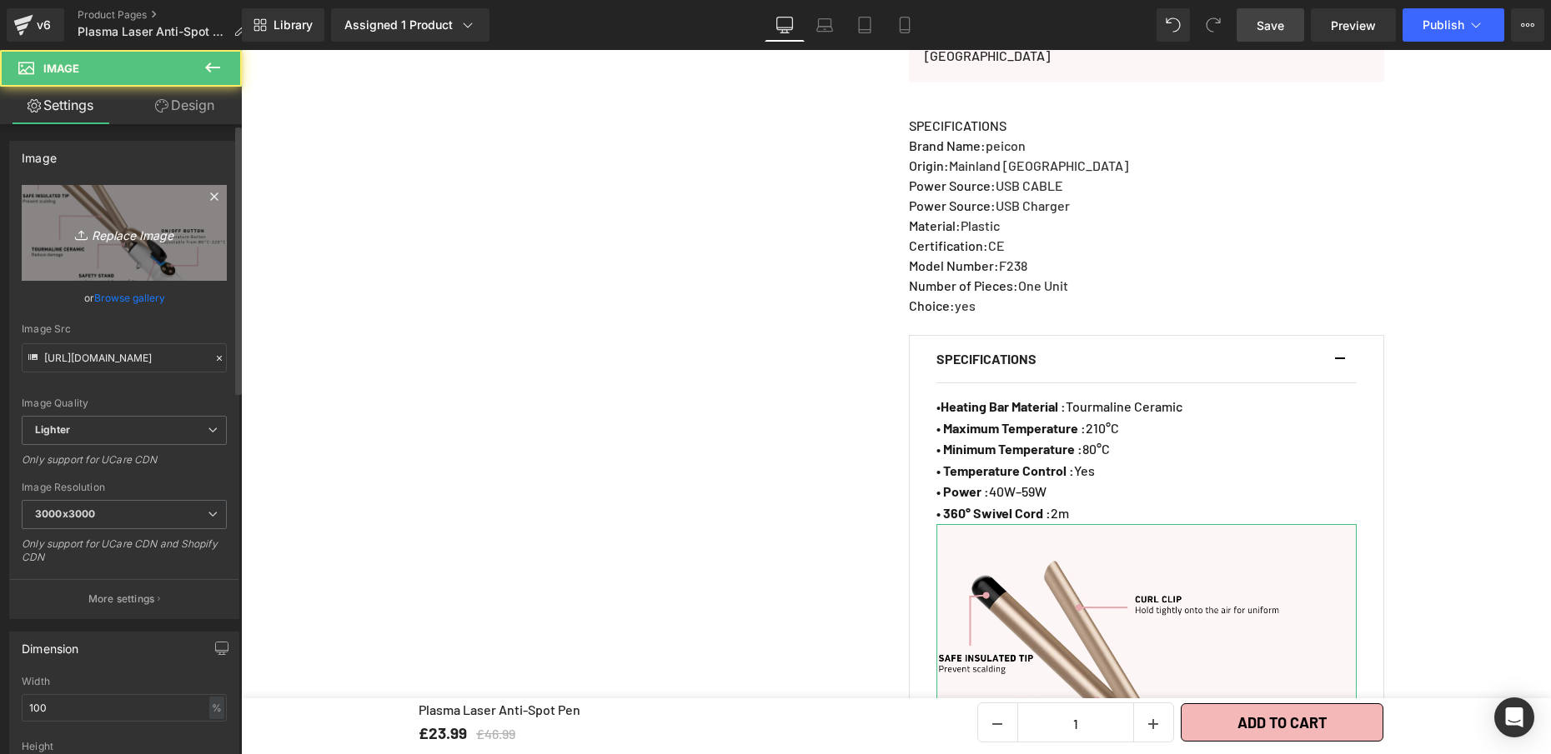
click at [113, 216] on link "Replace Image" at bounding box center [124, 233] width 205 height 96
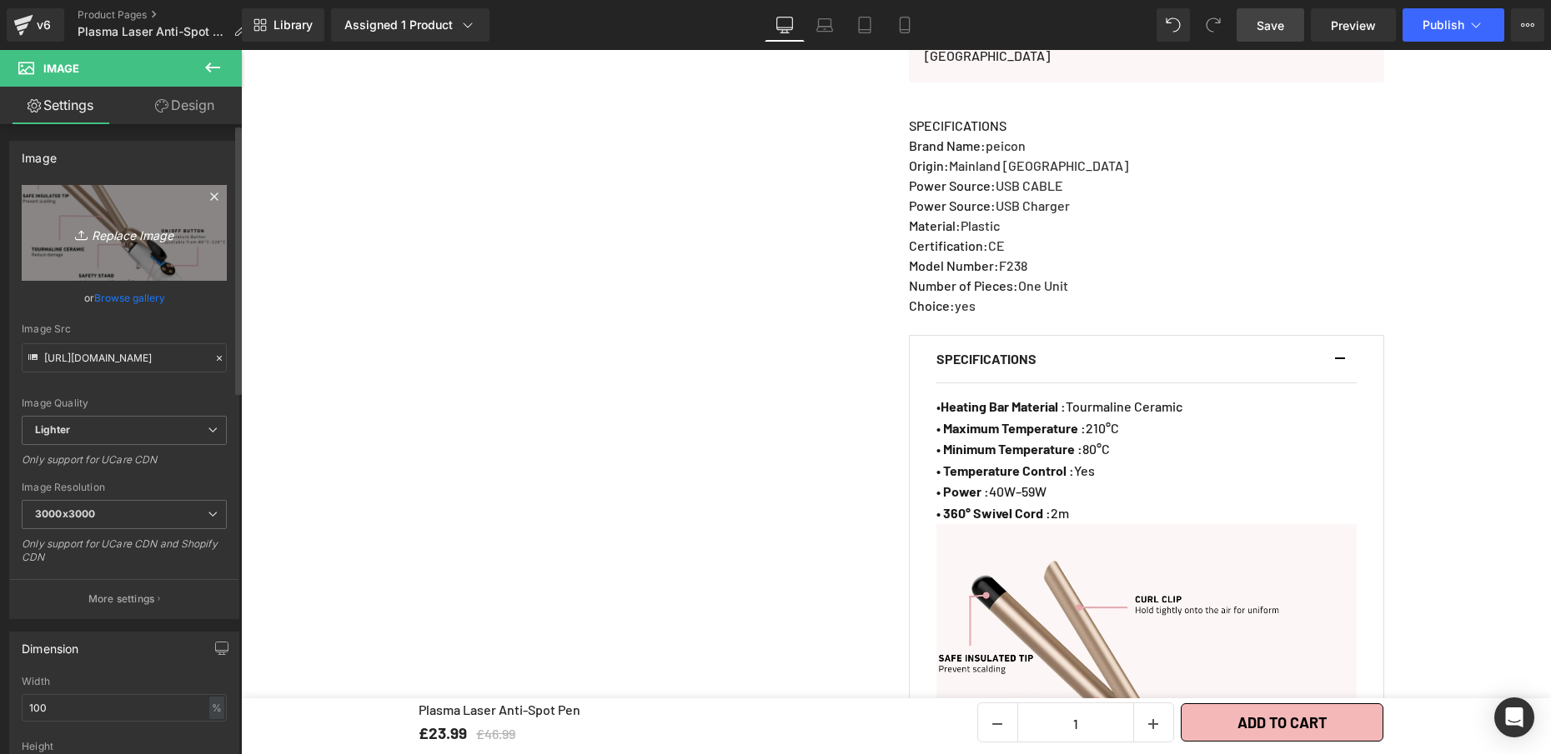
type input "C:\fakepath\Plasma Laser Anti-Spot Pen (2).webp"
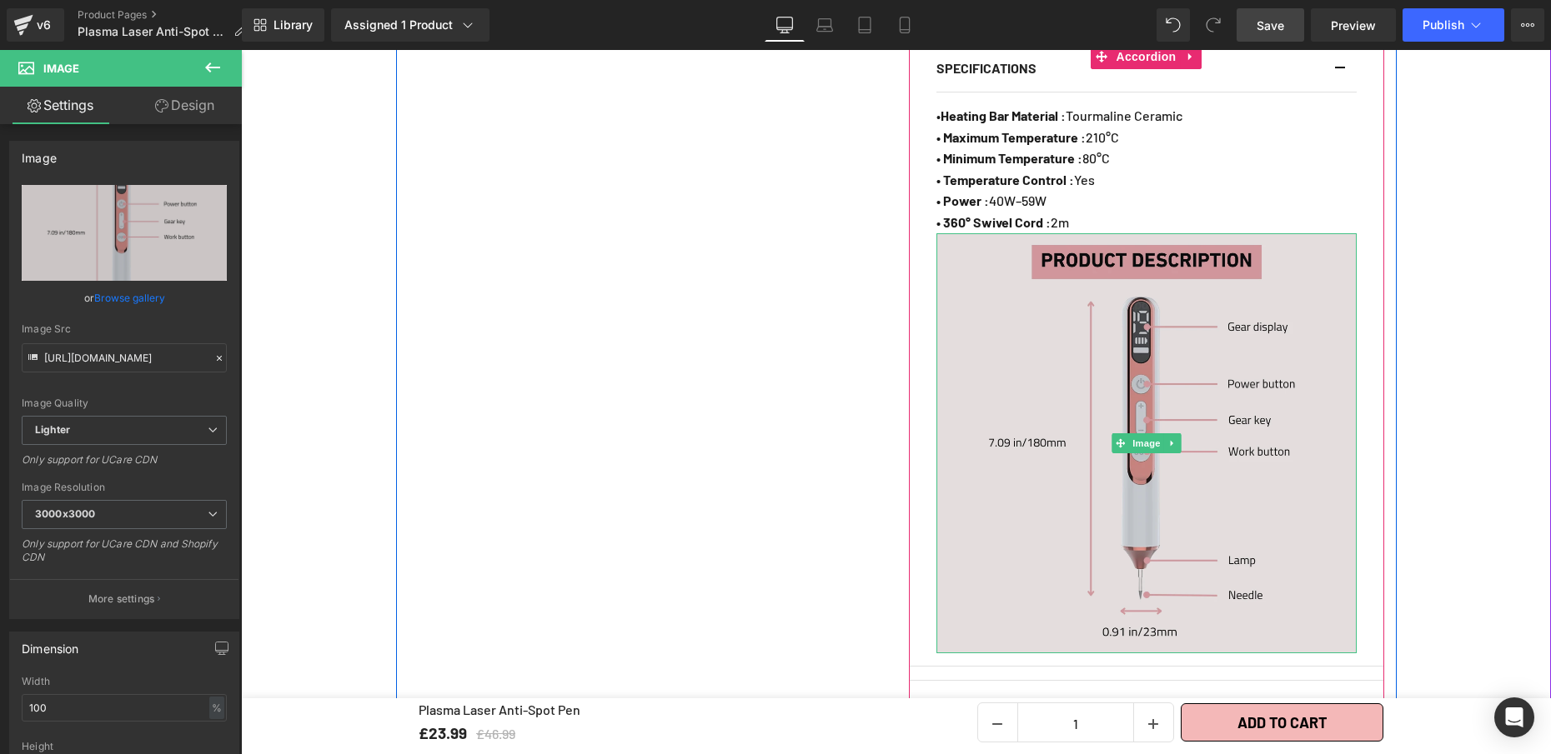
scroll to position [1359, 0]
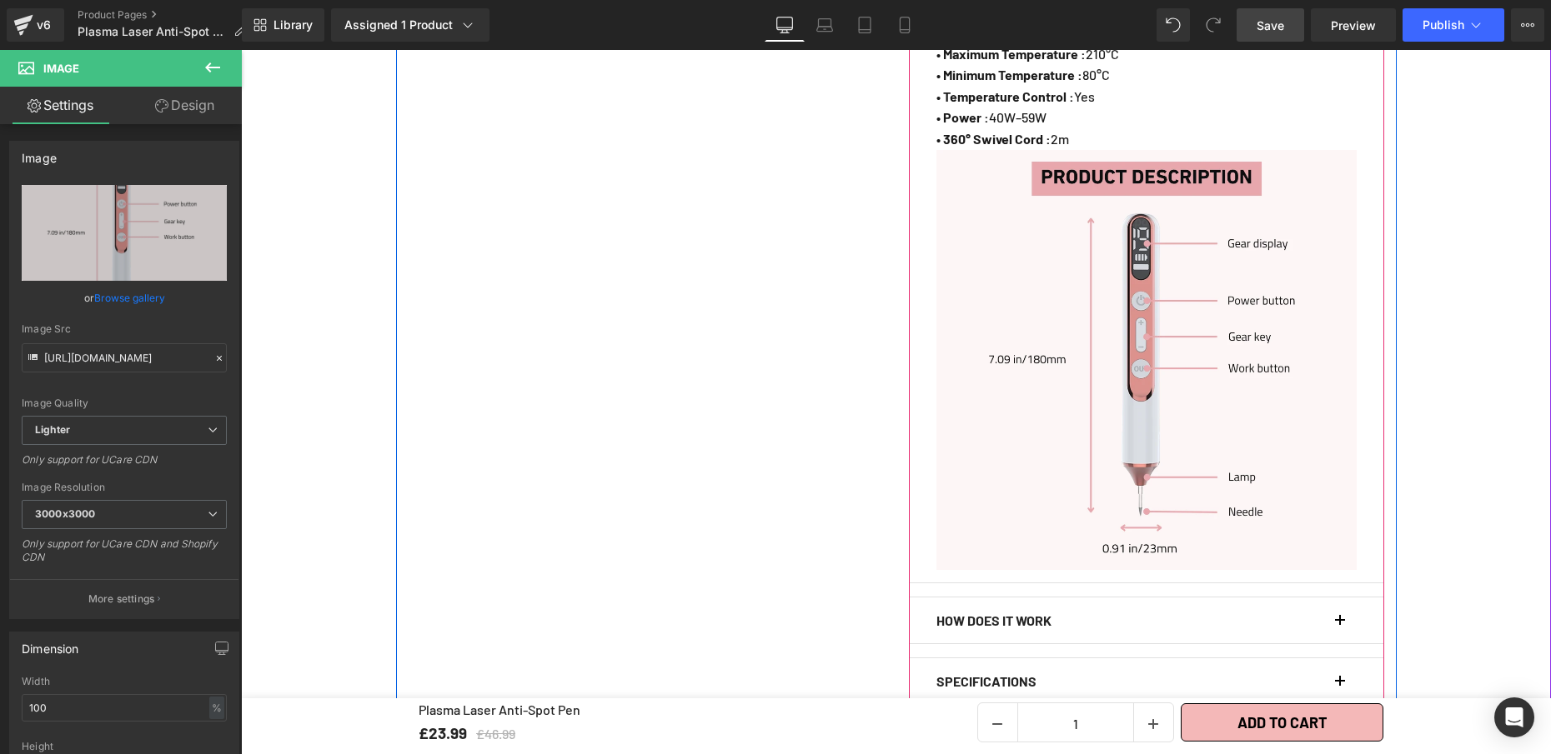
click at [1340, 626] on span "button" at bounding box center [1340, 626] width 0 height 0
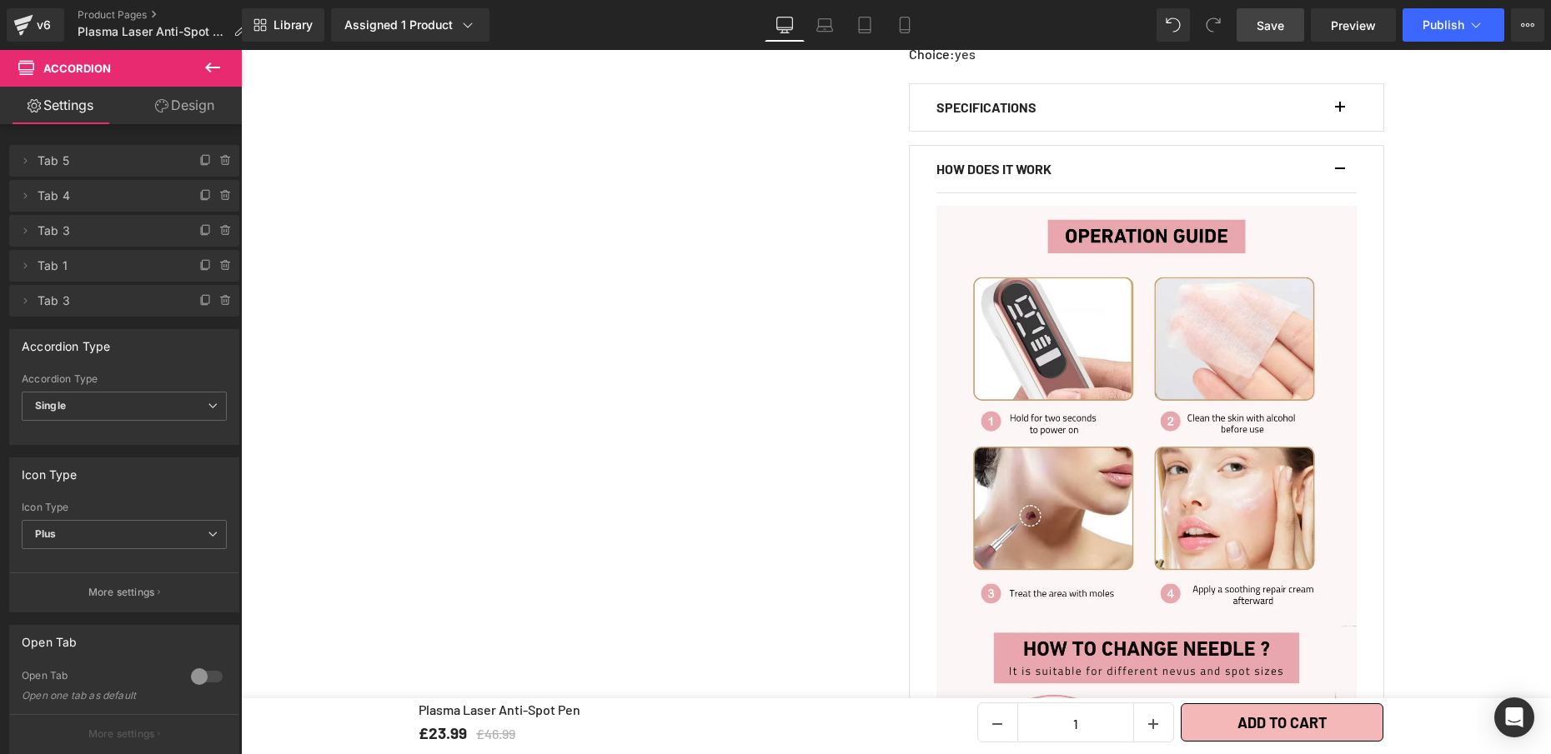
scroll to position [1213, 0]
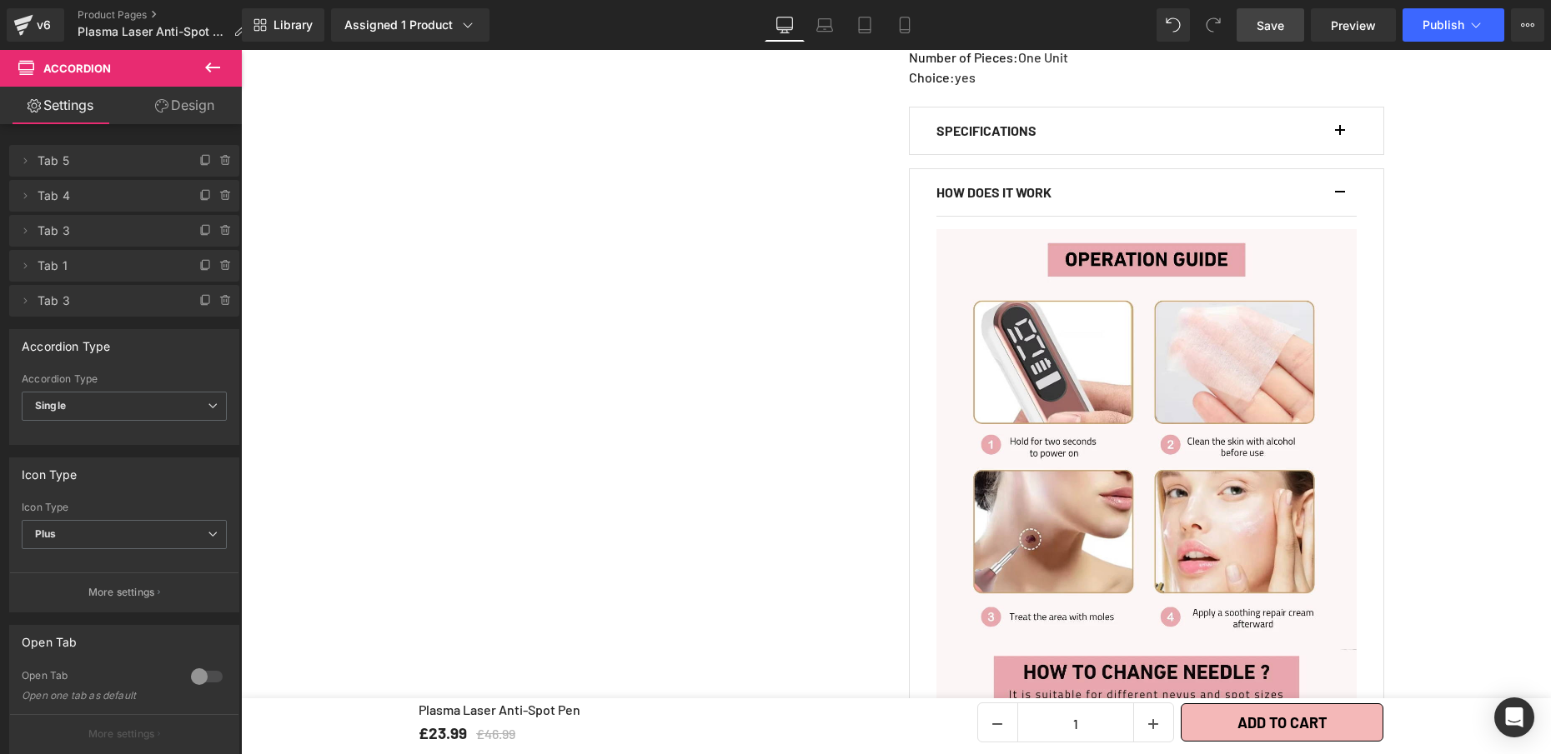
click at [1286, 33] on link "Save" at bounding box center [1270, 24] width 68 height 33
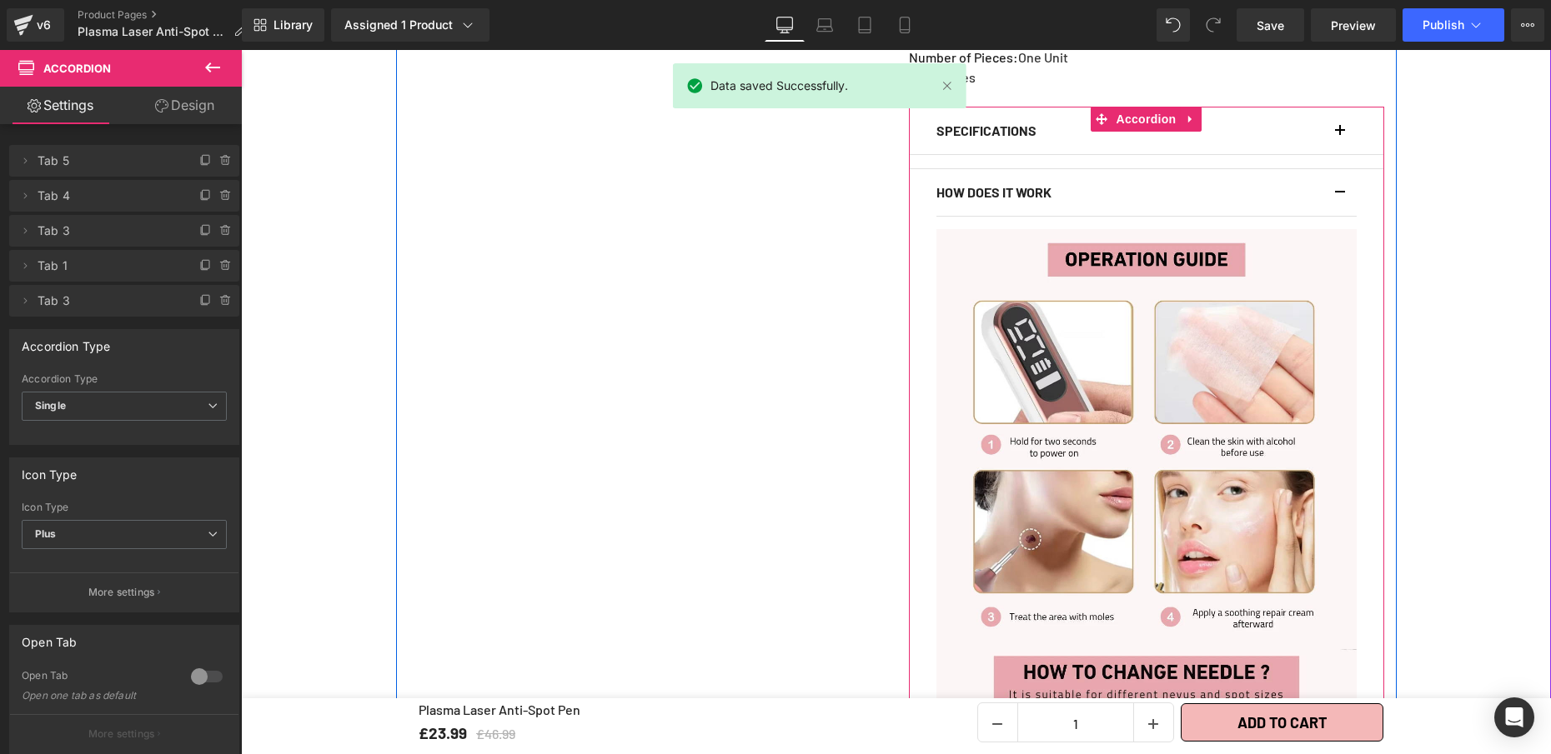
click at [1340, 183] on button "button" at bounding box center [1348, 192] width 17 height 47
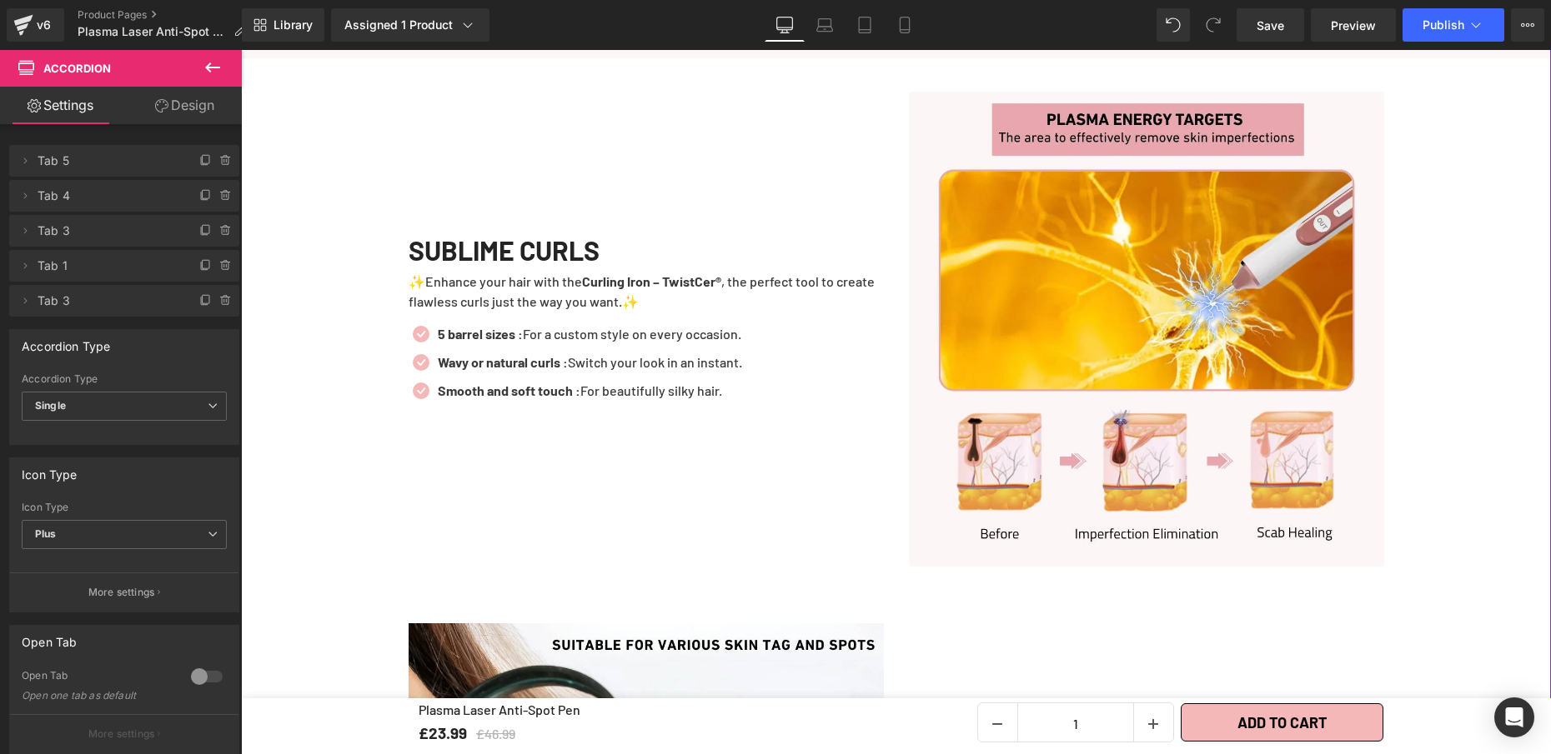
scroll to position [1822, 0]
